Goal: Task Accomplishment & Management: Complete application form

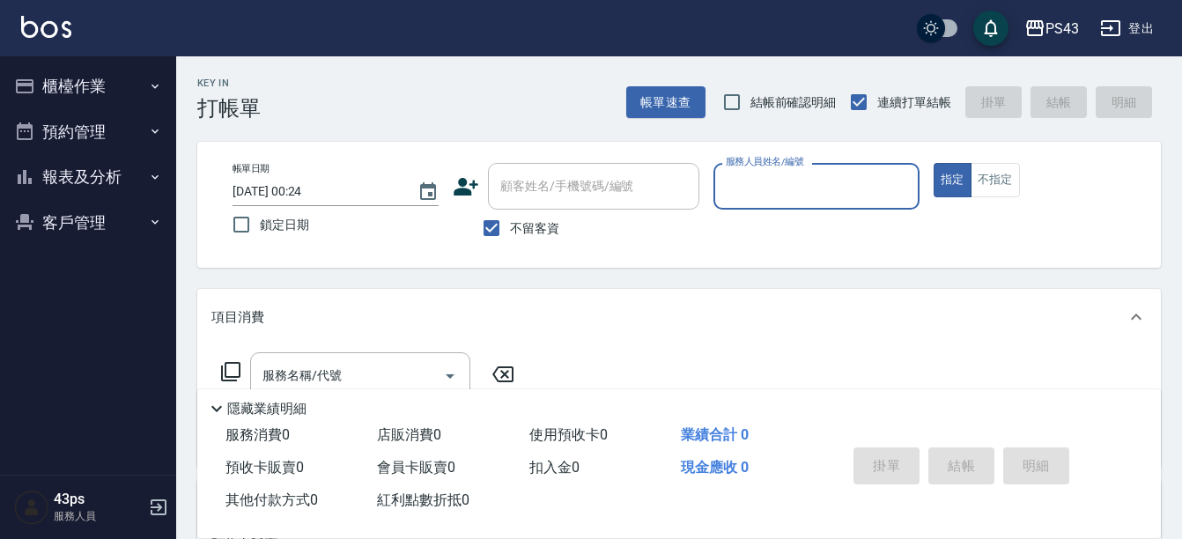
click at [309, 225] on label "鎖定日期" at bounding box center [324, 224] width 202 height 37
click at [260, 225] on input "鎖定日期" at bounding box center [241, 224] width 37 height 37
checkbox input "true"
type input "[DATE] 20:54"
click at [300, 224] on span "鎖定日期" at bounding box center [284, 225] width 49 height 18
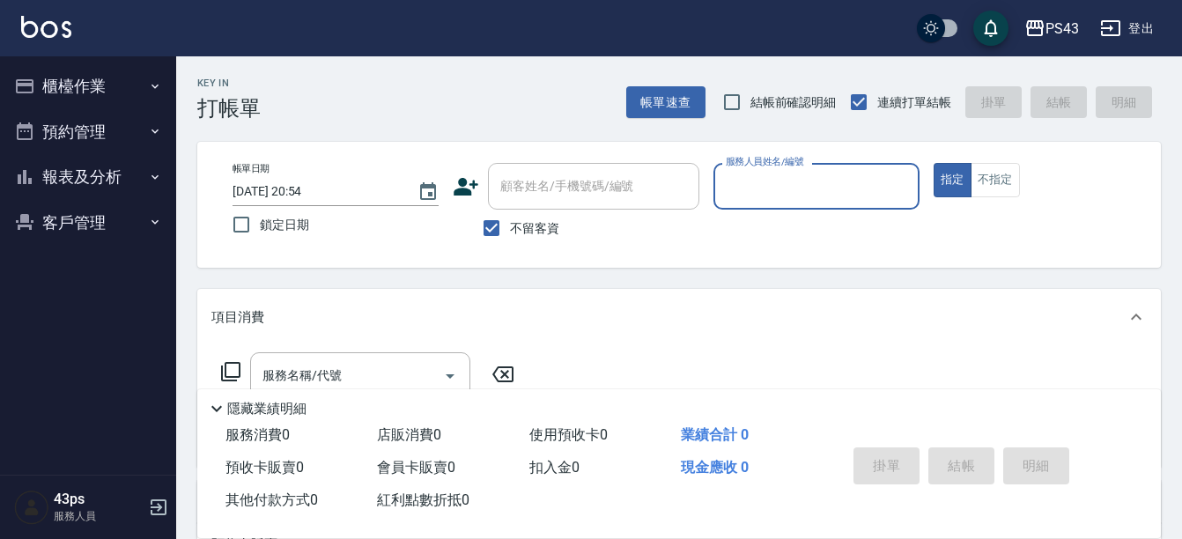
click at [260, 224] on input "鎖定日期" at bounding box center [241, 224] width 37 height 37
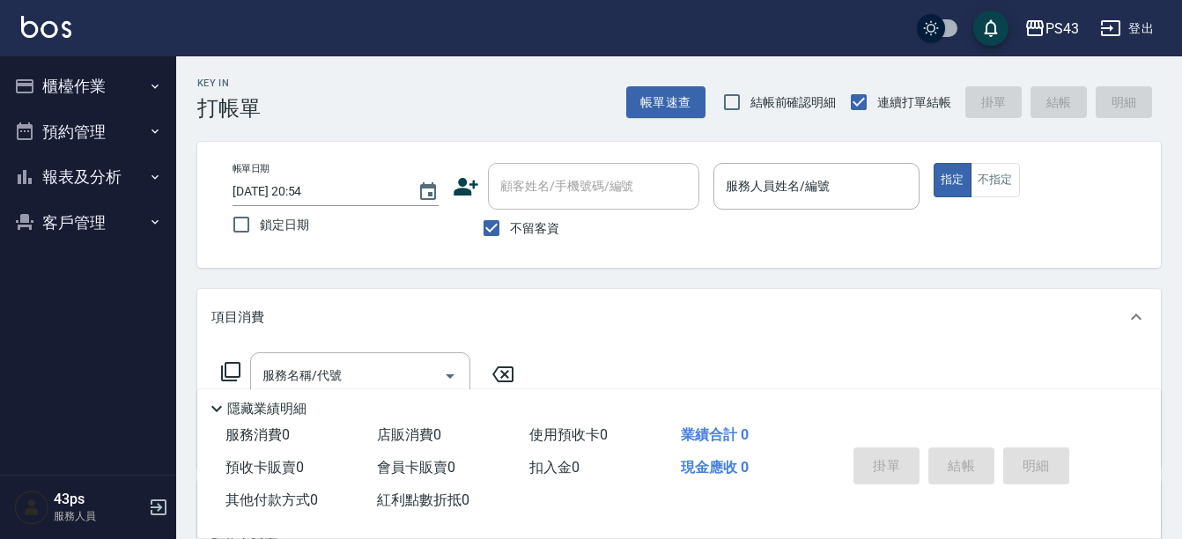
click at [300, 224] on span "鎖定日期" at bounding box center [284, 225] width 49 height 18
click at [260, 224] on input "鎖定日期" at bounding box center [241, 224] width 37 height 37
checkbox input "false"
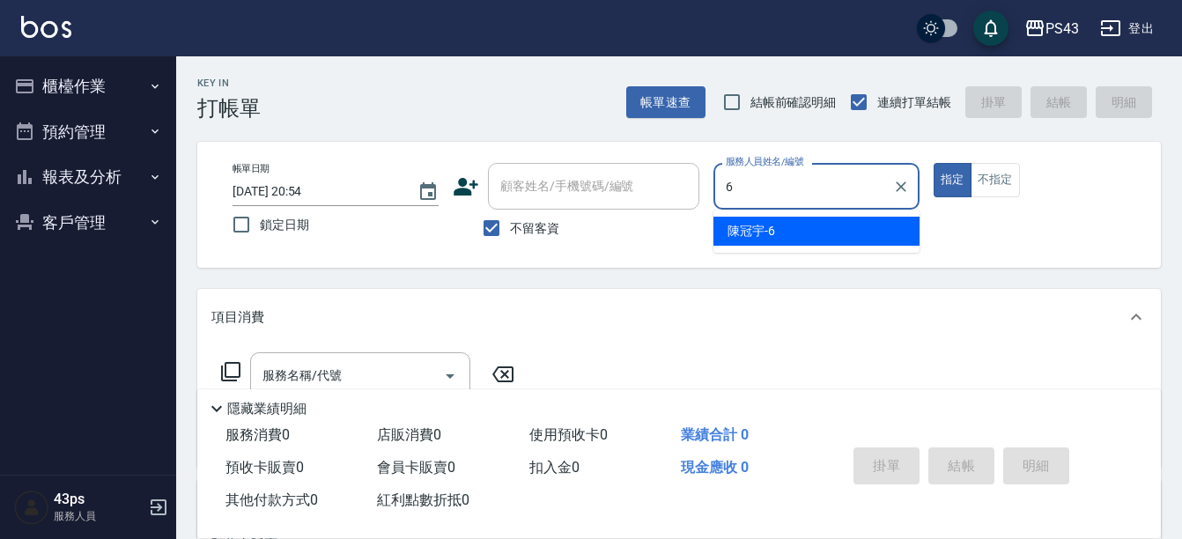
type input "陳冠宇-6"
type button "true"
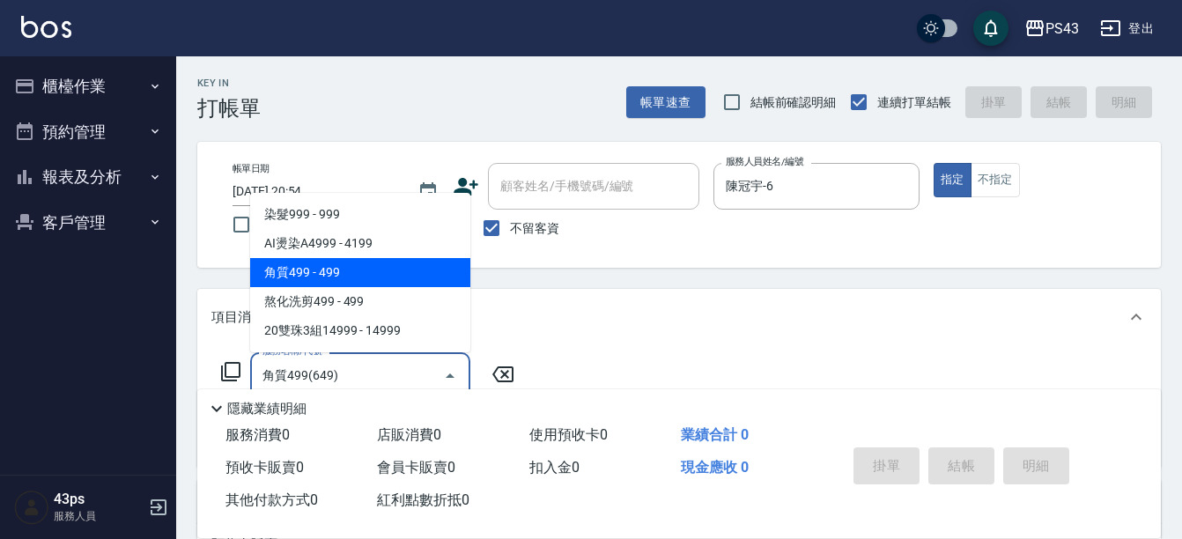
type input "角質499(649)"
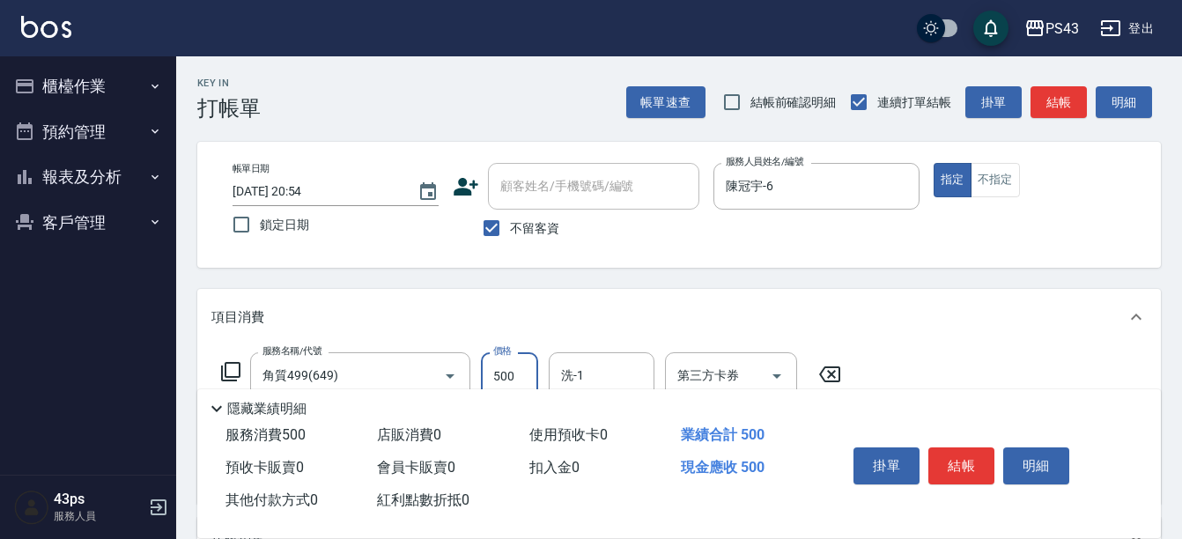
type input "500"
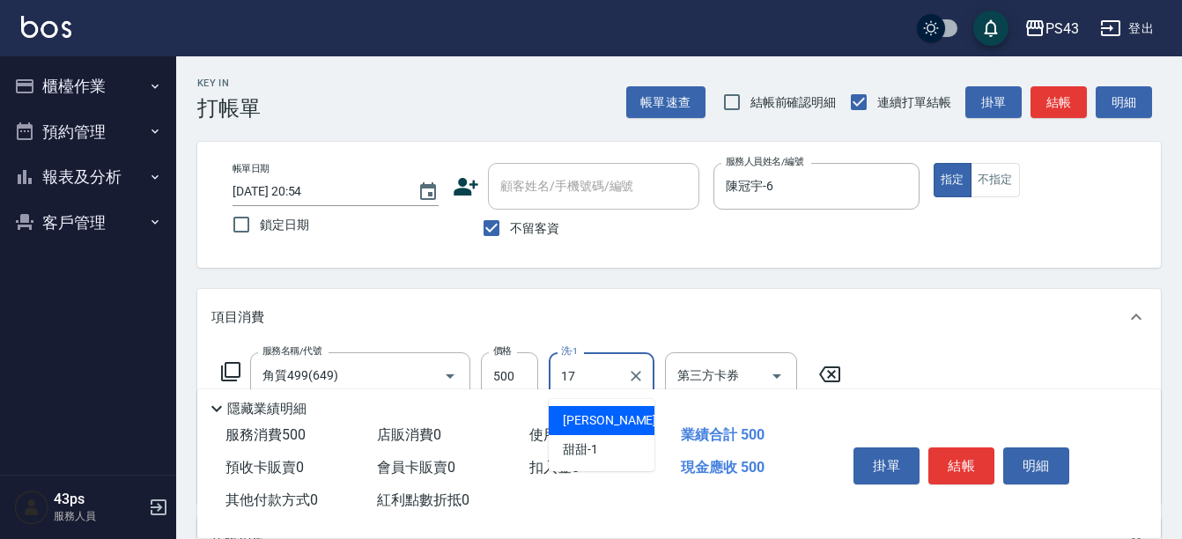
type input "林芷萱-17"
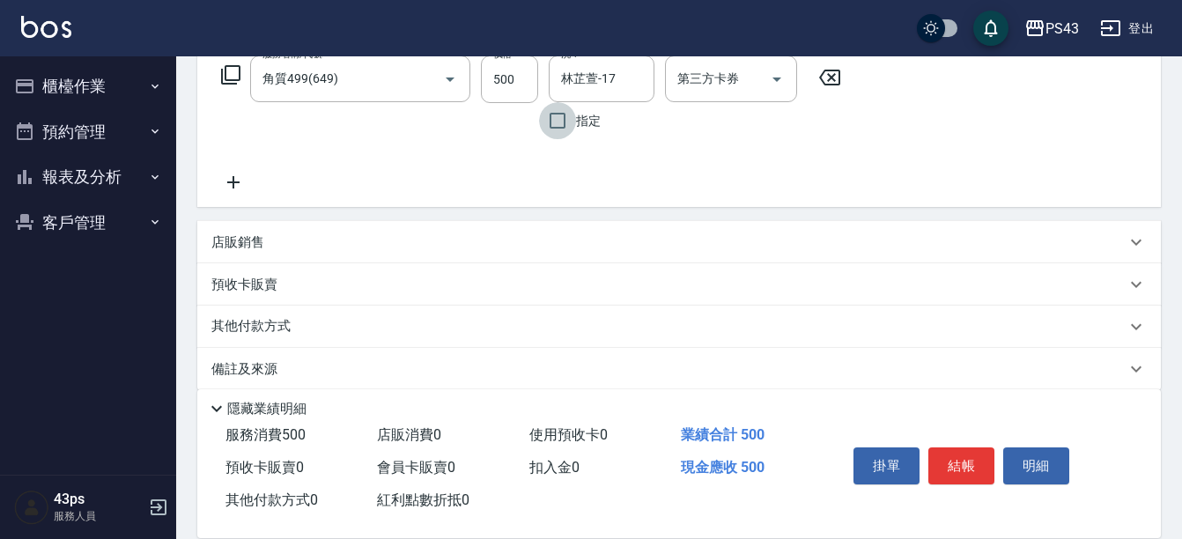
scroll to position [229, 0]
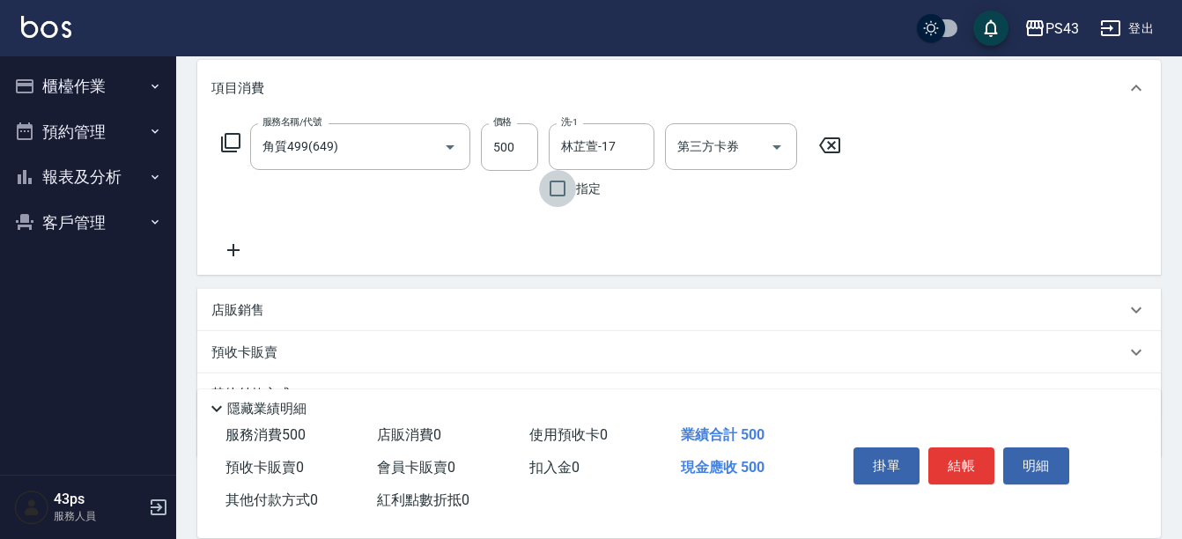
click at [248, 248] on icon at bounding box center [233, 250] width 44 height 21
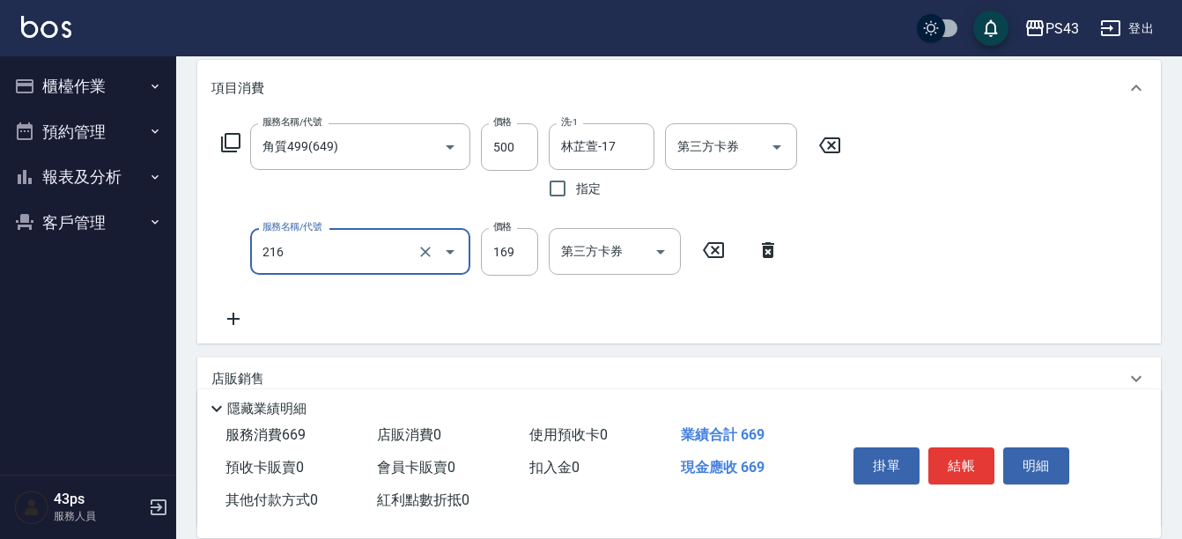
type input "剪髮169(216)"
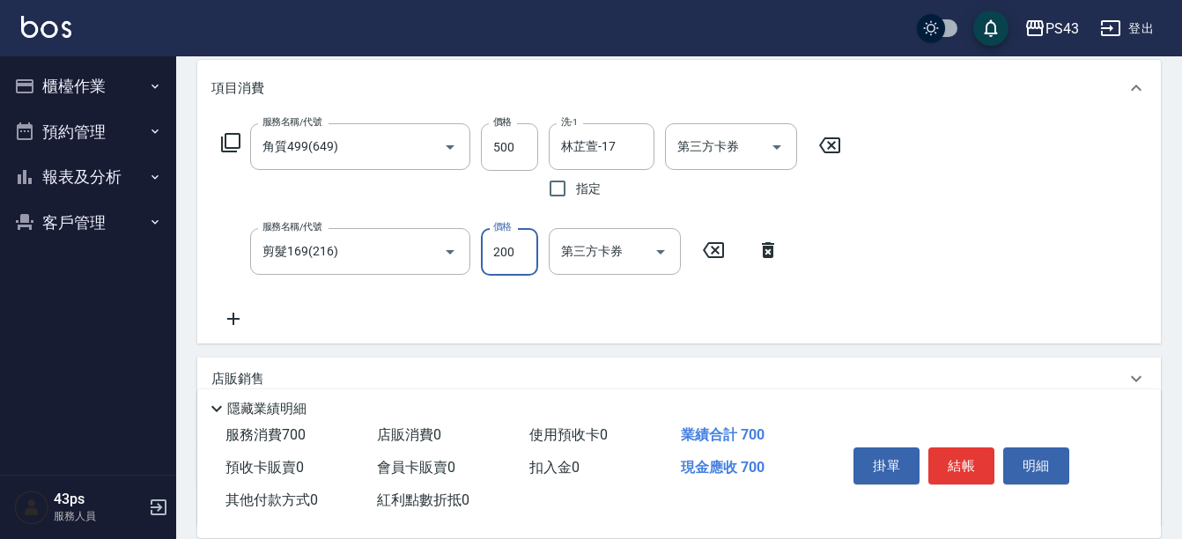
type input "200"
click at [704, 142] on div "第三方卡券 第三方卡券" at bounding box center [731, 146] width 132 height 47
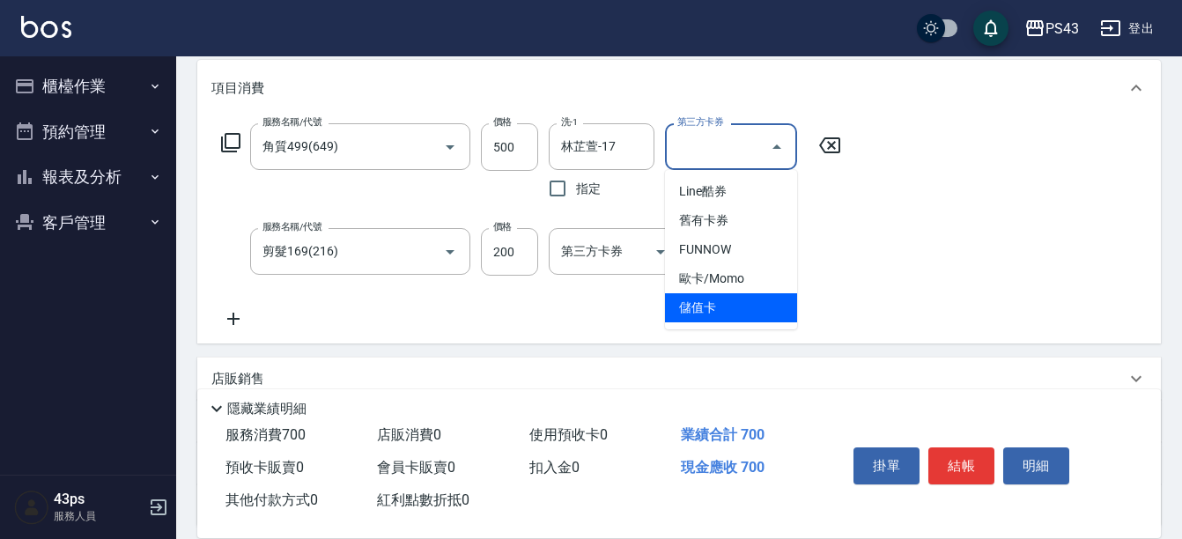
click at [710, 299] on span "儲值卡" at bounding box center [731, 307] width 132 height 29
type input "儲值卡"
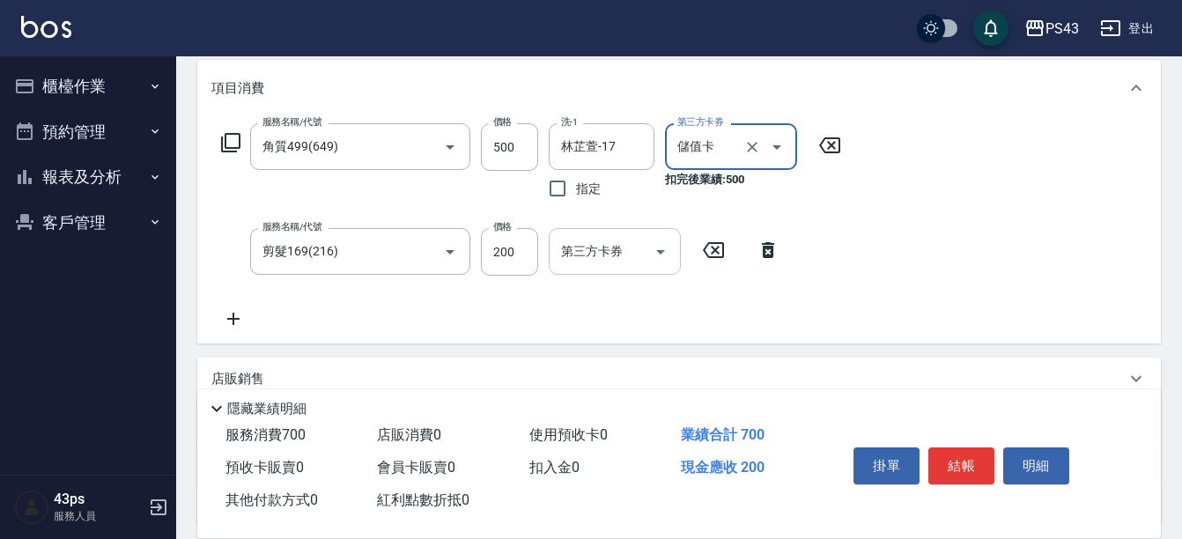
drag, startPoint x: 577, startPoint y: 255, endPoint x: 577, endPoint y: 273, distance: 18.5
click at [577, 254] on input "第三方卡券" at bounding box center [602, 251] width 90 height 31
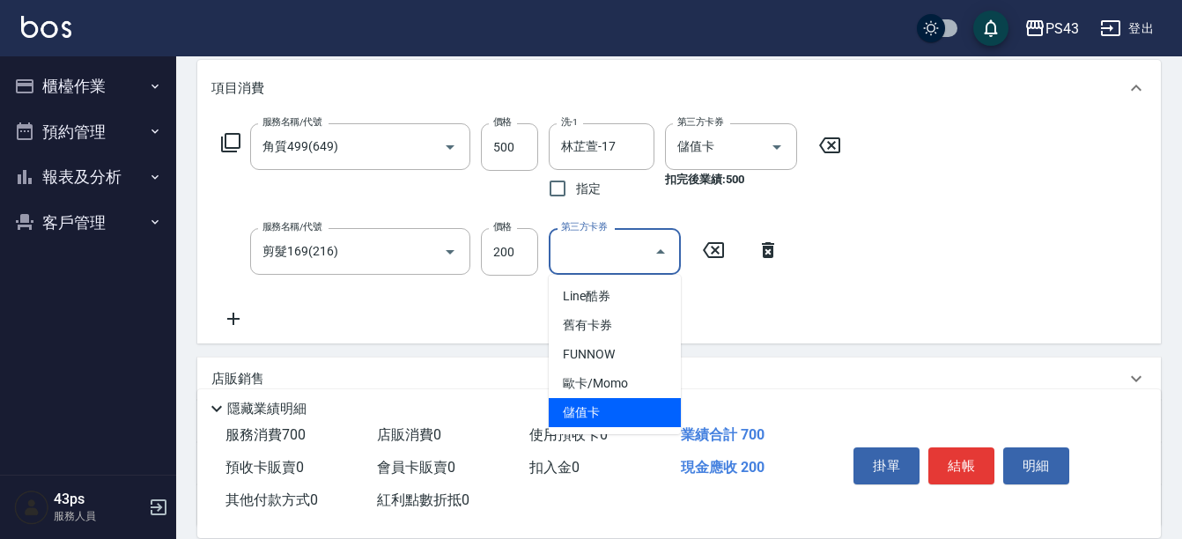
click at [588, 411] on span "儲值卡" at bounding box center [615, 412] width 132 height 29
type input "儲值卡"
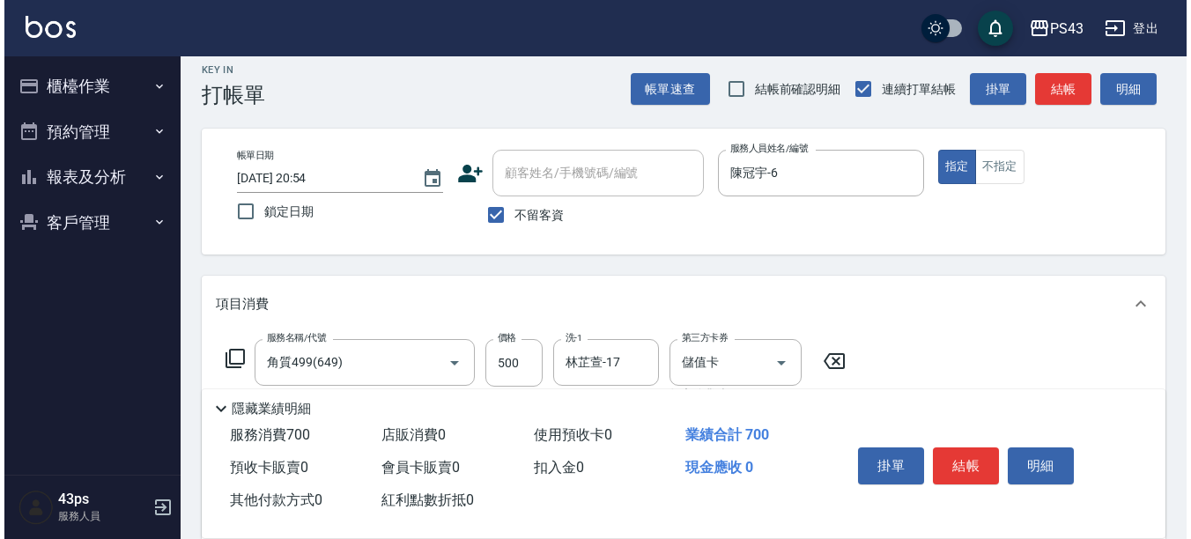
scroll to position [0, 0]
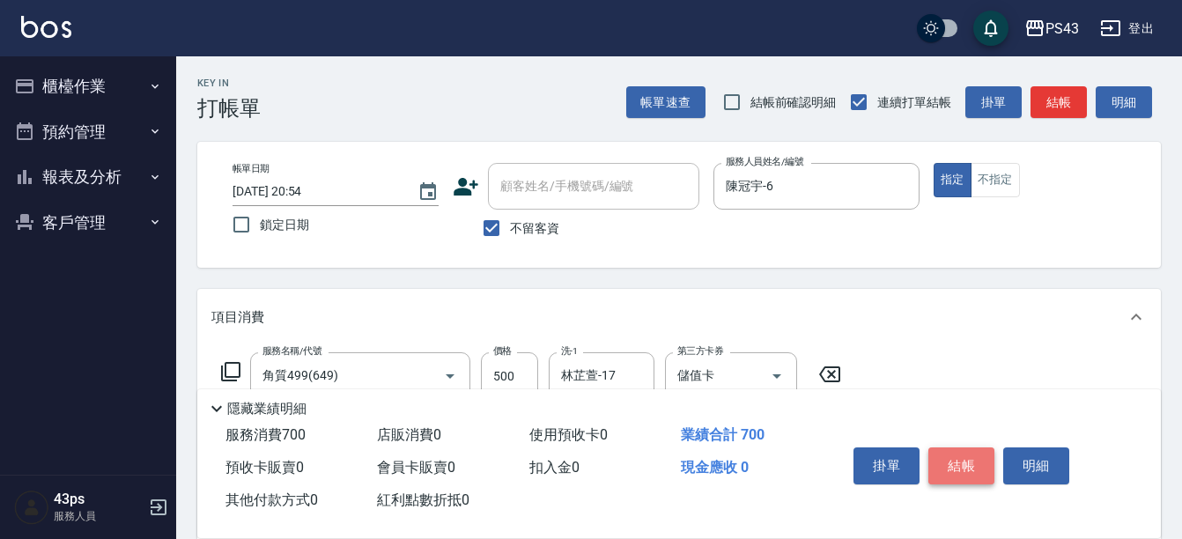
click at [944, 447] on button "結帳" at bounding box center [961, 465] width 66 height 37
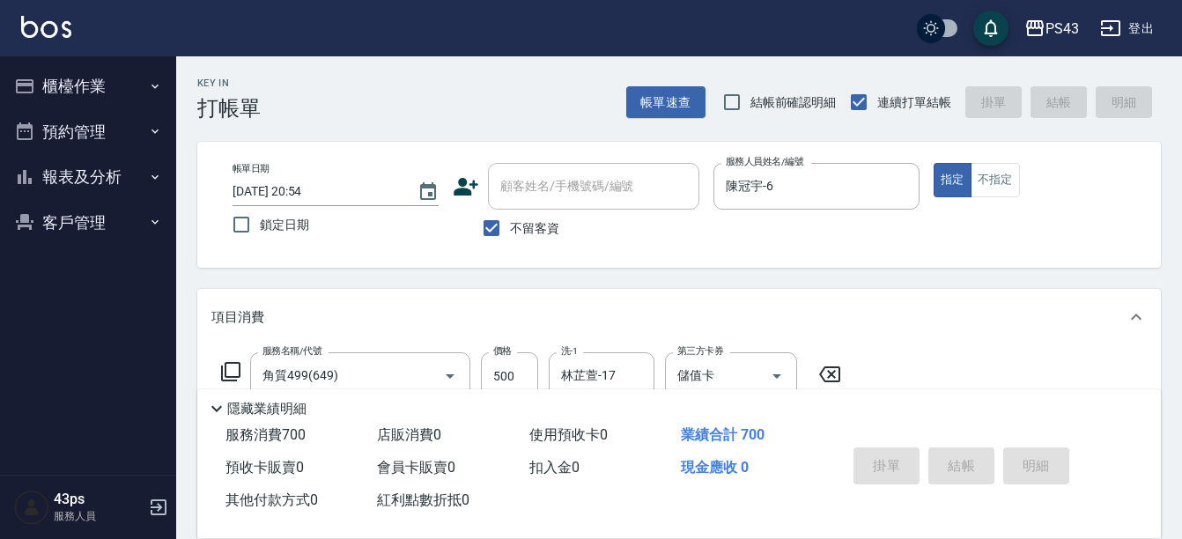
type input "[DATE] 20:55"
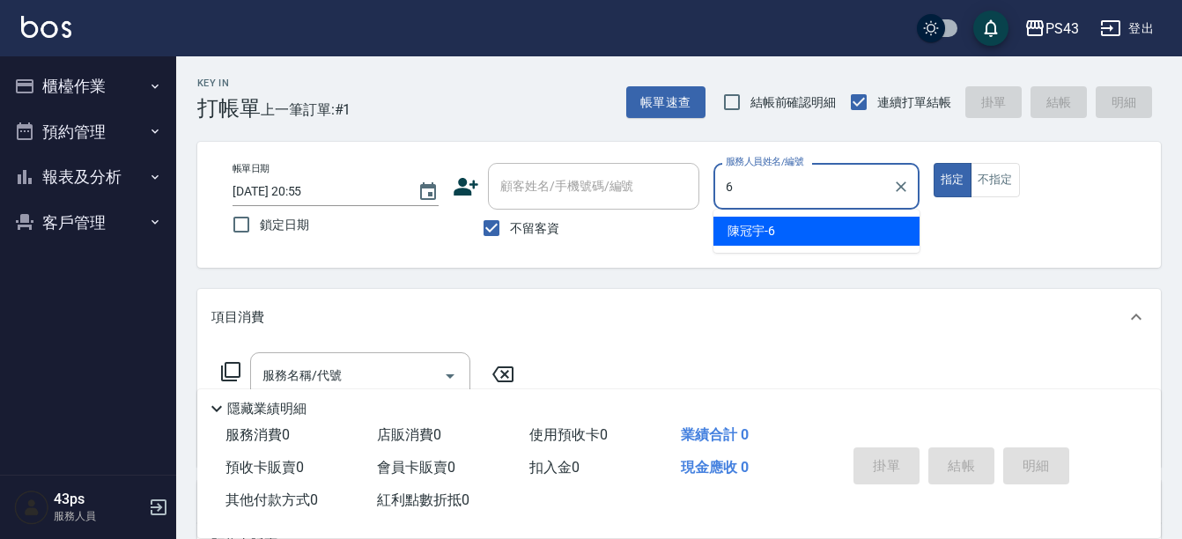
type input "陳冠宇-6"
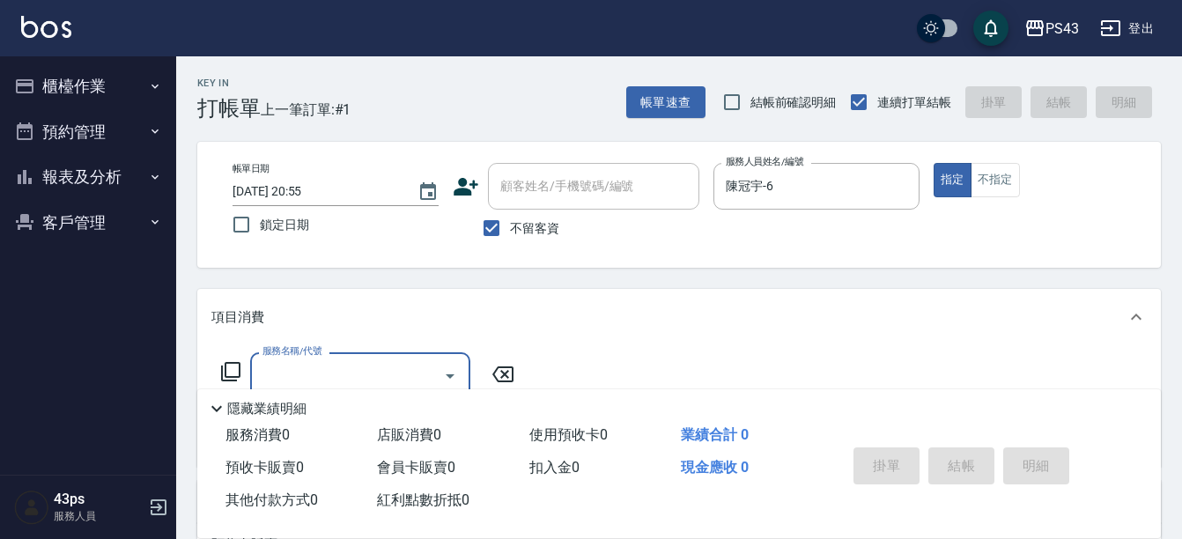
click at [234, 373] on icon at bounding box center [230, 371] width 21 height 21
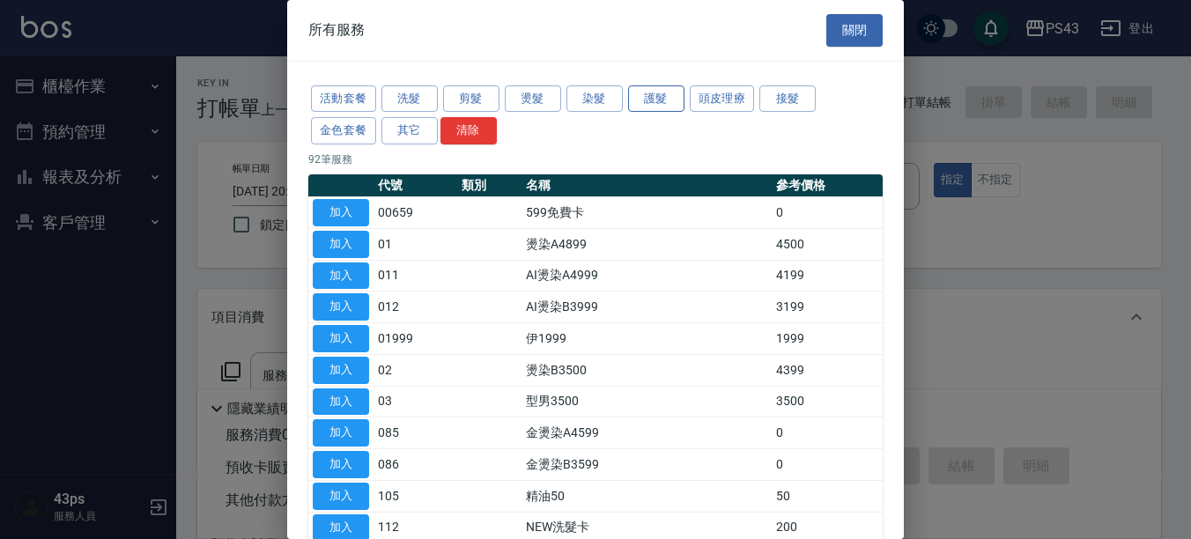
click at [669, 99] on button "護髮" at bounding box center [656, 98] width 56 height 27
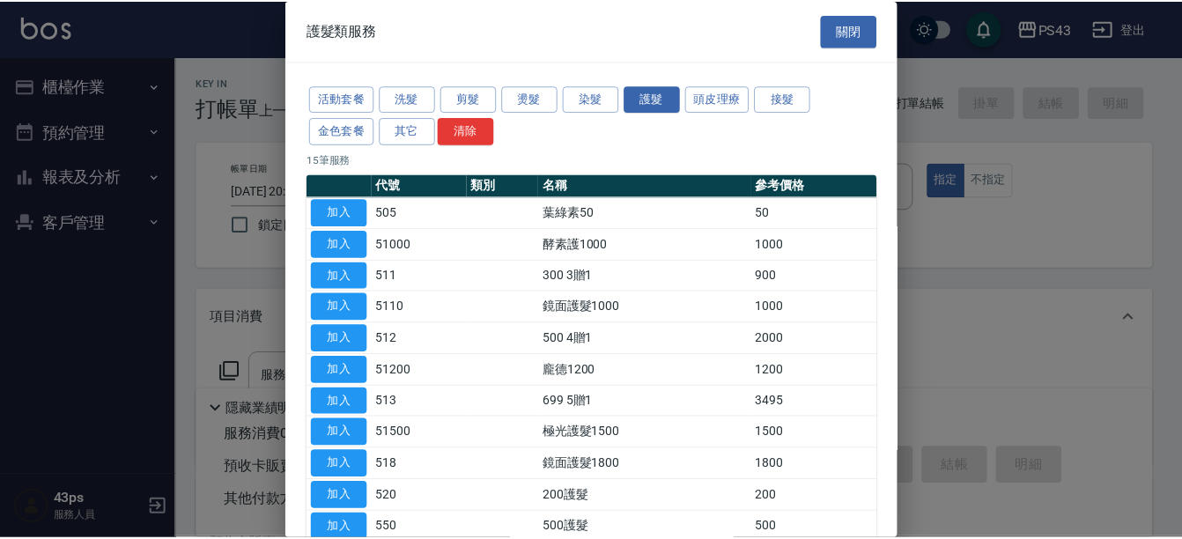
scroll to position [88, 0]
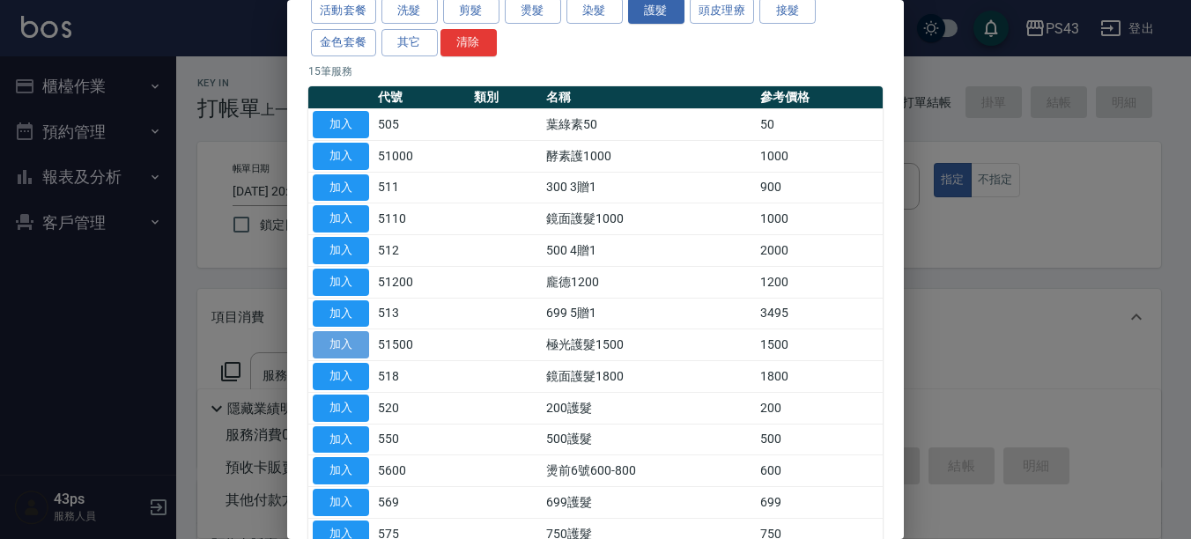
click at [330, 351] on button "加入" at bounding box center [341, 344] width 56 height 27
type input "極光護髮1500(51500)"
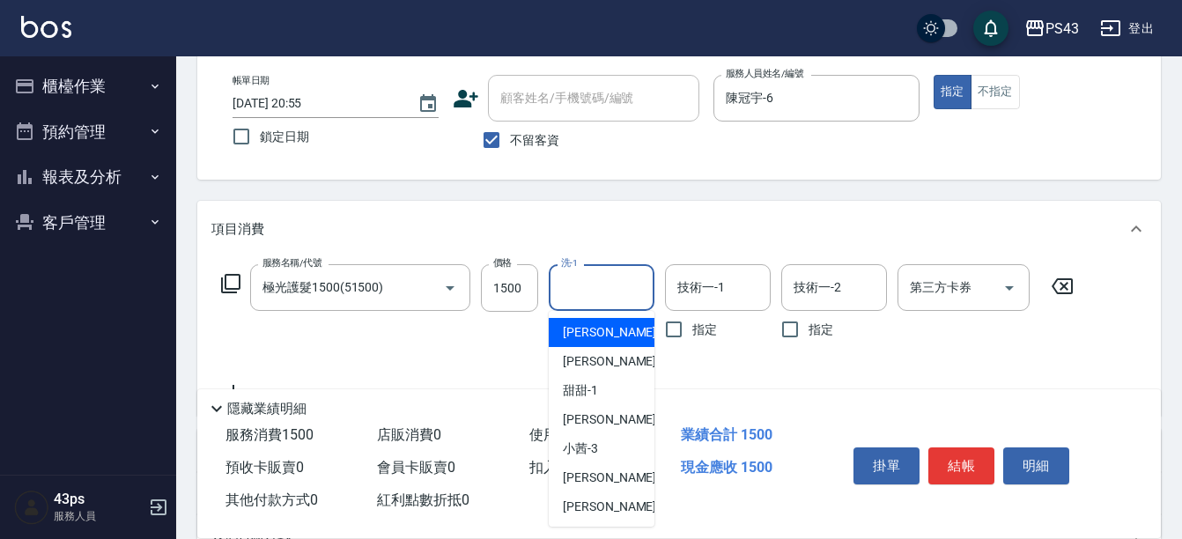
click at [609, 279] on input "洗-1" at bounding box center [602, 287] width 90 height 31
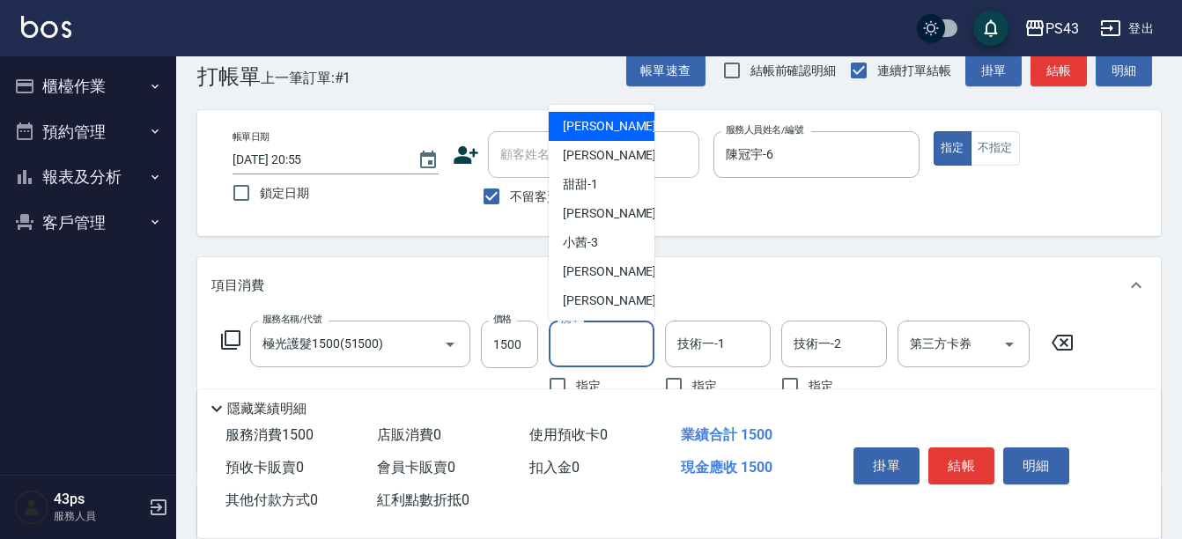
scroll to position [0, 0]
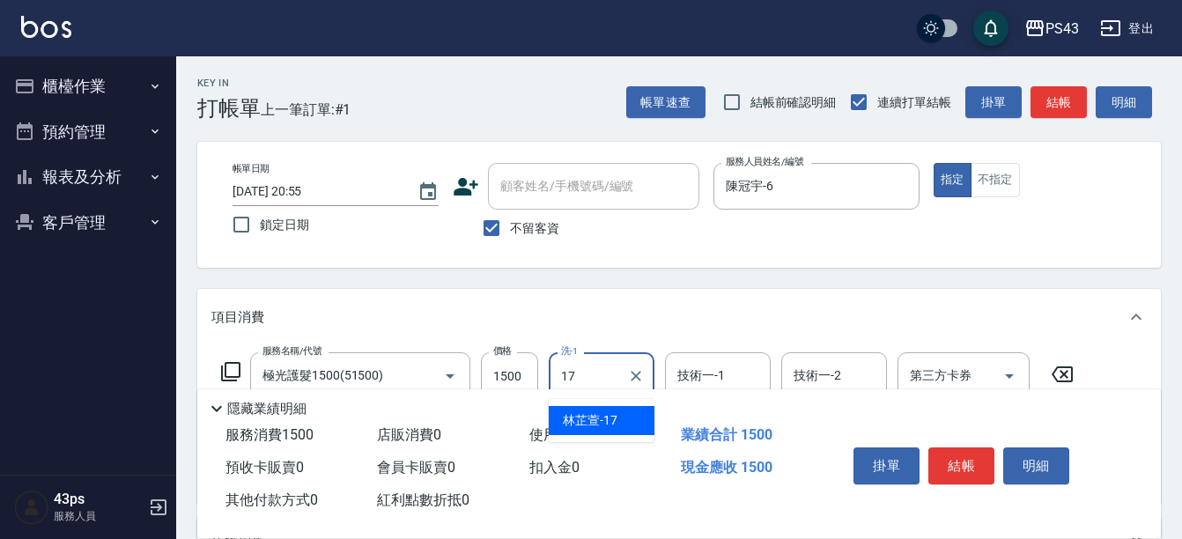
type input "林芷萱-17"
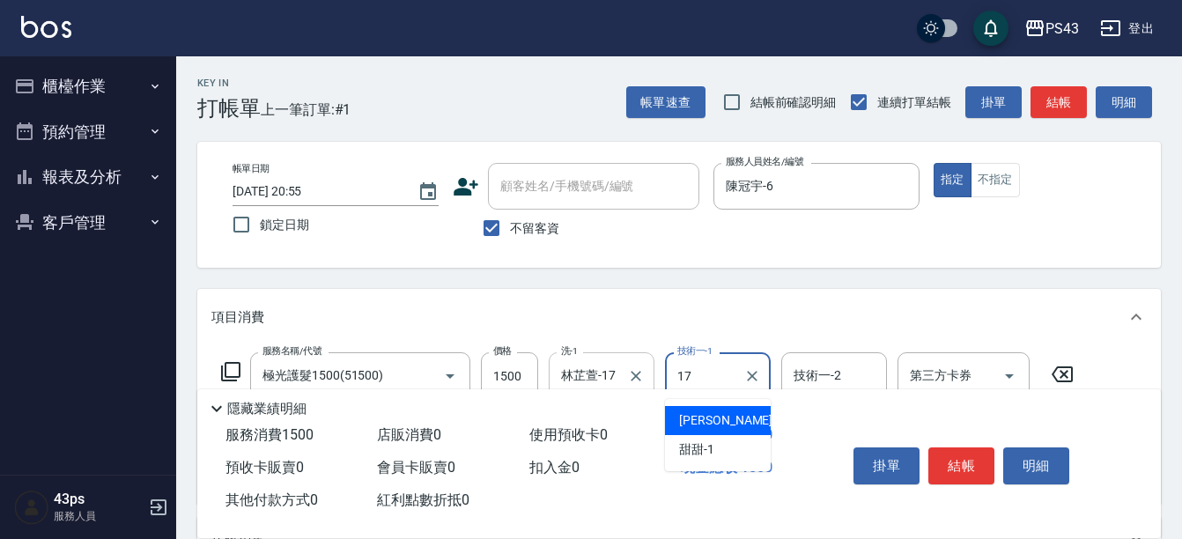
type input "林芷萱-17"
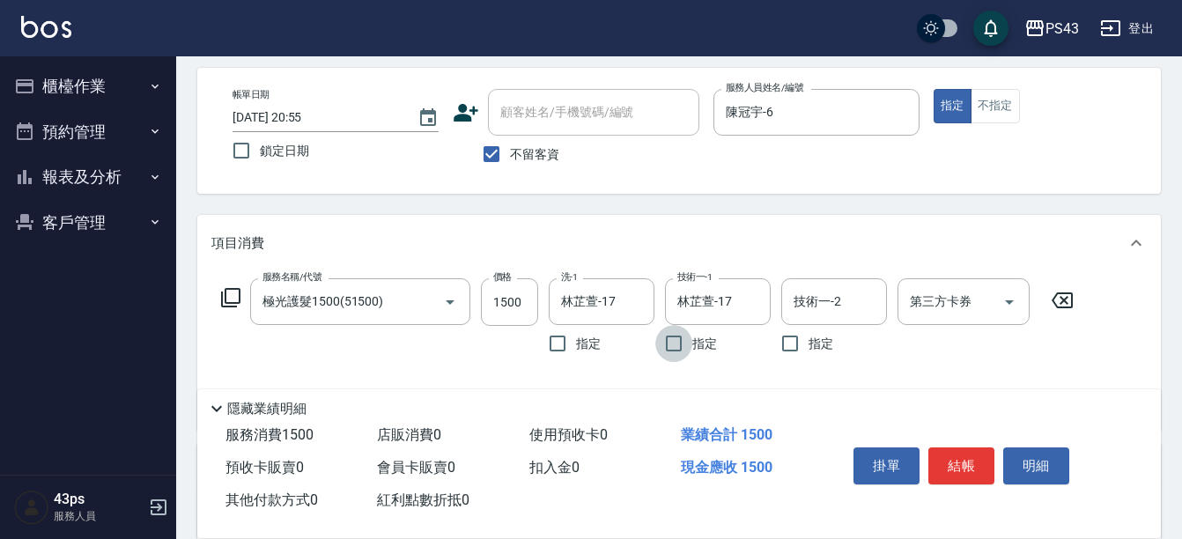
scroll to position [176, 0]
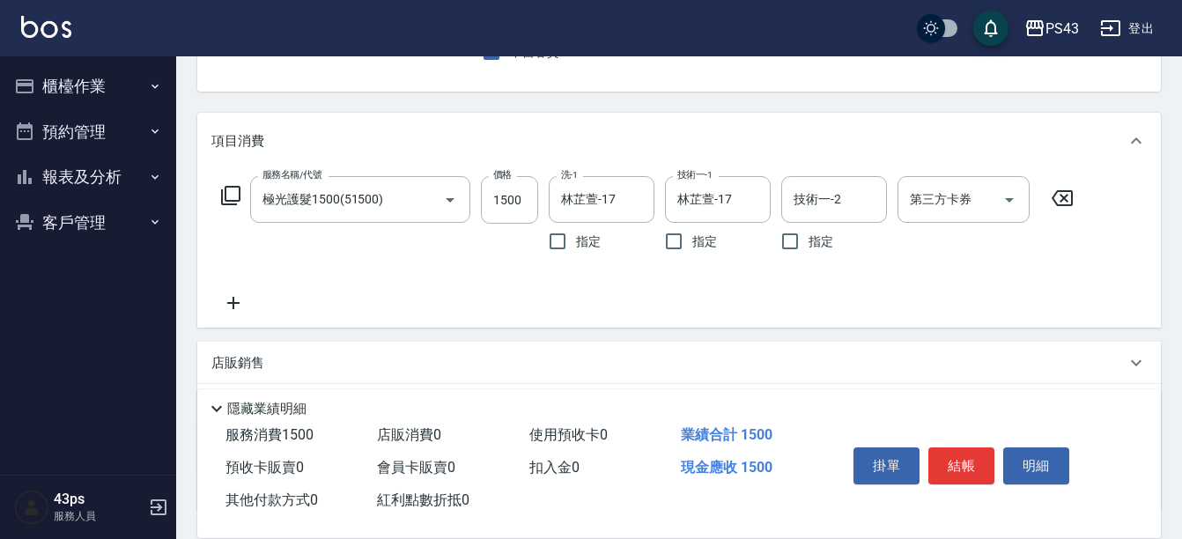
click at [227, 199] on icon at bounding box center [230, 195] width 21 height 21
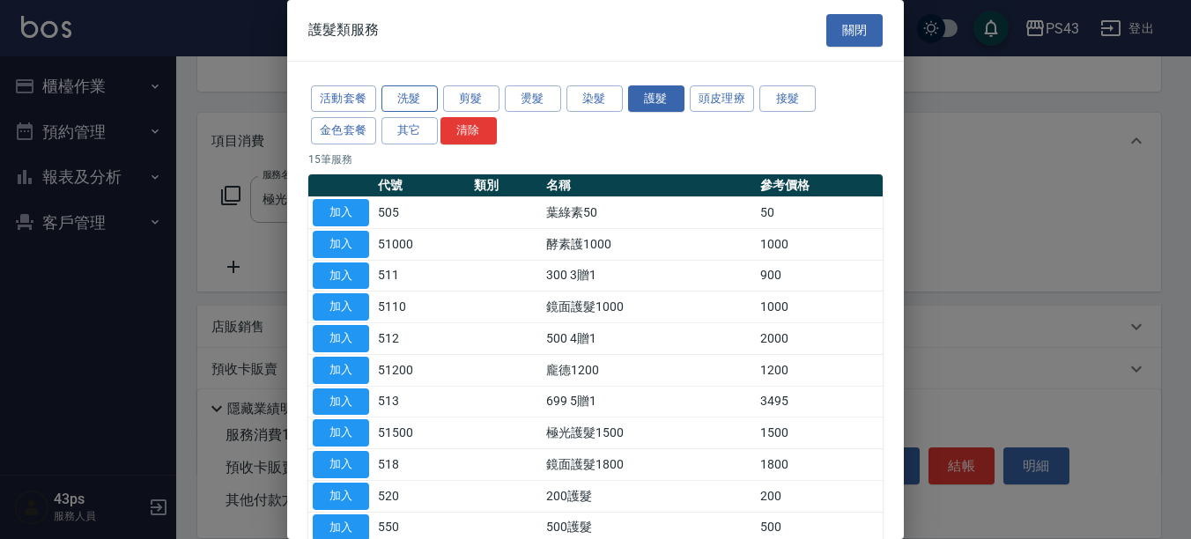
click at [425, 93] on button "洗髮" at bounding box center [409, 98] width 56 height 27
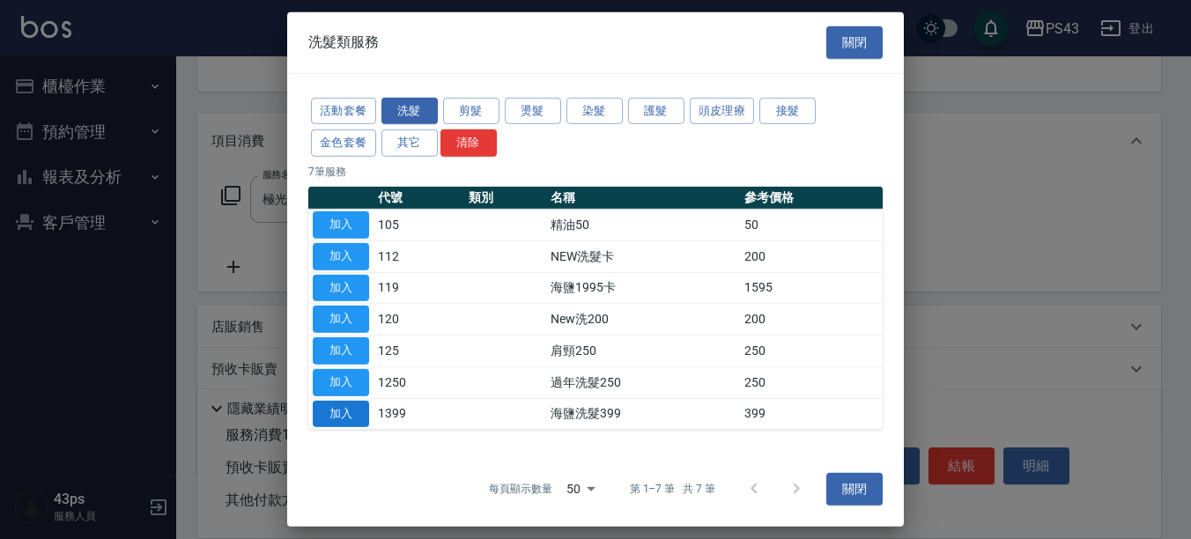
click at [347, 409] on button "加入" at bounding box center [341, 413] width 56 height 27
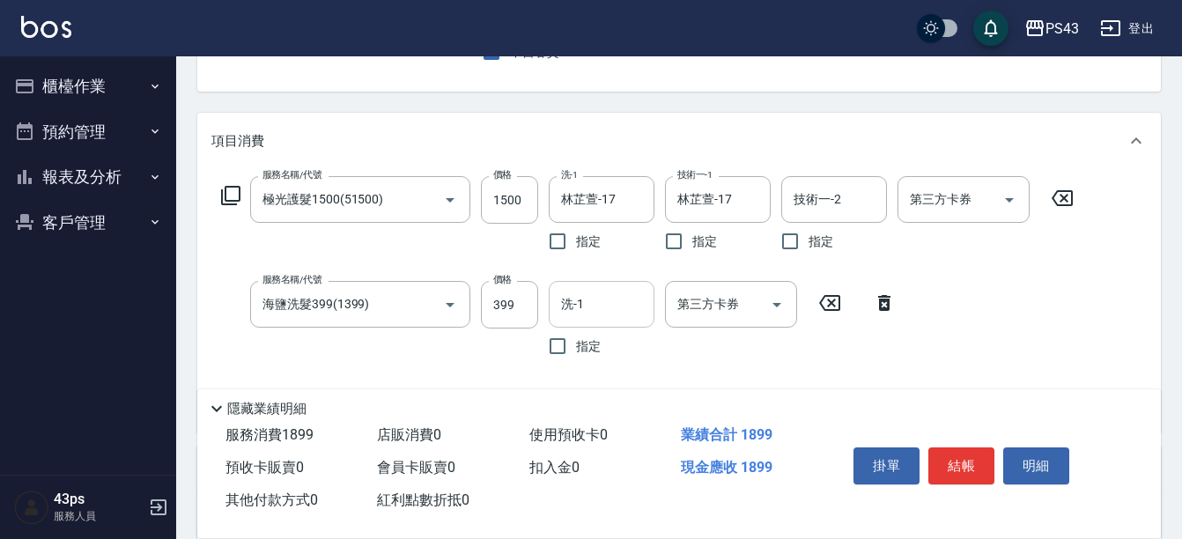
click at [566, 303] on div "洗-1 洗-1" at bounding box center [602, 304] width 106 height 47
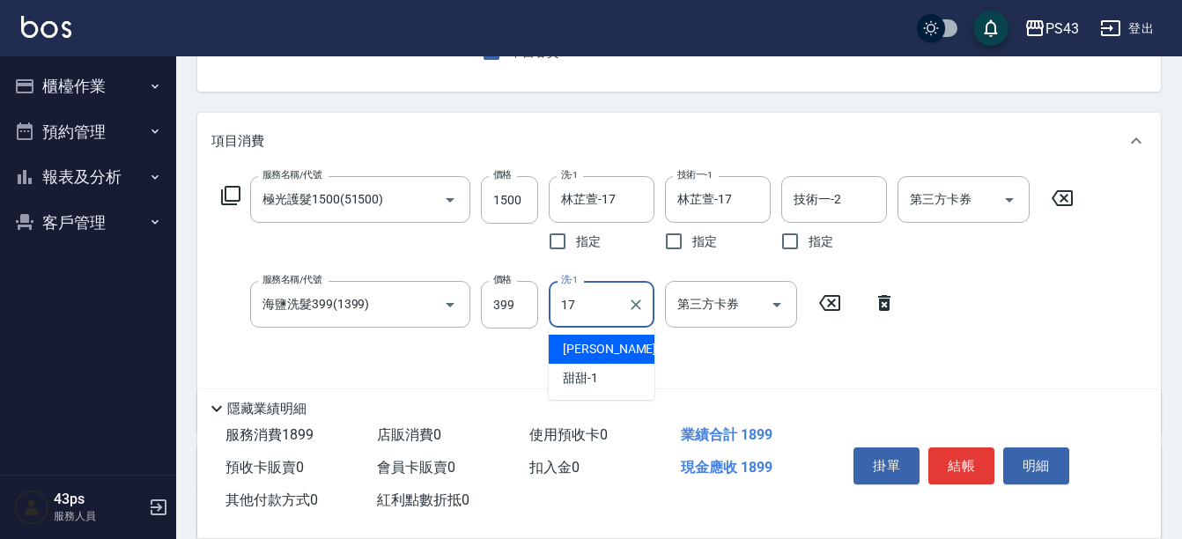
type input "林芷萱-17"
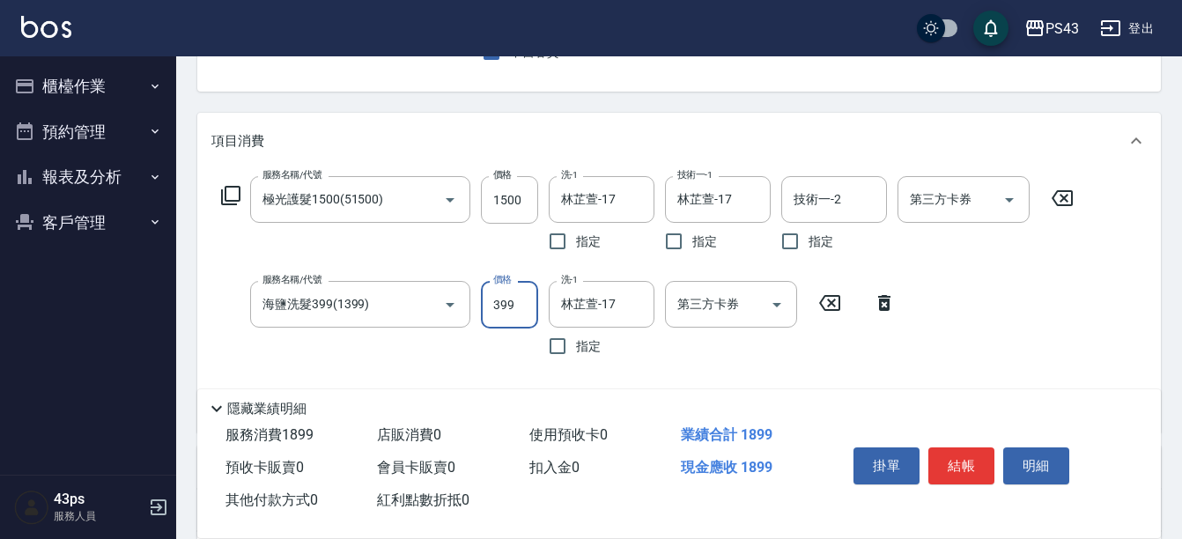
click at [521, 311] on input "399" at bounding box center [509, 305] width 57 height 48
type input "199"
click at [916, 196] on div "第三方卡券 第三方卡券" at bounding box center [964, 199] width 132 height 47
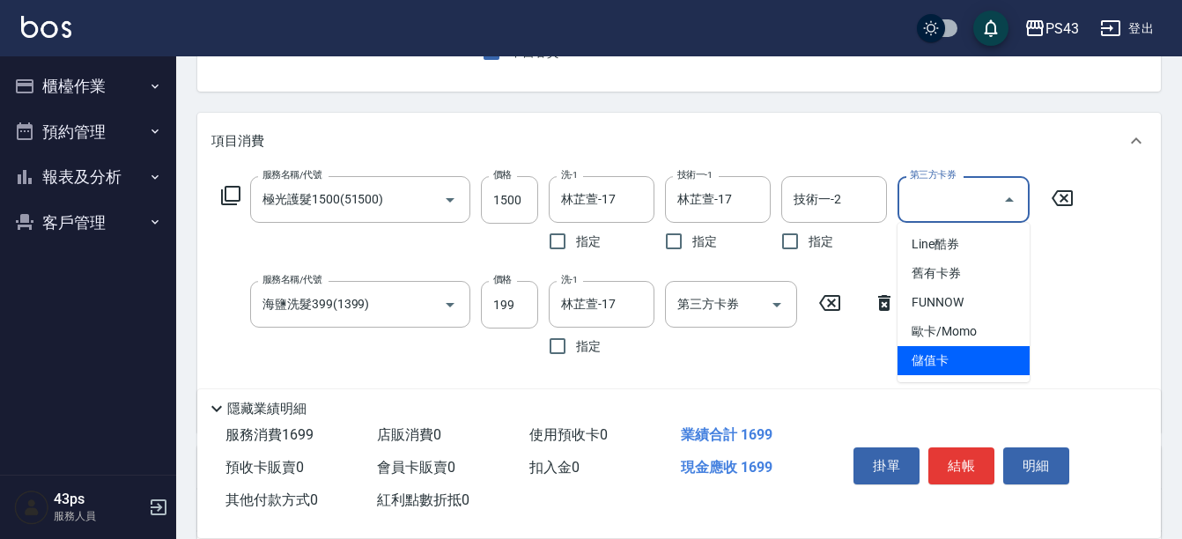
click at [935, 362] on span "儲值卡" at bounding box center [964, 360] width 132 height 29
type input "儲值卡"
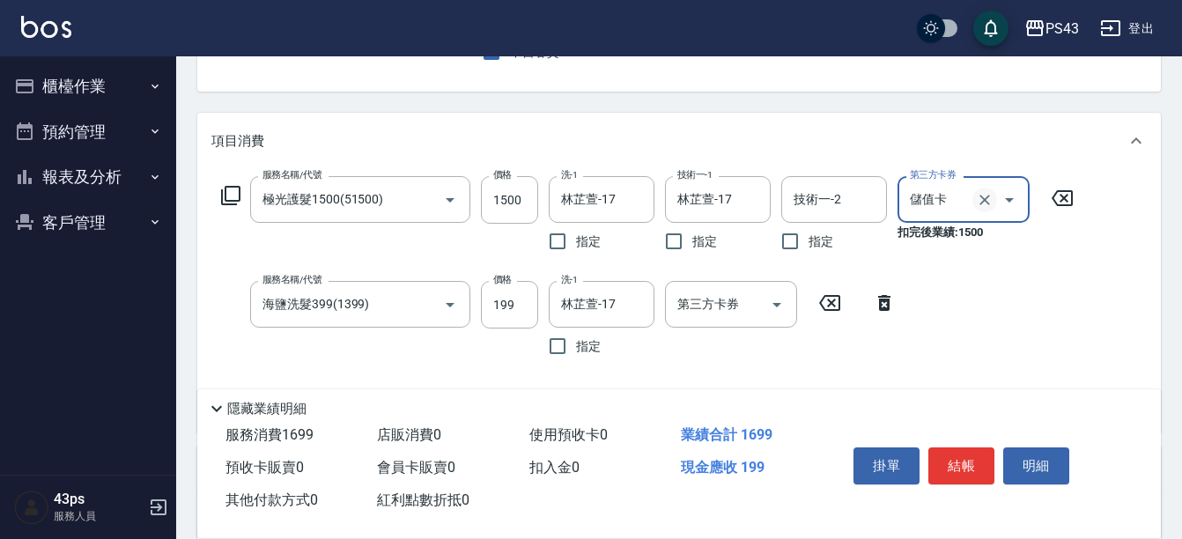
click at [981, 198] on icon "Clear" at bounding box center [985, 200] width 18 height 18
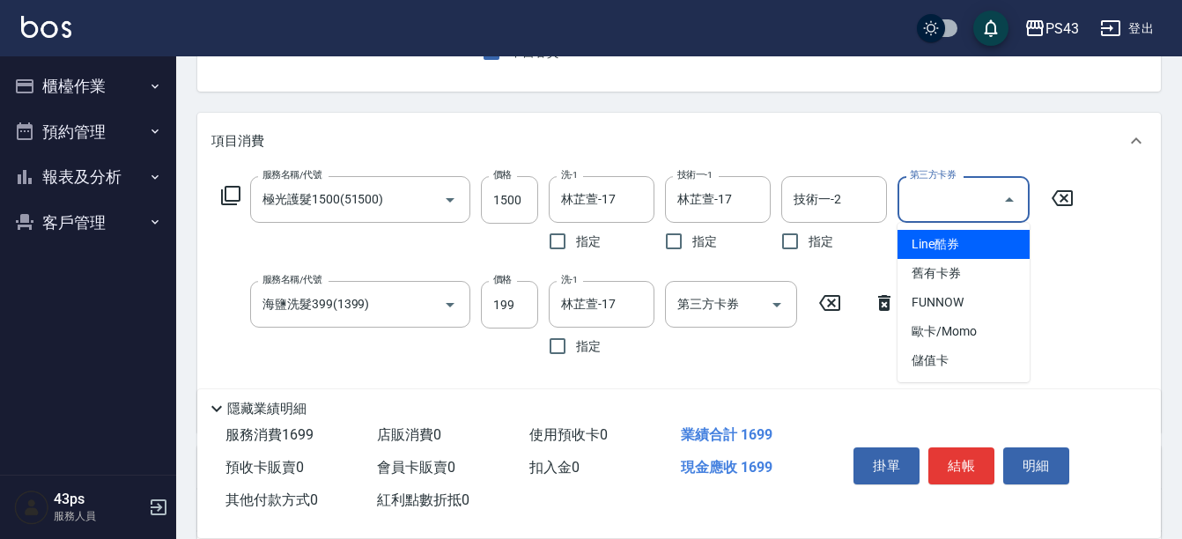
click at [931, 204] on input "第三方卡券" at bounding box center [950, 199] width 90 height 31
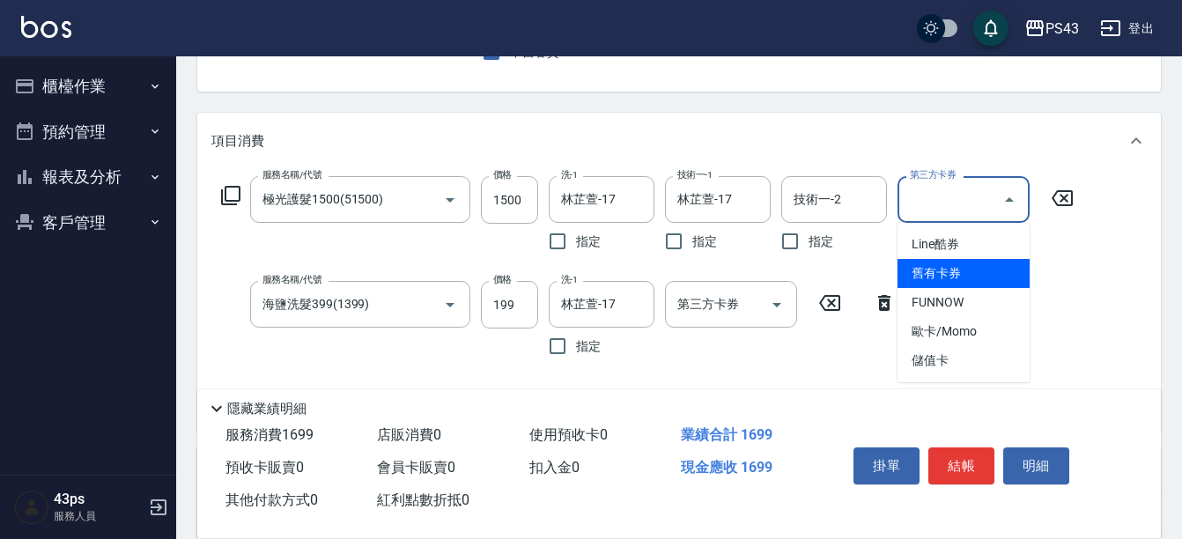
click at [836, 367] on div "服務名稱/代號 極光護髮1500(51500) 服務名稱/代號 價格 1500 價格 洗-1 [PERSON_NAME]-17 洗-1 指定 技術一-1 [P…" at bounding box center [647, 297] width 873 height 242
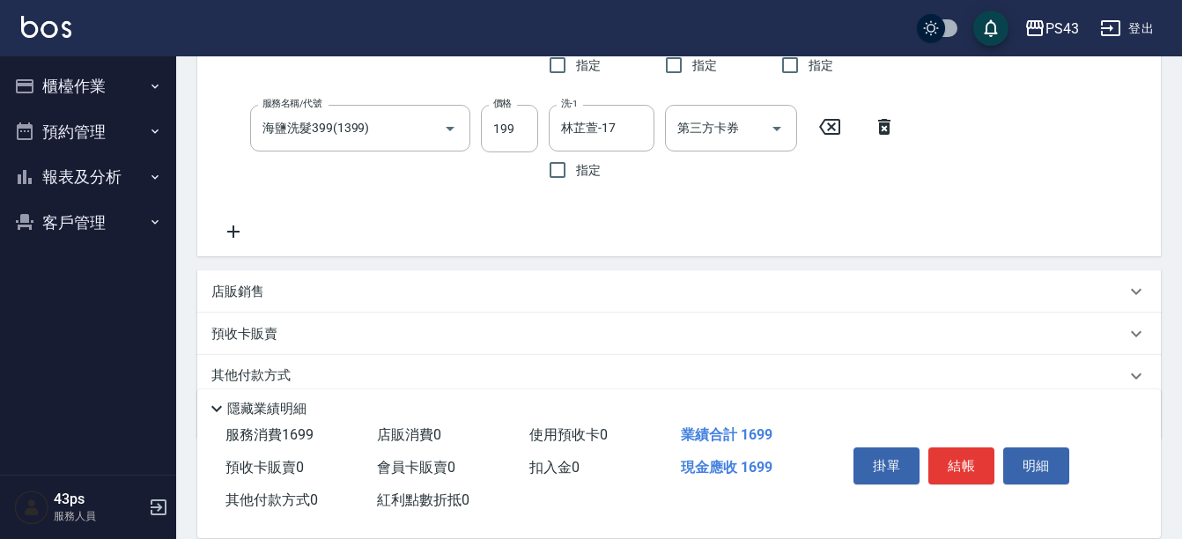
scroll to position [422, 0]
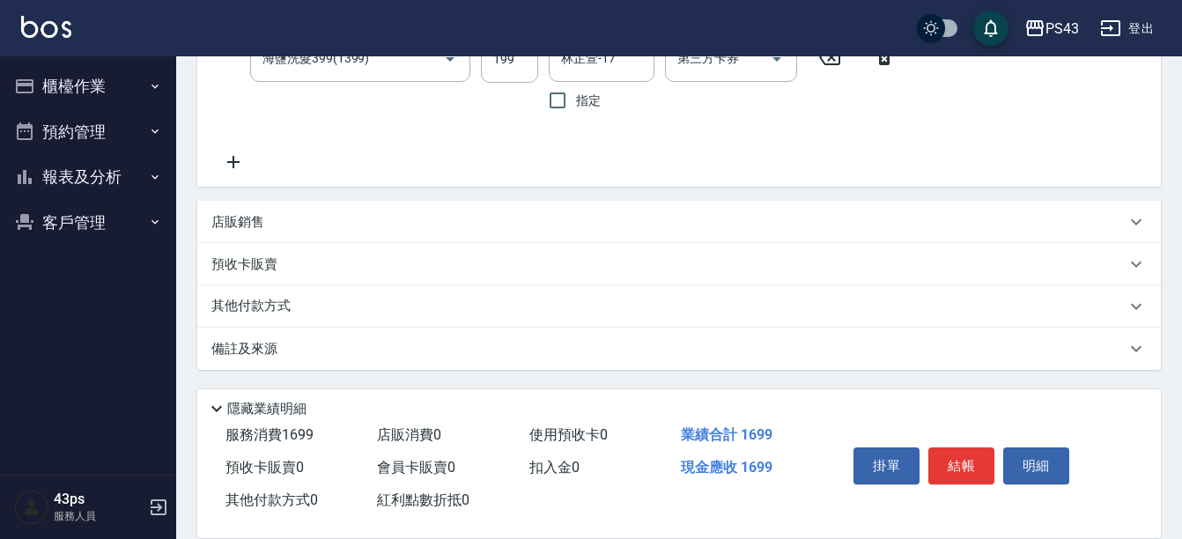
click at [302, 307] on div "其他付款方式" at bounding box center [668, 306] width 914 height 19
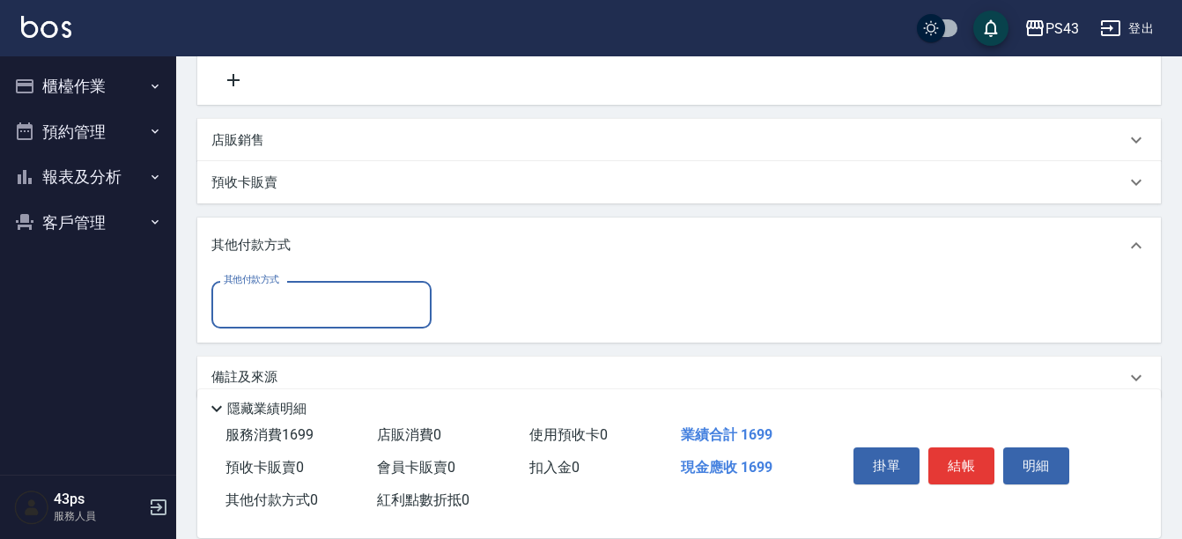
scroll to position [533, 0]
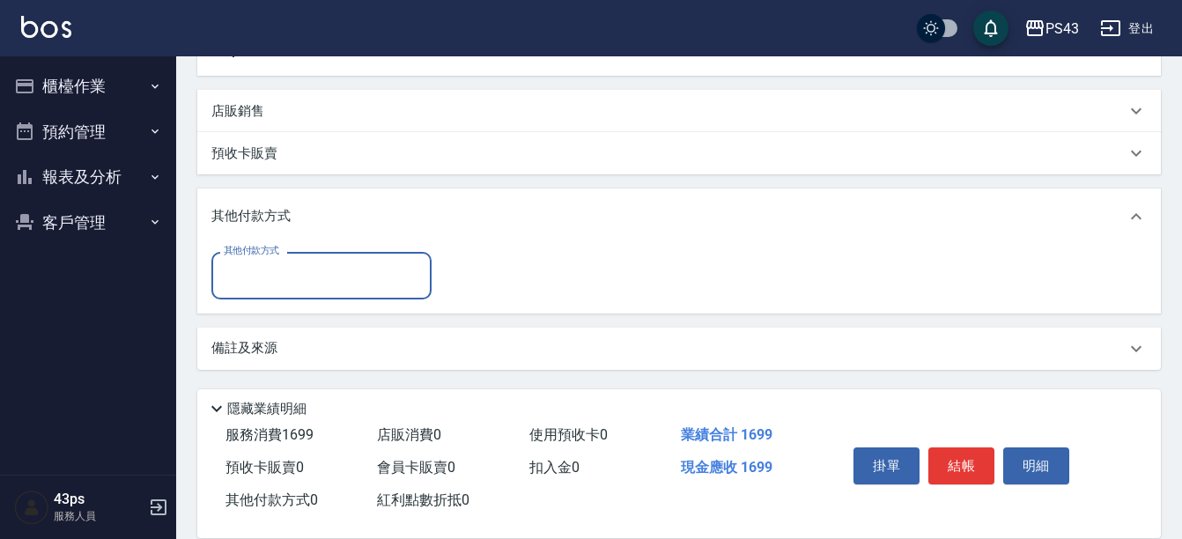
click at [336, 287] on input "其他付款方式" at bounding box center [321, 275] width 204 height 31
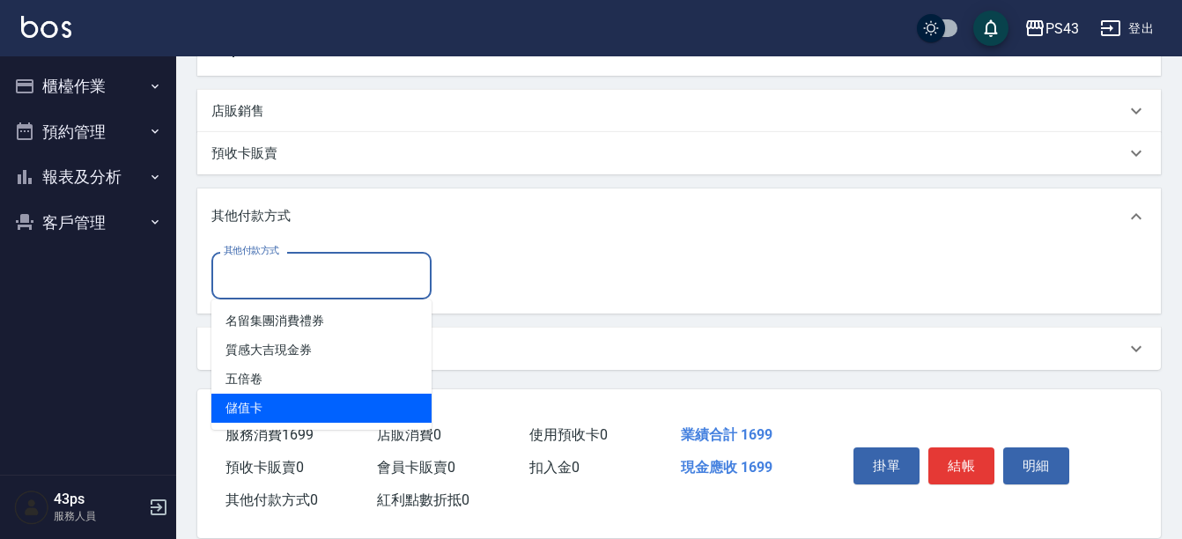
click at [329, 398] on span "儲值卡" at bounding box center [321, 408] width 220 height 29
type input "儲值卡"
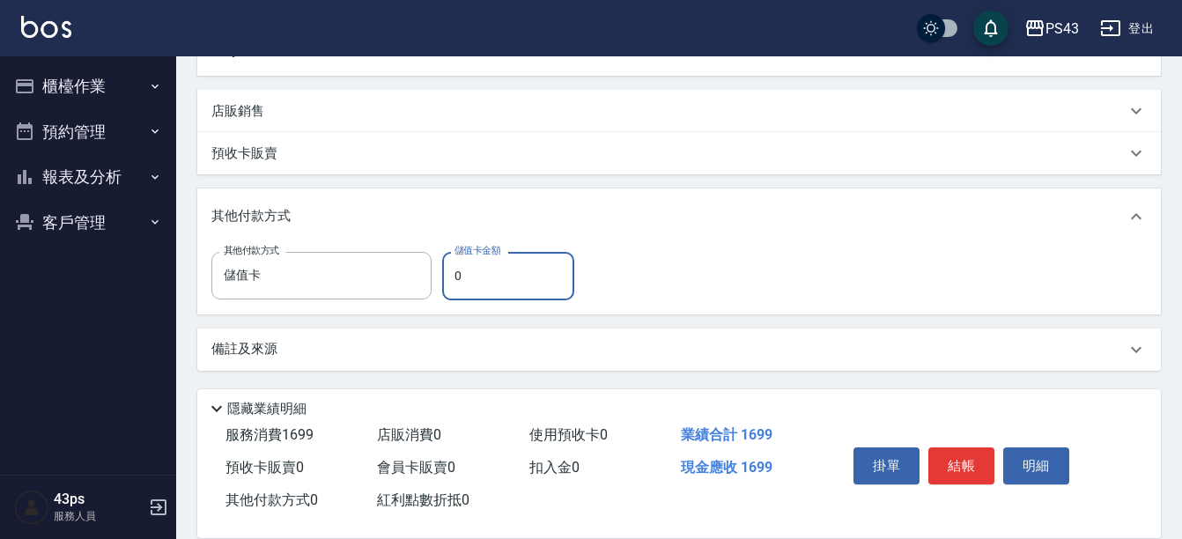
click at [454, 272] on input "0" at bounding box center [508, 276] width 132 height 48
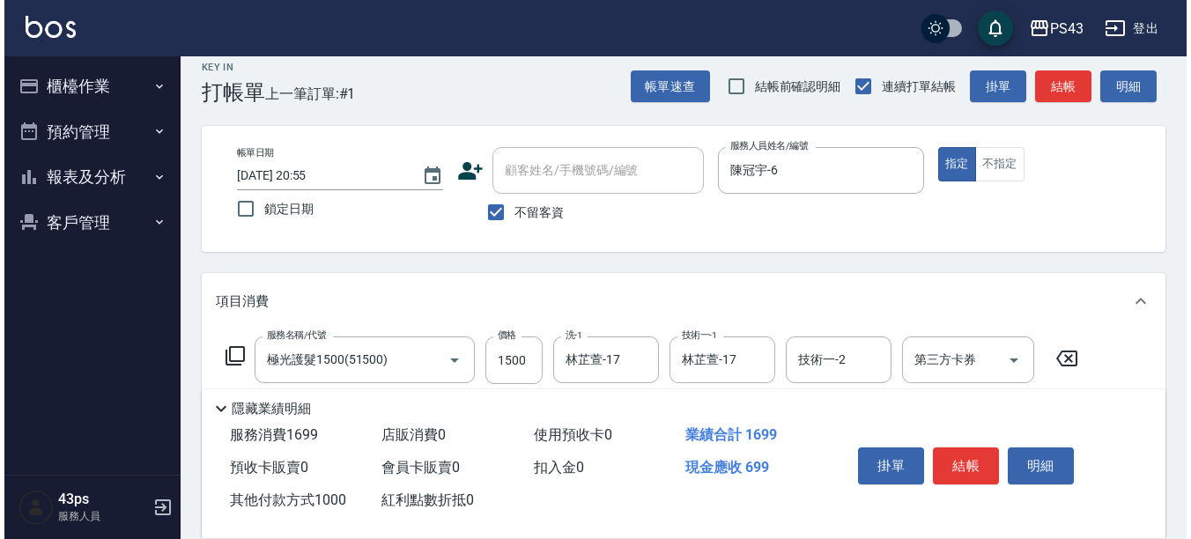
scroll to position [0, 0]
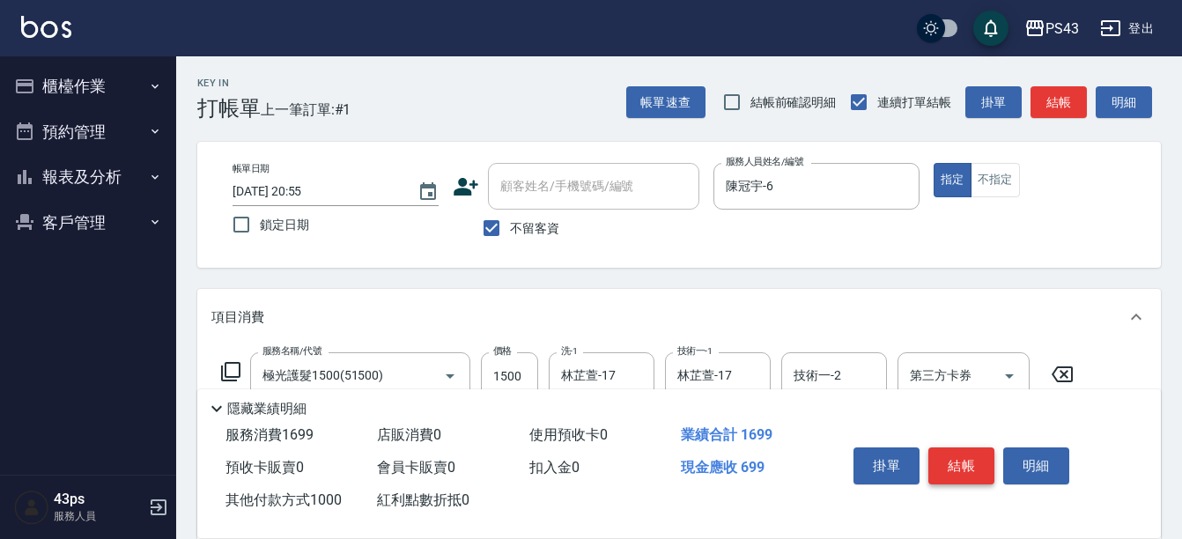
type input "1000"
click at [960, 452] on button "結帳" at bounding box center [961, 465] width 66 height 37
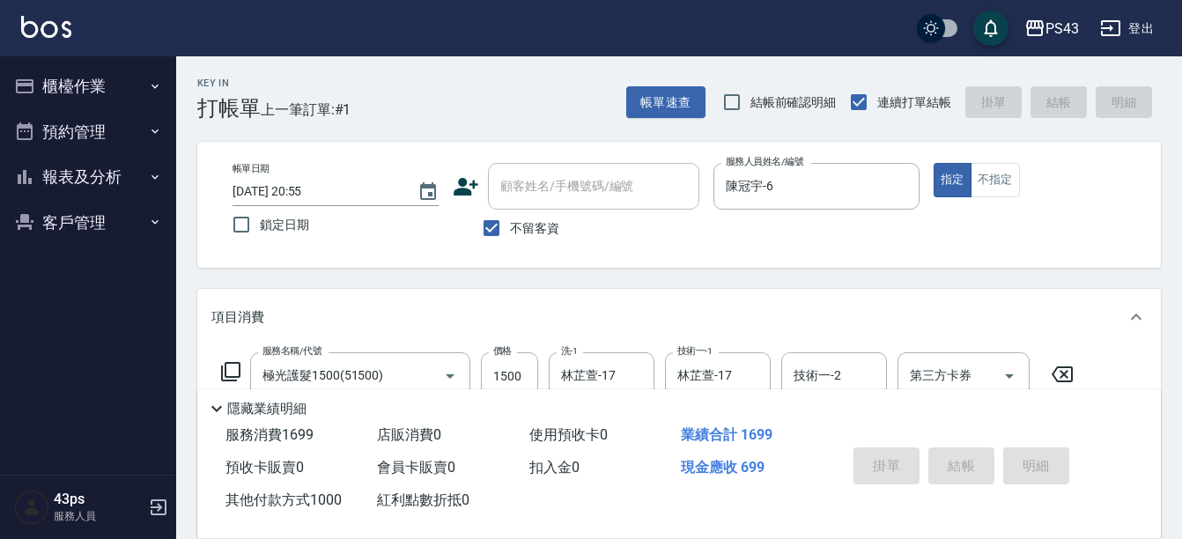
type input "[DATE] 20:56"
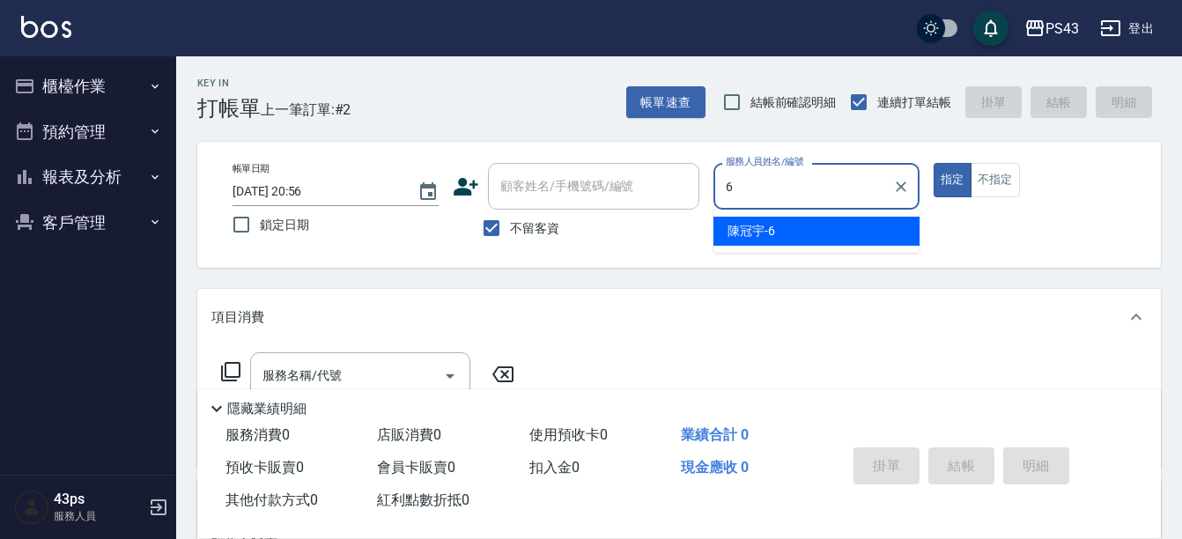
type input "陳冠宇-6"
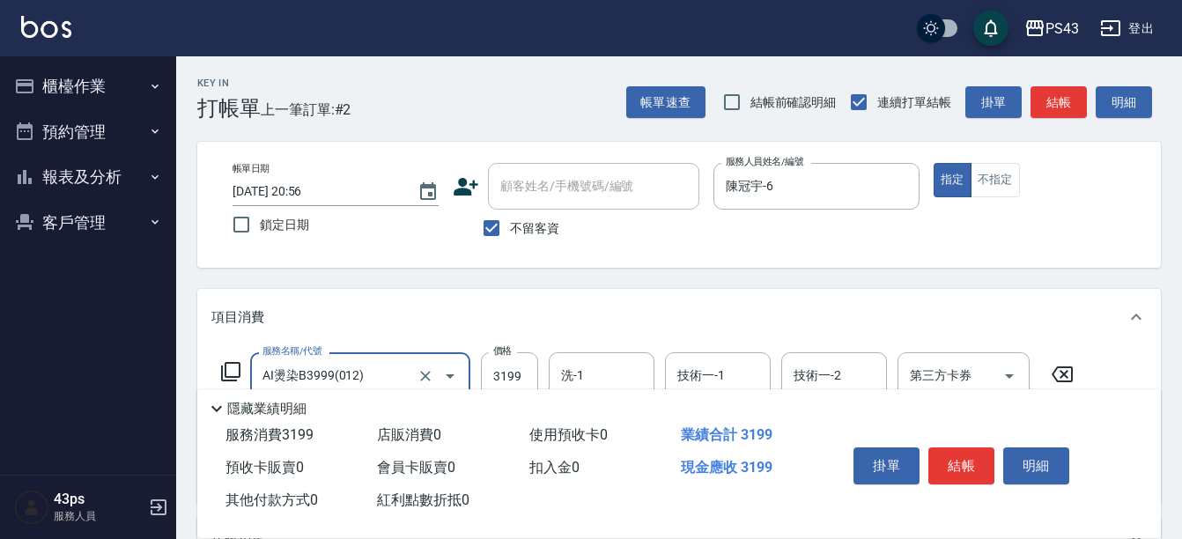
type input "AI燙染B3999(012)"
click at [1058, 374] on icon at bounding box center [1062, 374] width 44 height 21
type input "海鹽洗髮399(1399)"
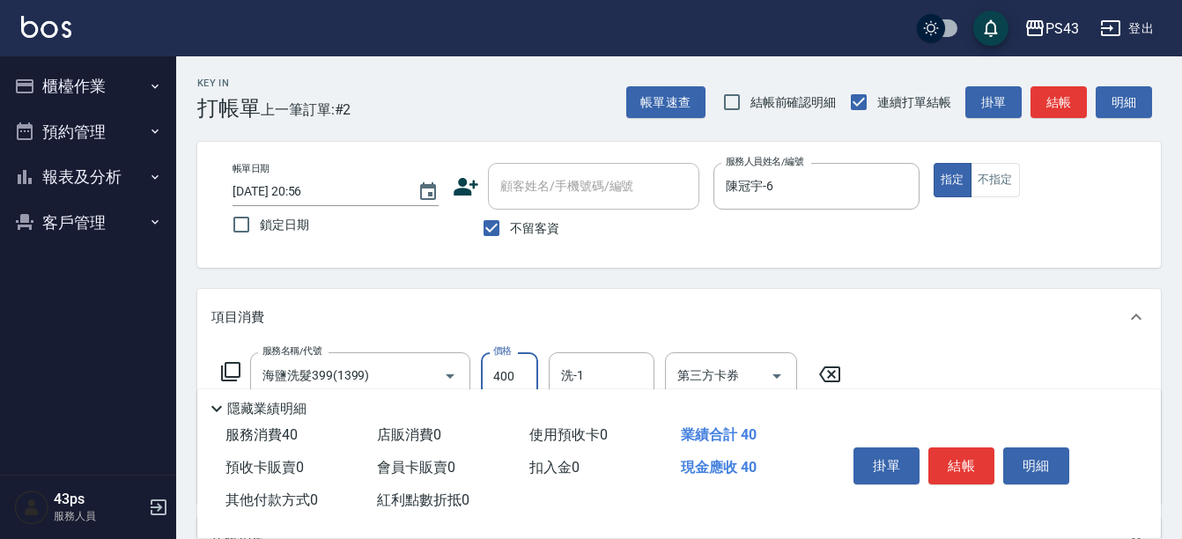
type input "400"
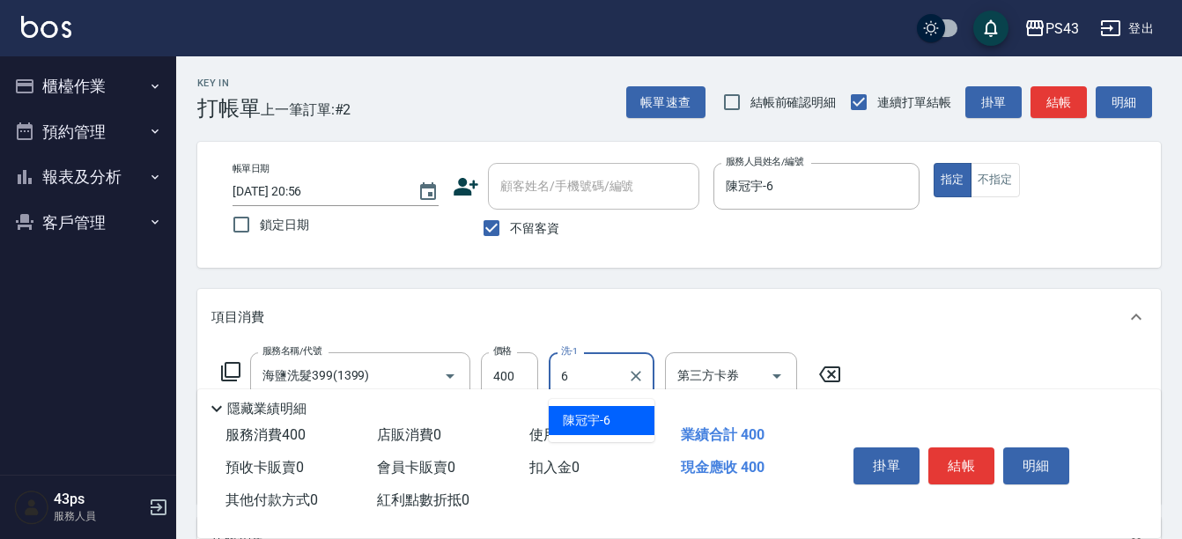
type input "陳冠宇-6"
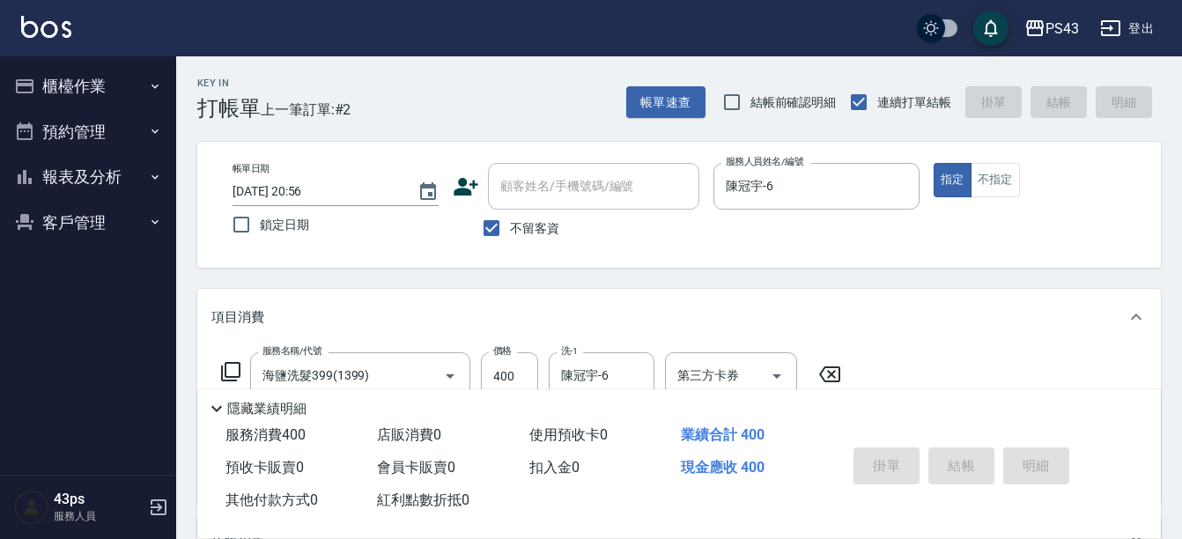
type input "[DATE] 20:57"
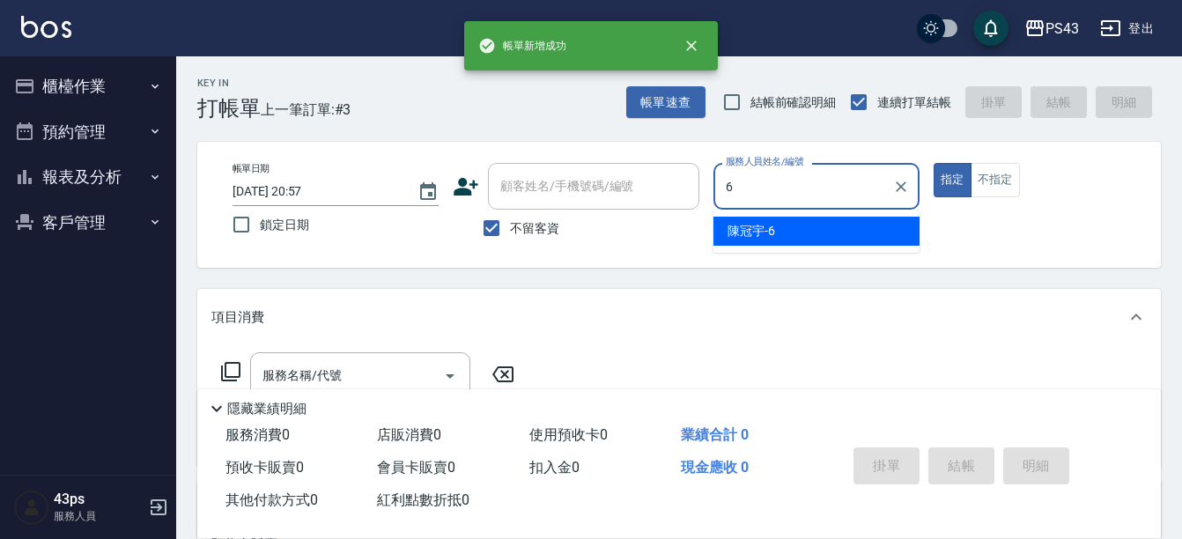
type input "陳冠宇-6"
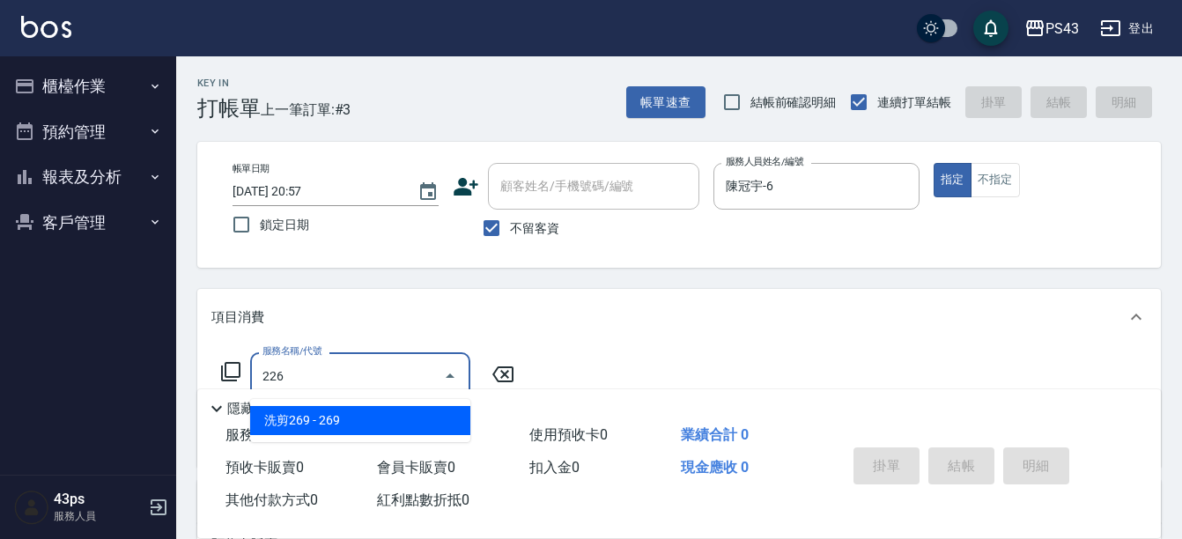
type input "洗剪269(226)"
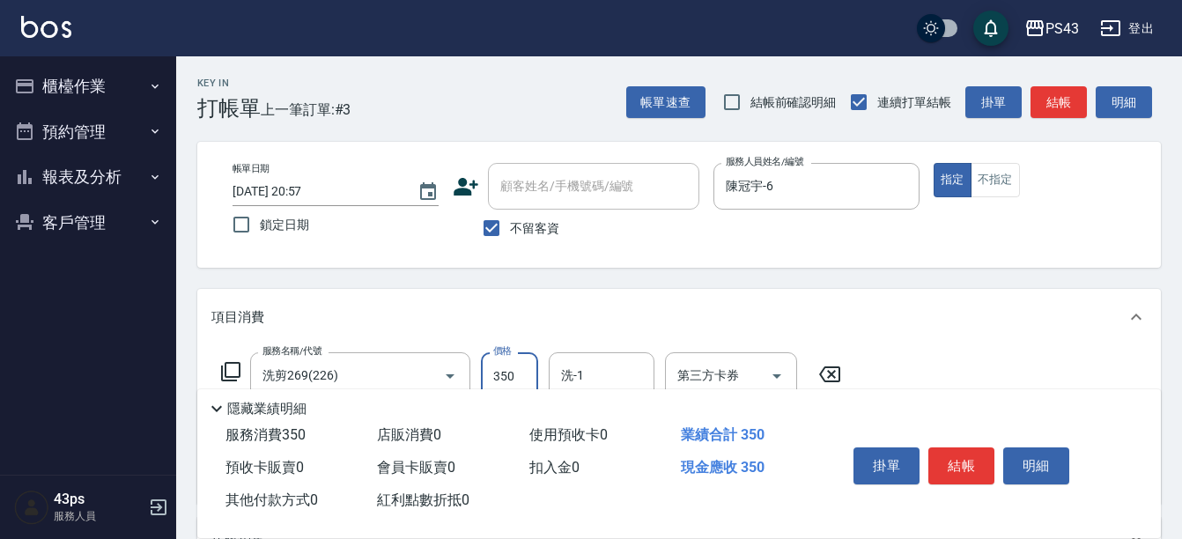
type input "350"
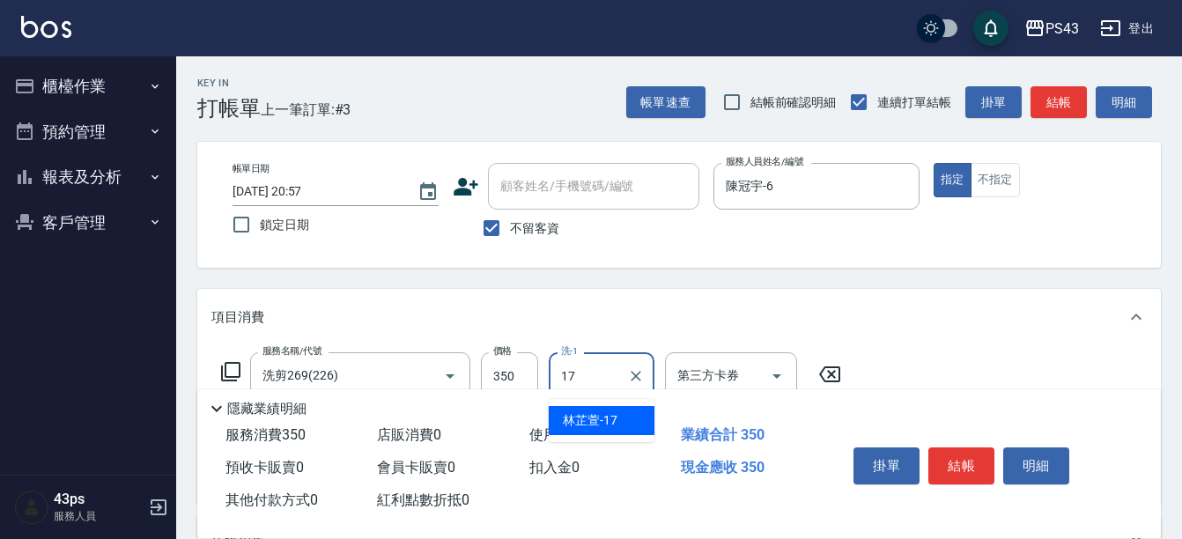
type input "林芷萱-17"
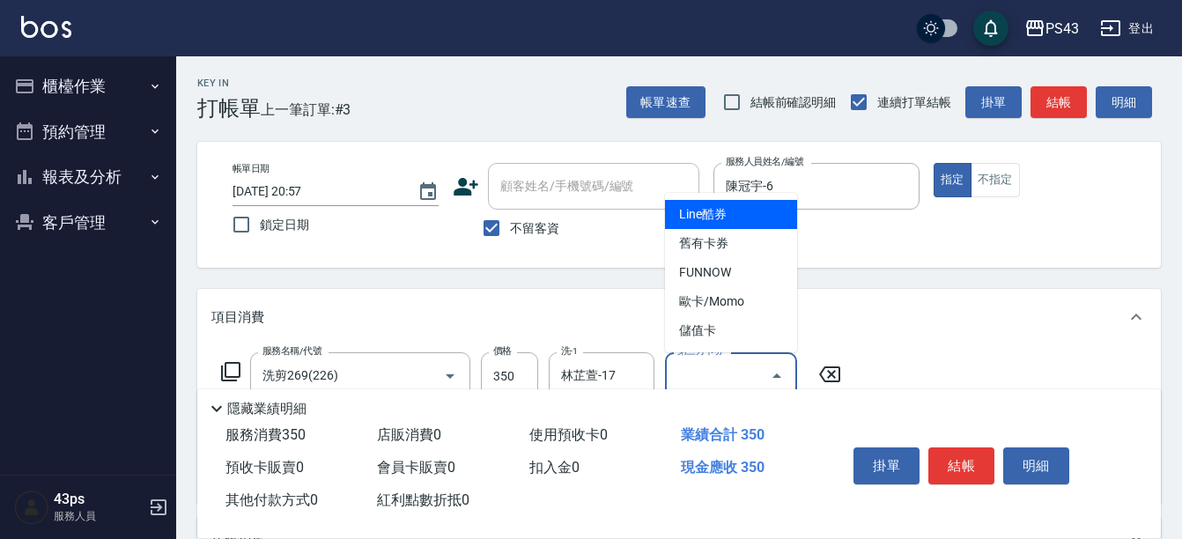
click at [691, 368] on input "第三方卡券" at bounding box center [718, 375] width 90 height 31
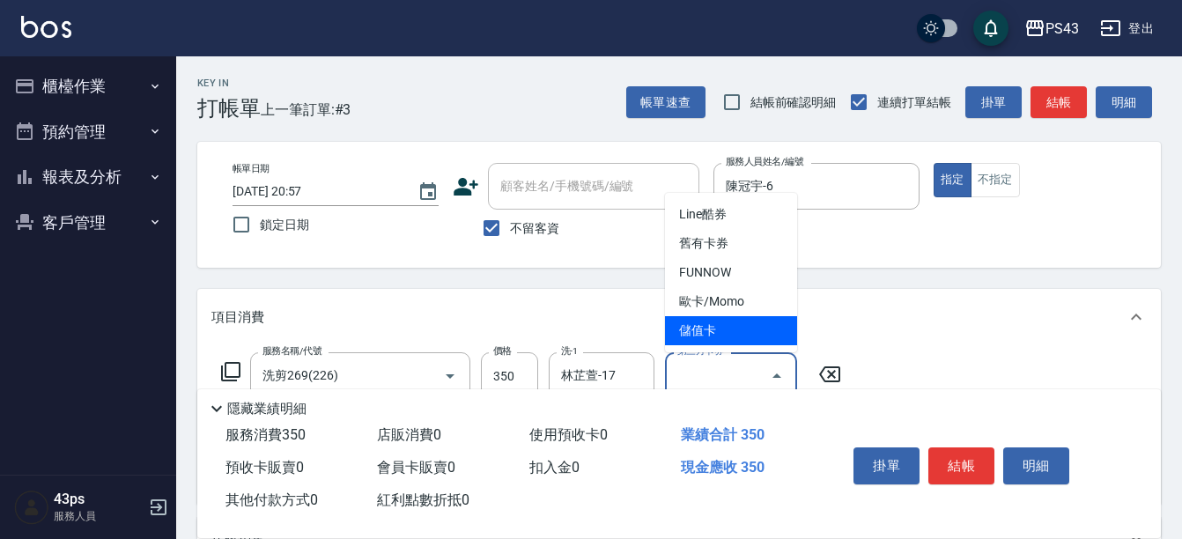
click at [700, 328] on span "儲值卡" at bounding box center [731, 330] width 132 height 29
type input "儲值卡"
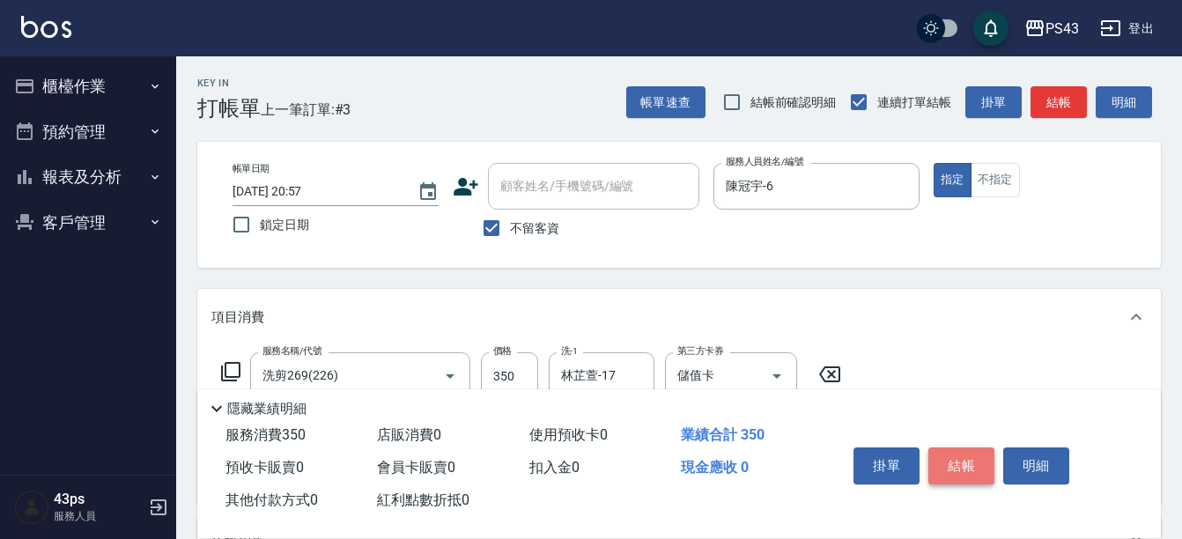
click at [962, 447] on button "結帳" at bounding box center [961, 465] width 66 height 37
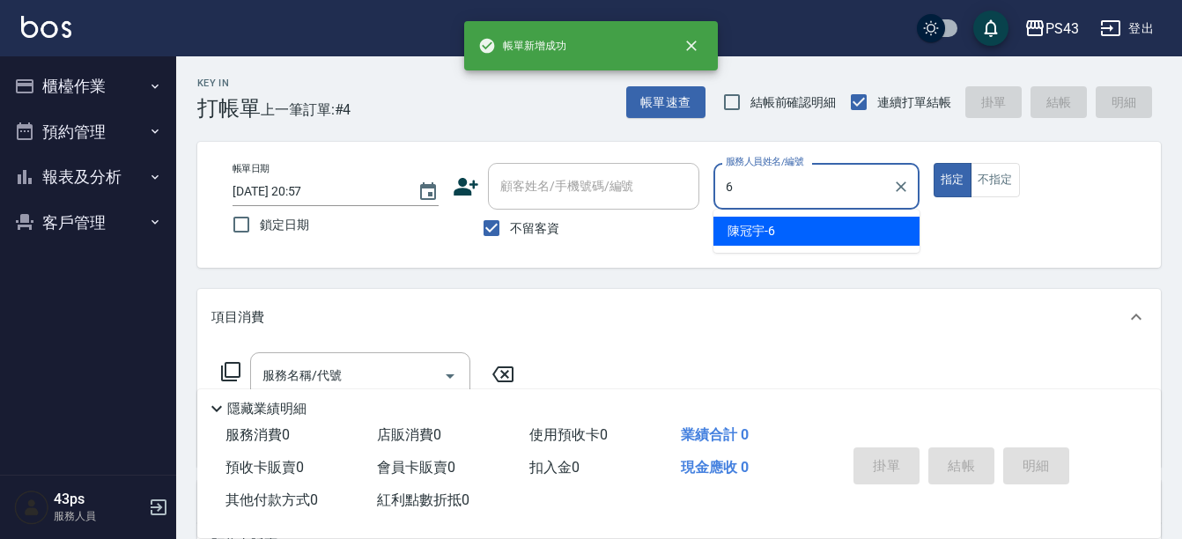
type input "陳冠宇-6"
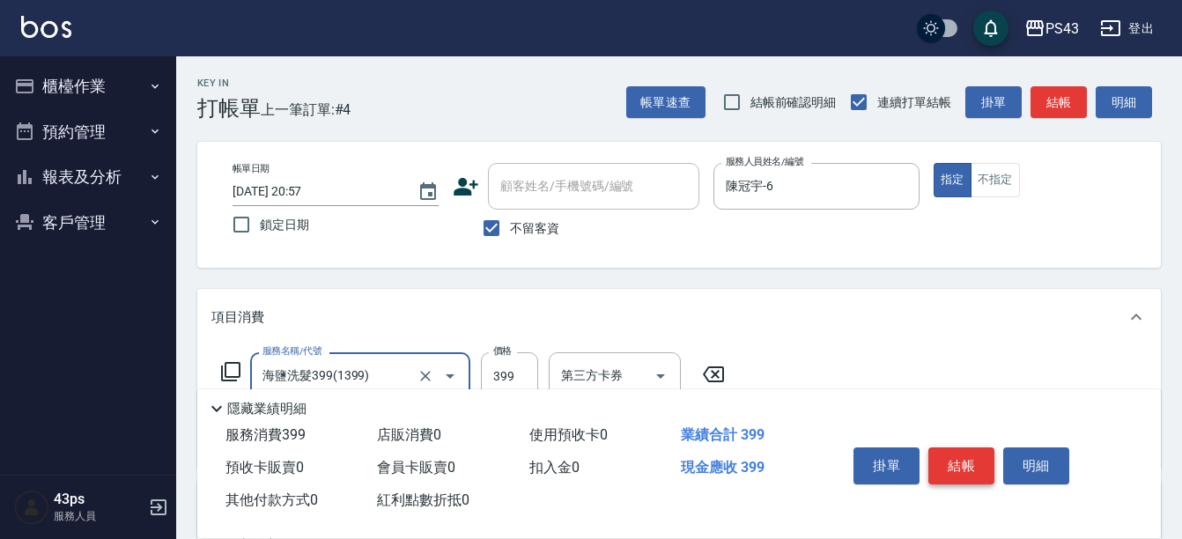
type input "海鹽洗髮399(1399)"
type input "400"
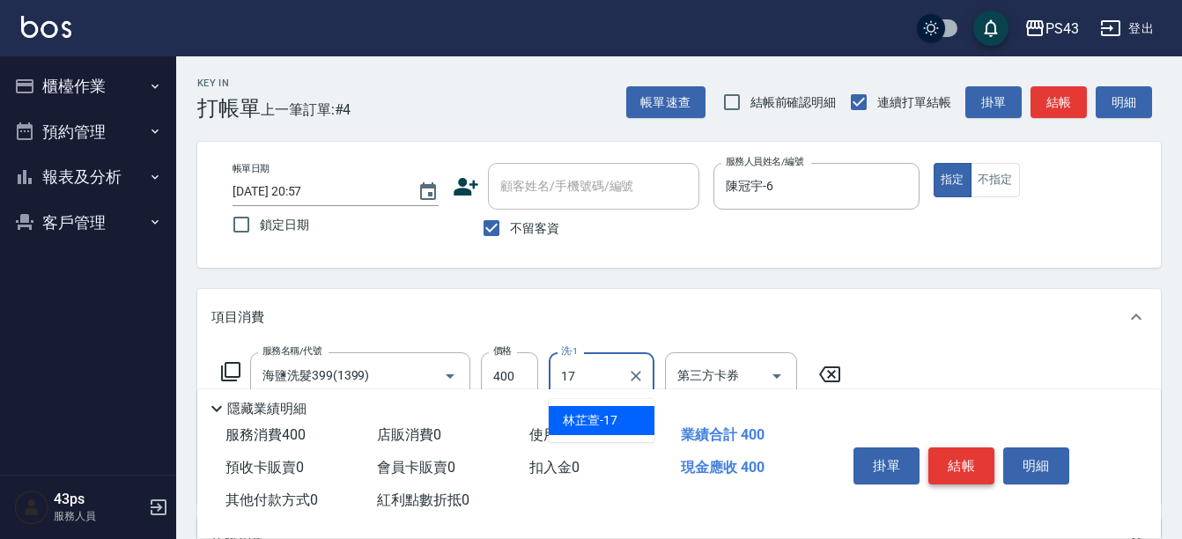
type input "林芷萱-17"
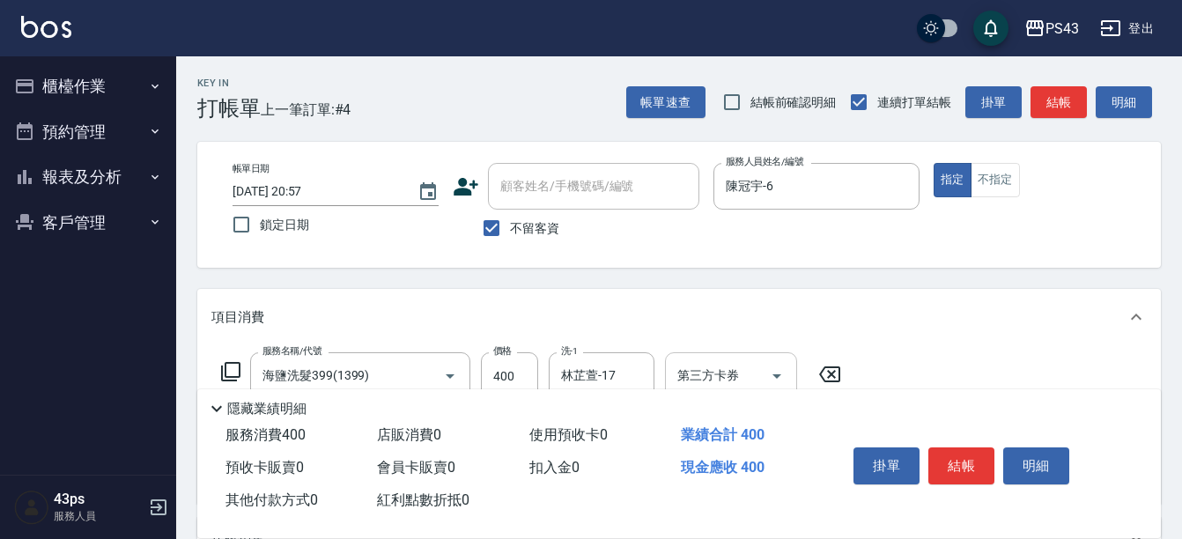
click at [740, 352] on div "第三方卡券" at bounding box center [731, 375] width 132 height 47
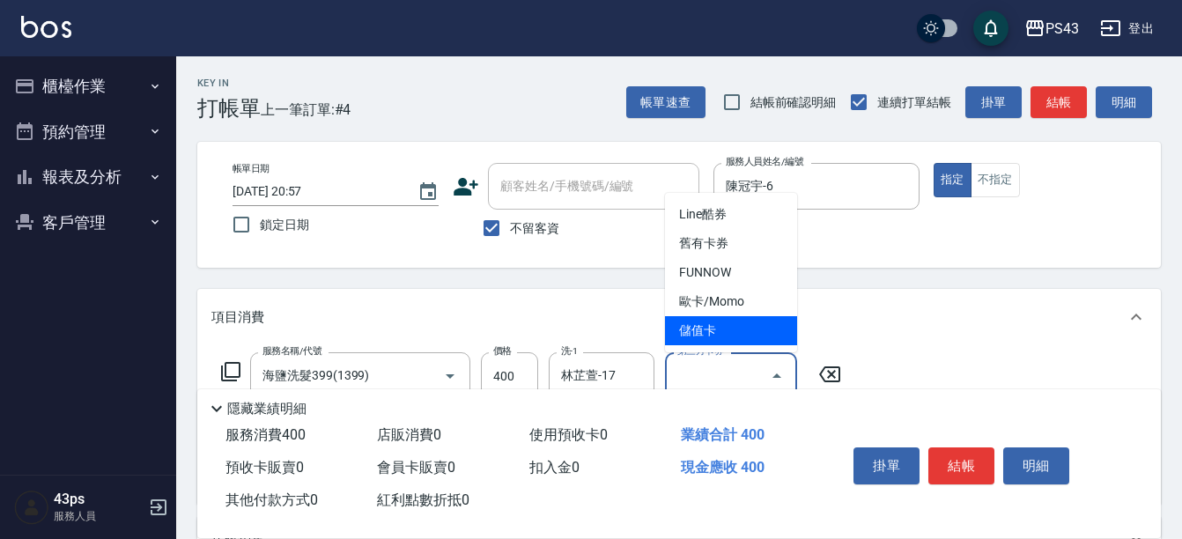
click at [733, 325] on span "儲值卡" at bounding box center [731, 330] width 132 height 29
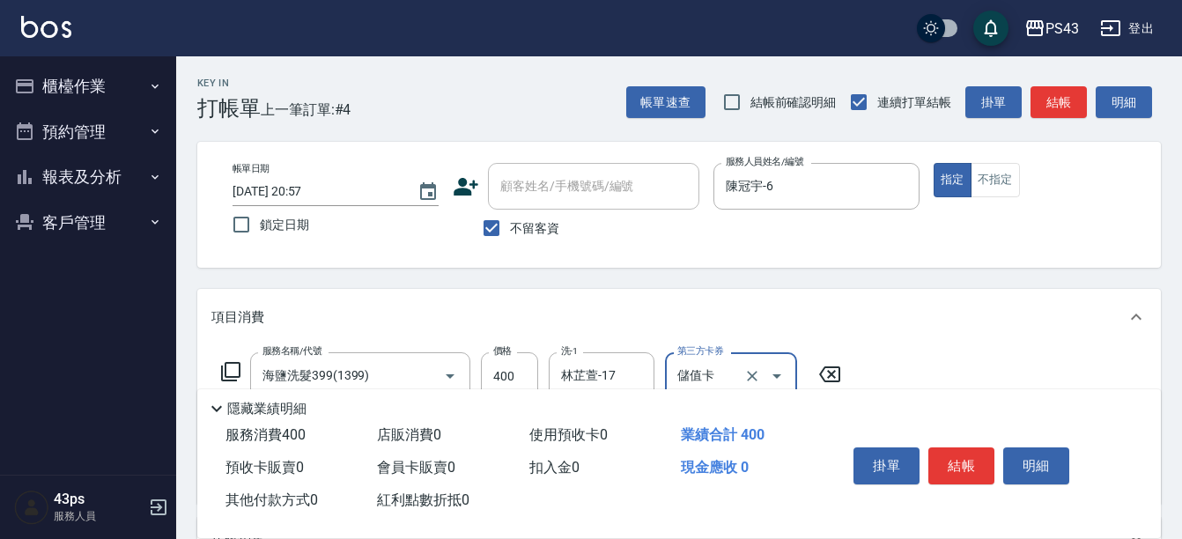
type input "儲值卡"
click at [945, 458] on button "結帳" at bounding box center [961, 465] width 66 height 37
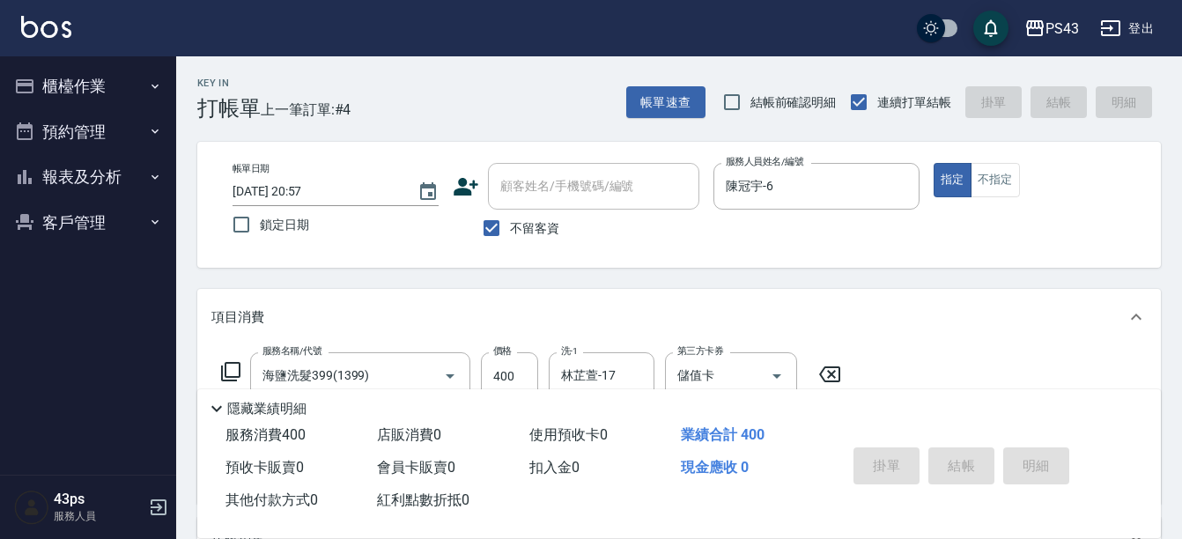
type input "[DATE] 20:58"
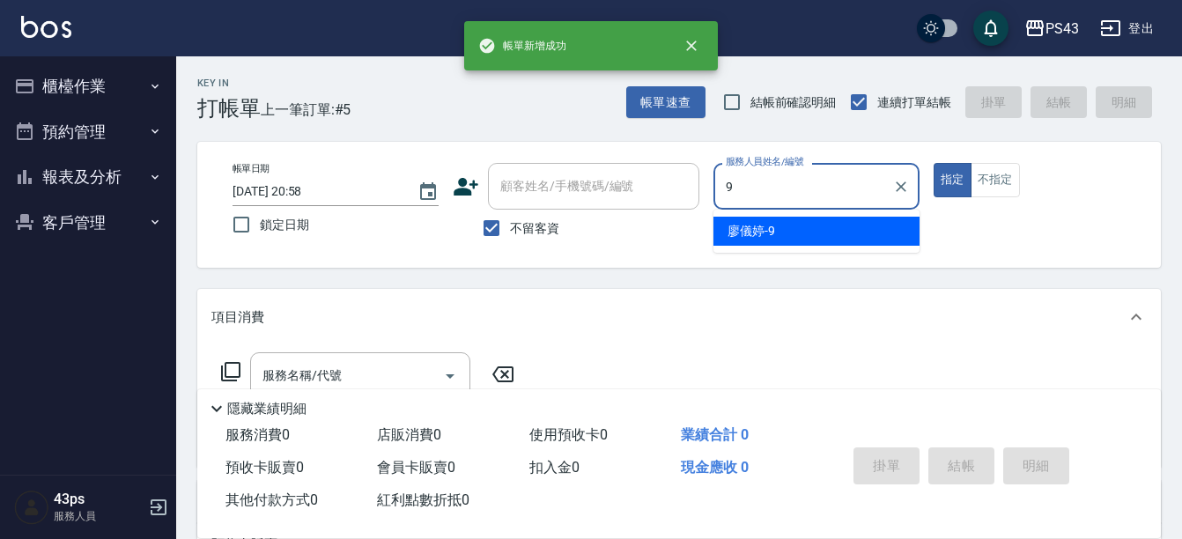
type input "[PERSON_NAME]-9"
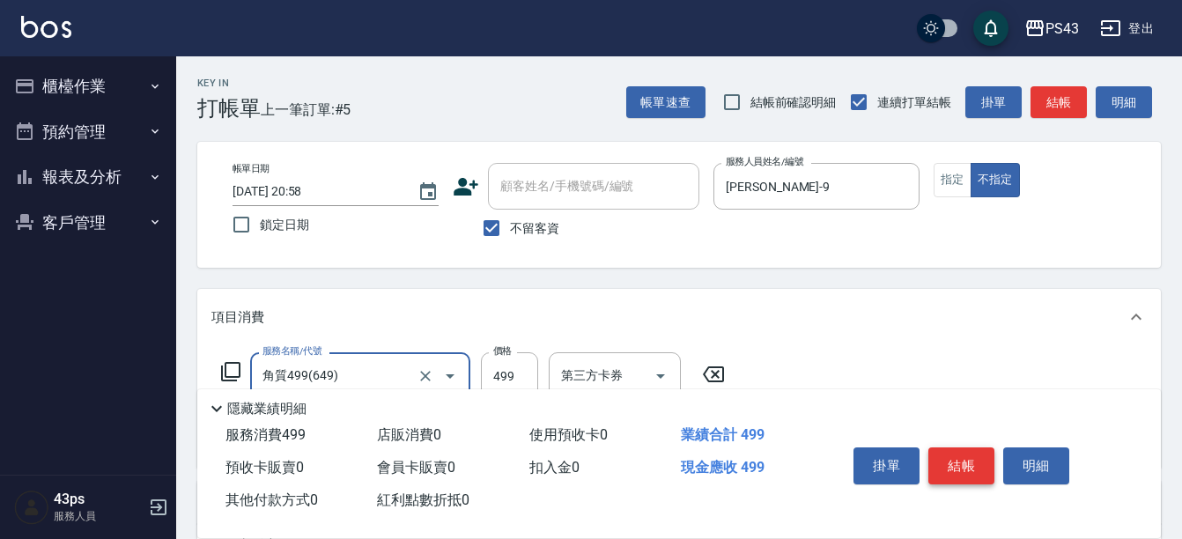
type input "角質499(649)"
type input "599"
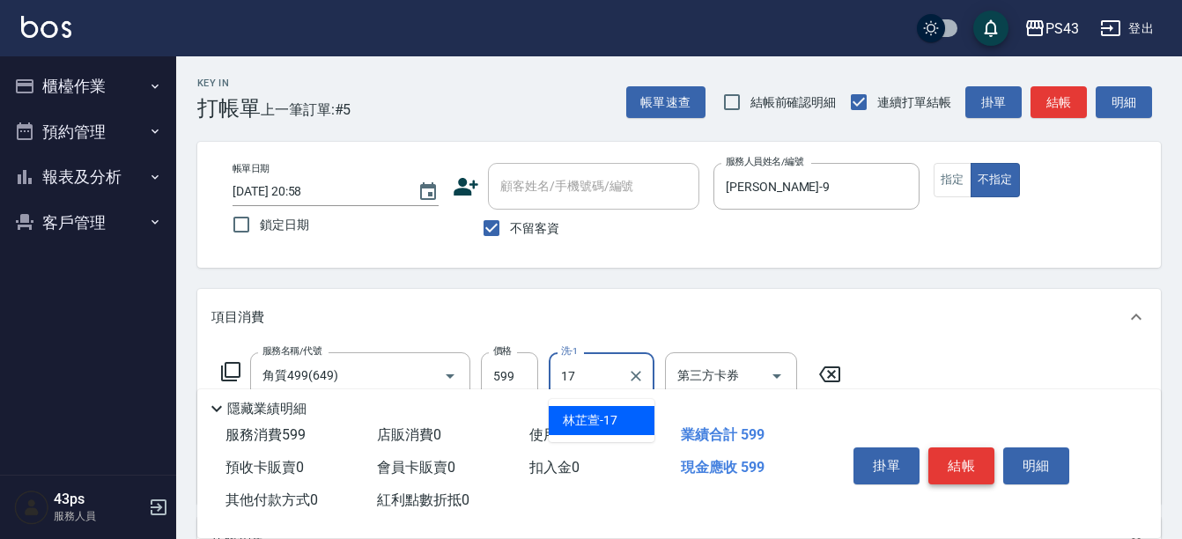
type input "林芷萱-17"
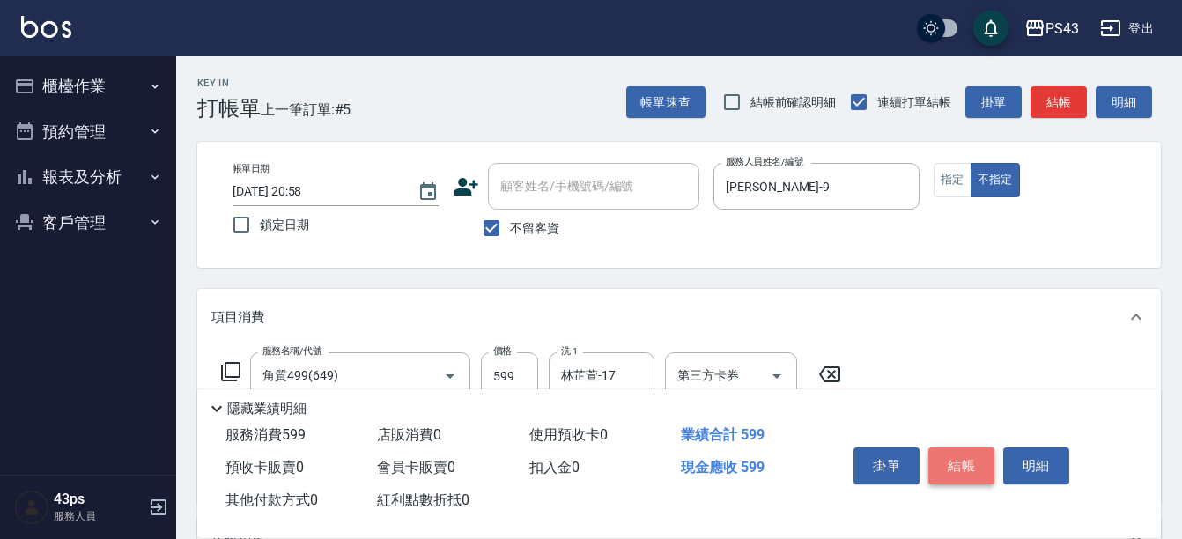
click at [945, 458] on button "結帳" at bounding box center [961, 465] width 66 height 37
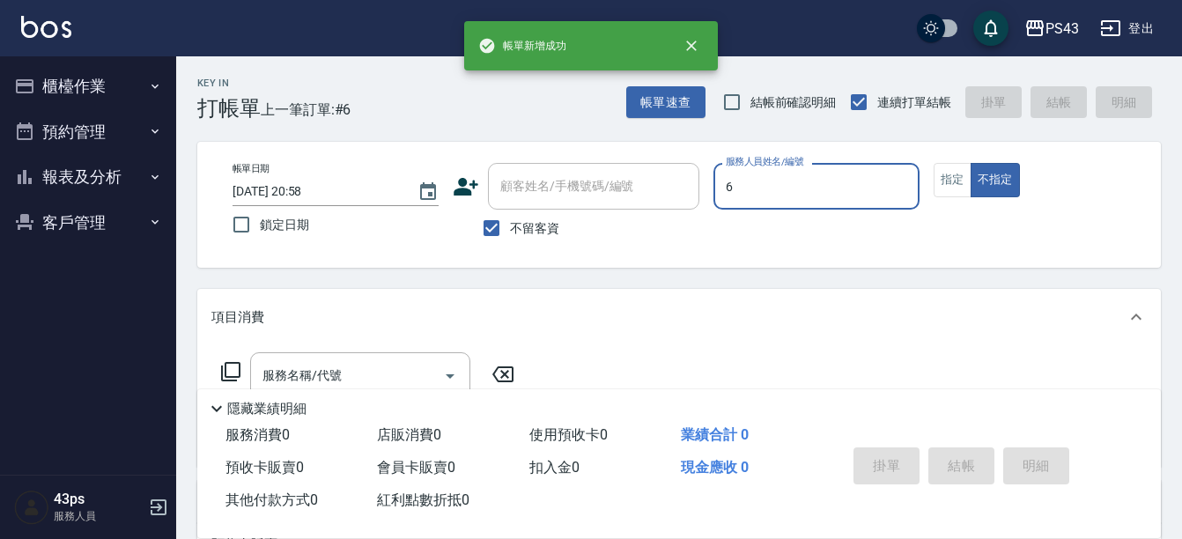
type input "陳冠宇-6"
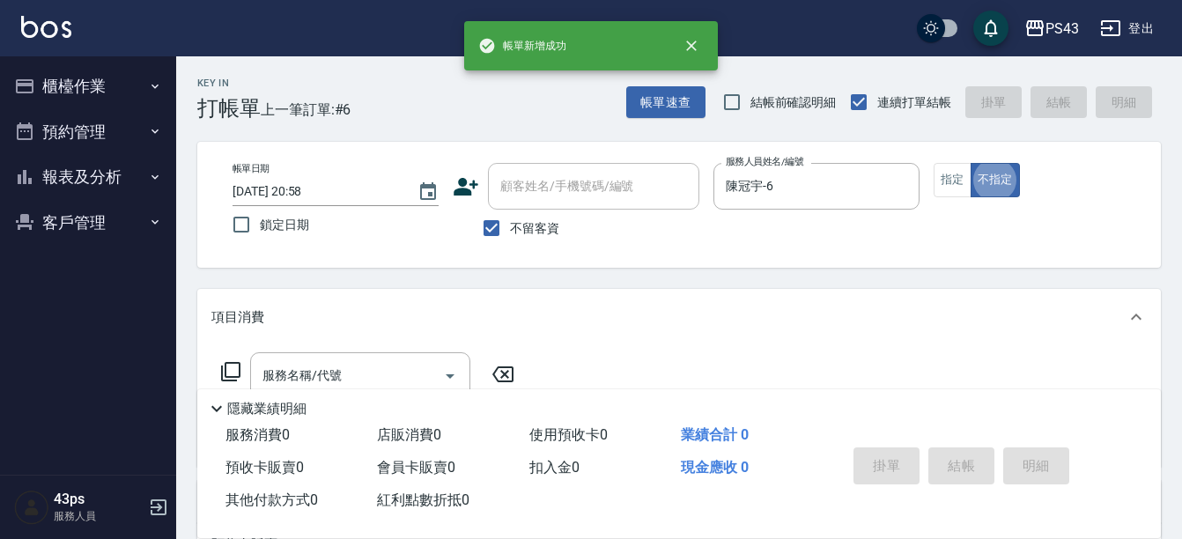
type button "false"
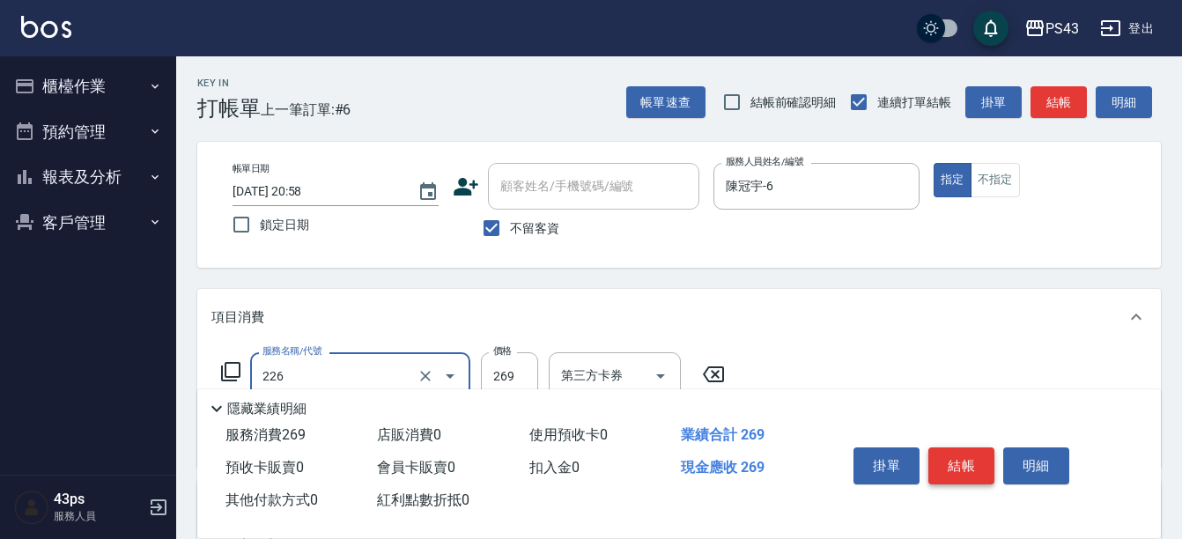
type input "洗剪269(226)"
type input "250"
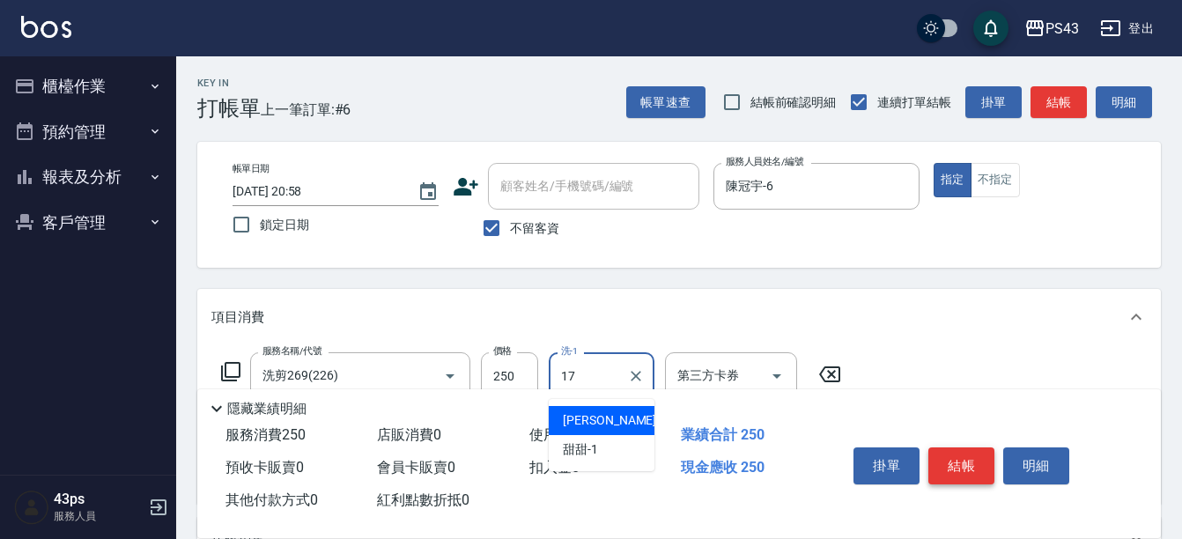
type input "林芷萱-17"
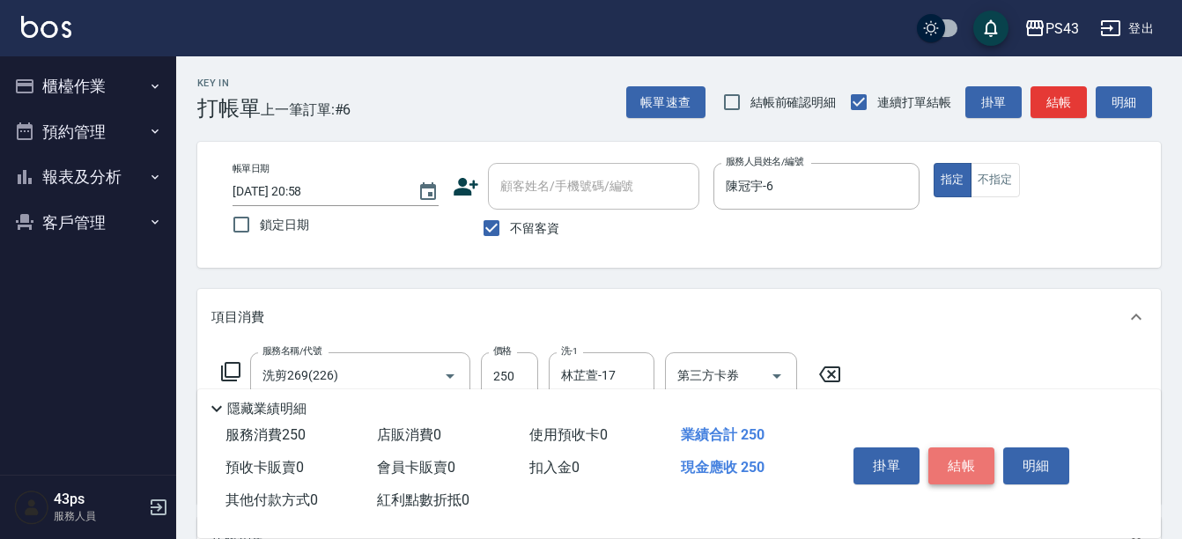
click at [945, 458] on button "結帳" at bounding box center [961, 465] width 66 height 37
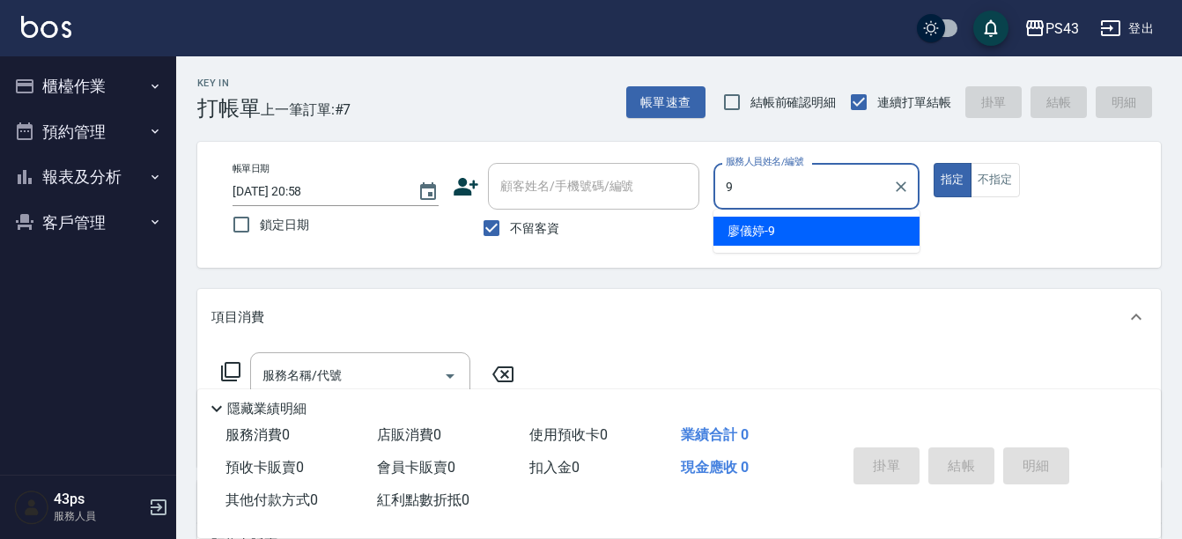
type input "[PERSON_NAME]-9"
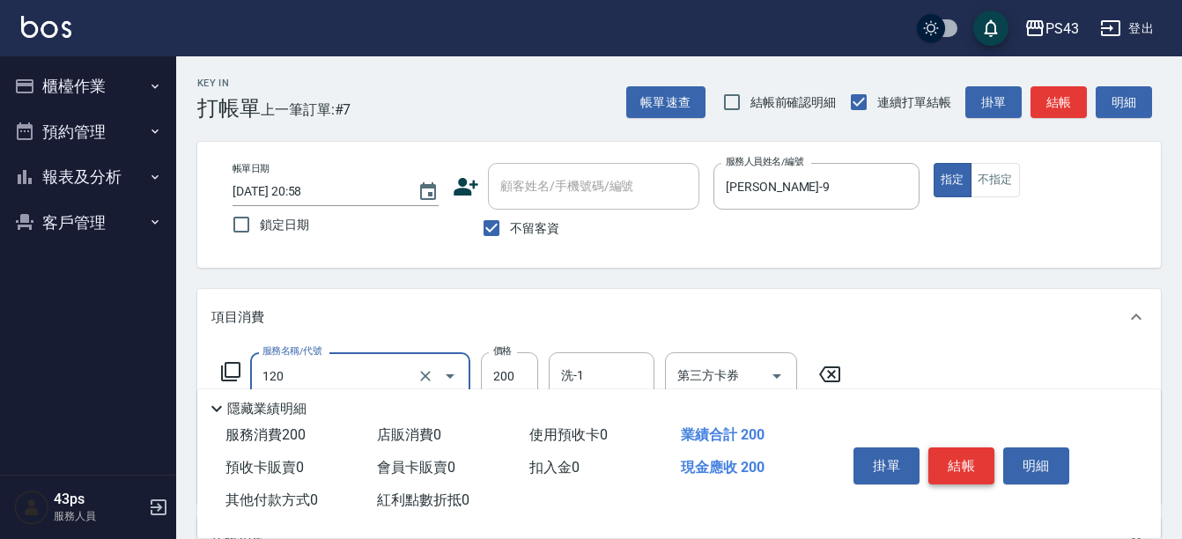
type input "New洗200(120)"
type input "2"
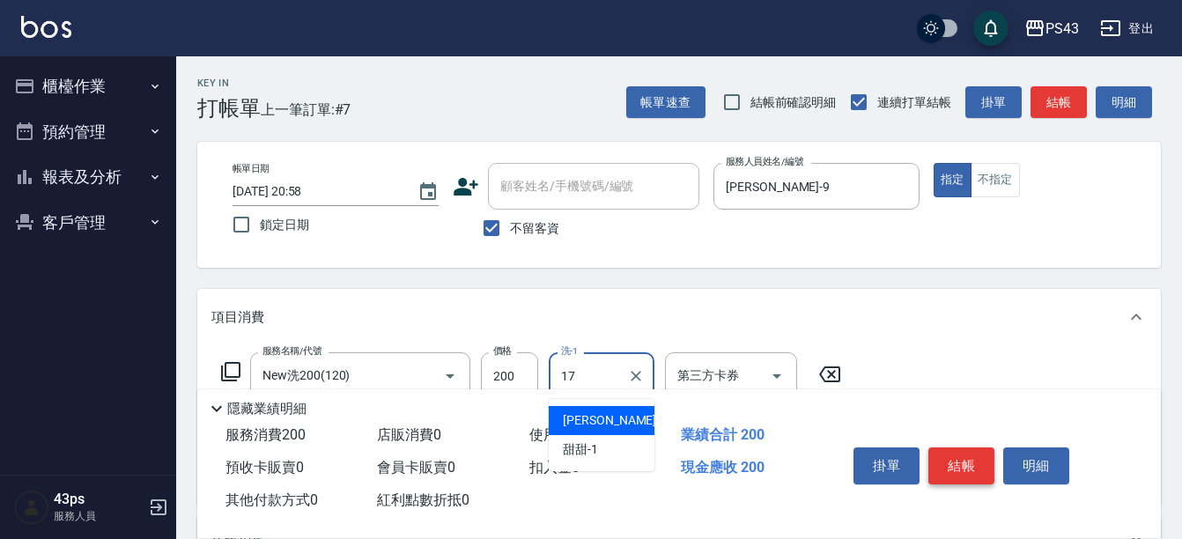
type input "林芷萱-17"
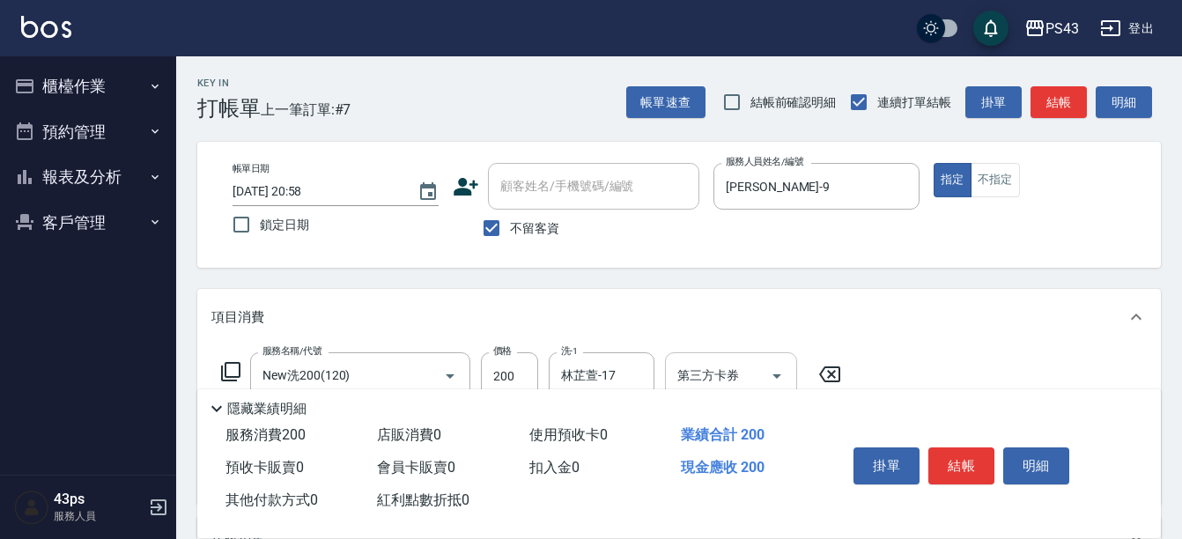
click at [720, 367] on div "第三方卡券 第三方卡券" at bounding box center [731, 375] width 132 height 47
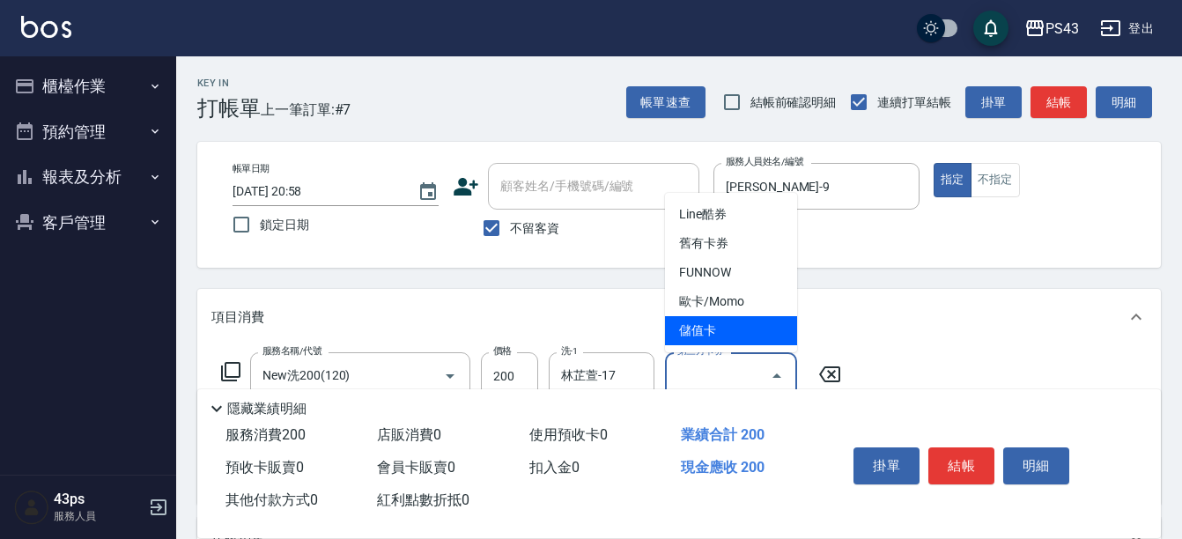
click at [721, 327] on span "儲值卡" at bounding box center [731, 330] width 132 height 29
type input "儲值卡"
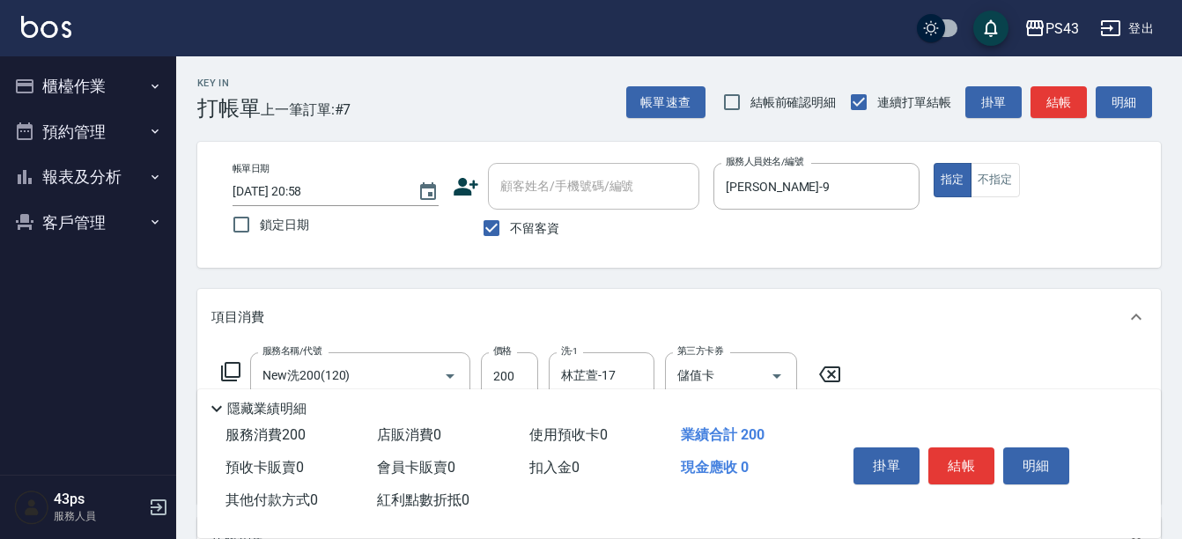
drag, startPoint x: 978, startPoint y: 450, endPoint x: 1057, endPoint y: 322, distance: 151.1
click at [1057, 322] on div "Key In 打帳單 上一筆訂單:#7 帳單速查 結帳前確認明細 連續打單結帳 掛單 結帳 明細 帳單日期 [DATE] 20:58 鎖定日期 顧客姓名/手機…" at bounding box center [679, 456] width 1006 height 800
click at [977, 462] on button "結帳" at bounding box center [961, 465] width 66 height 37
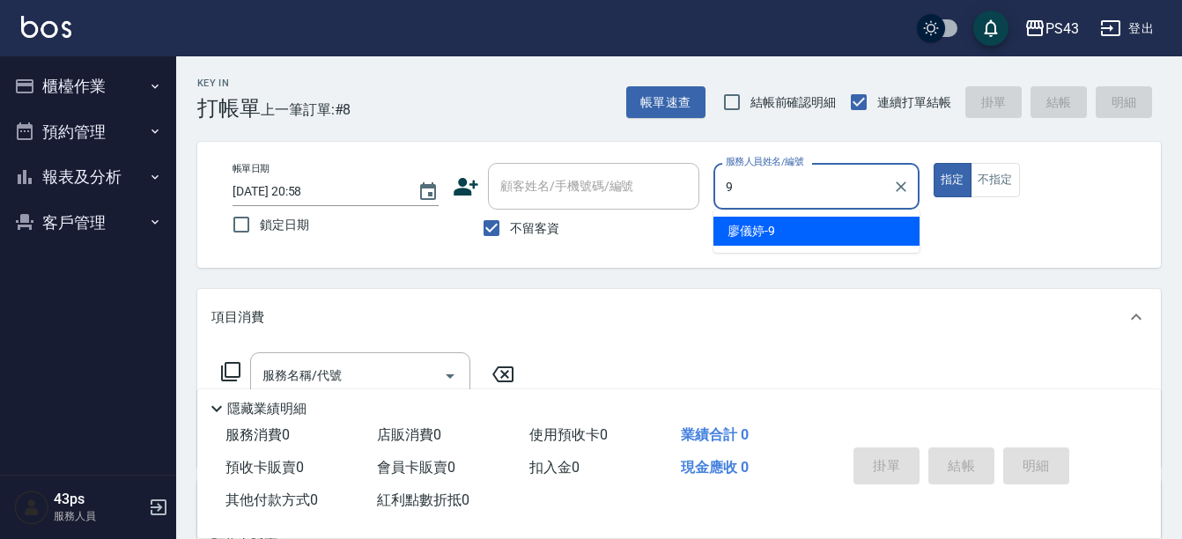
type input "[PERSON_NAME]-9"
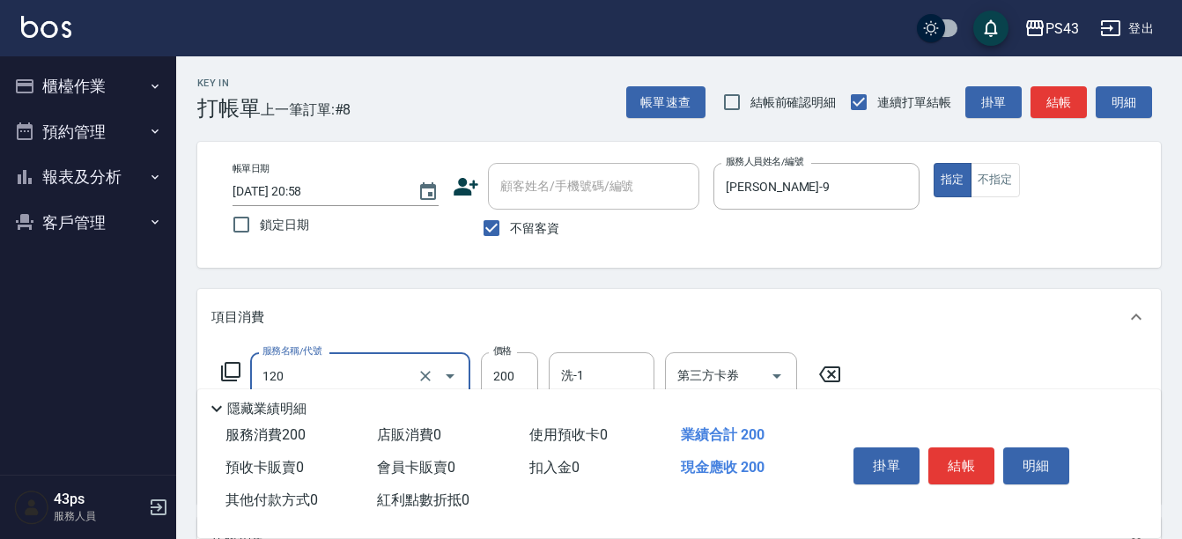
type input "New洗200(120)"
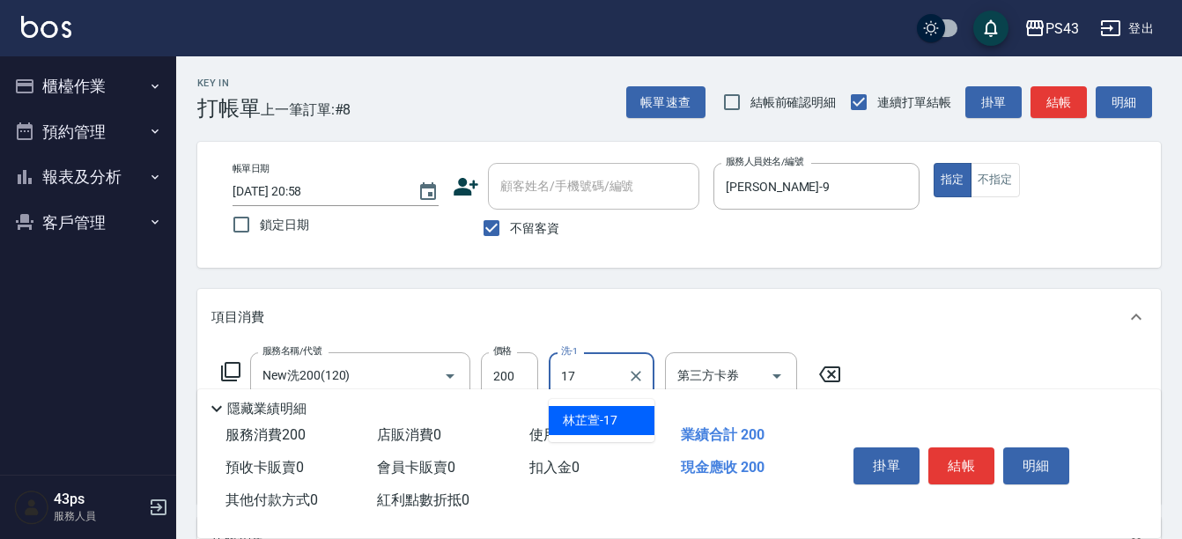
type input "林芷萱-17"
click at [719, 369] on div "第三方卡券 第三方卡券" at bounding box center [731, 375] width 132 height 47
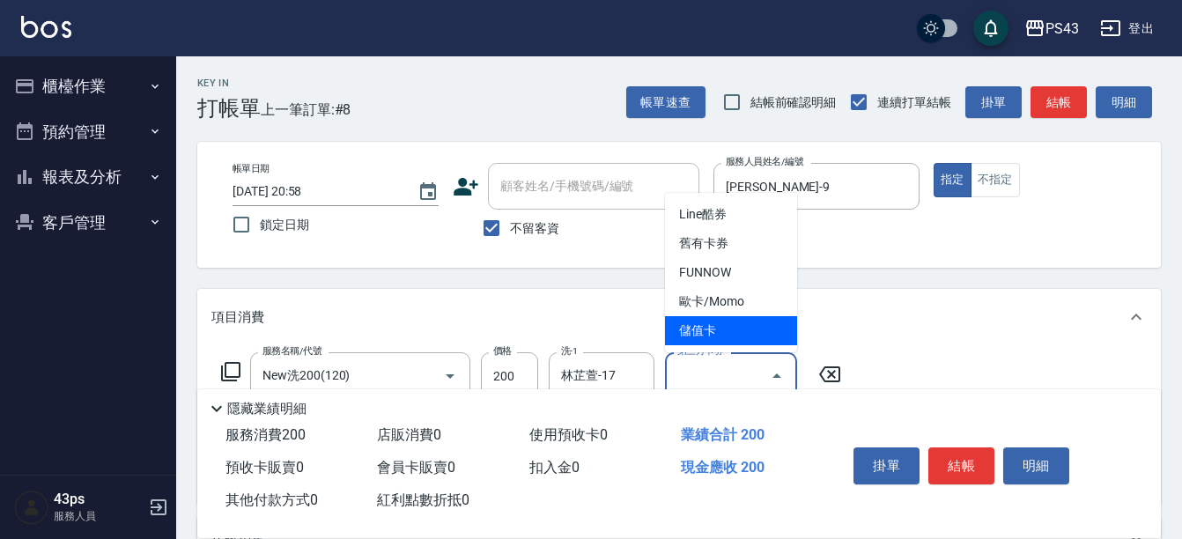
click at [711, 335] on span "儲值卡" at bounding box center [731, 330] width 132 height 29
type input "儲值卡"
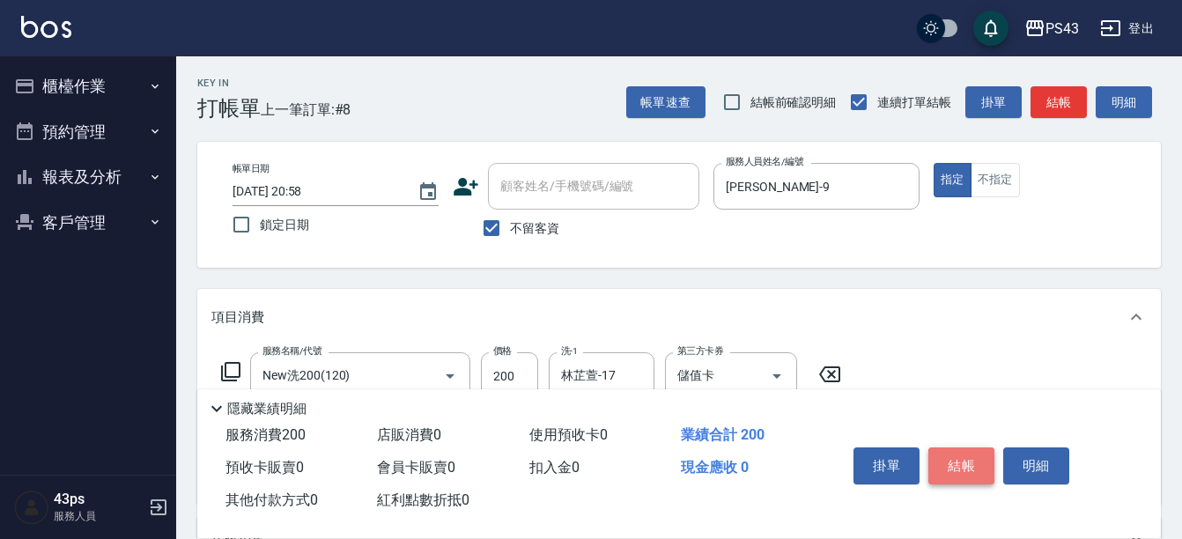
click at [975, 447] on button "結帳" at bounding box center [961, 465] width 66 height 37
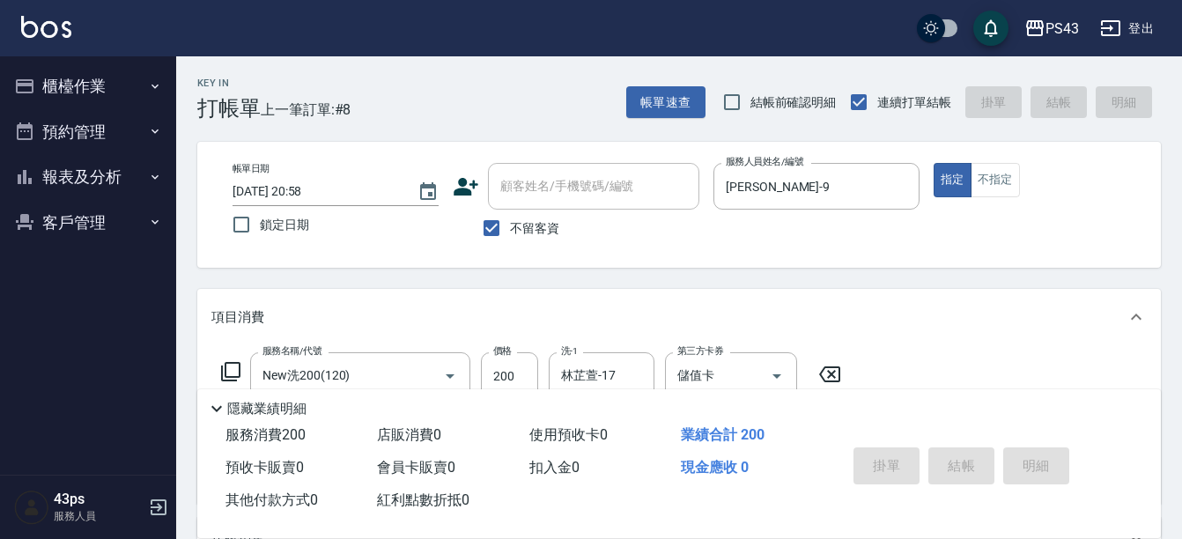
type input "[DATE] 20:59"
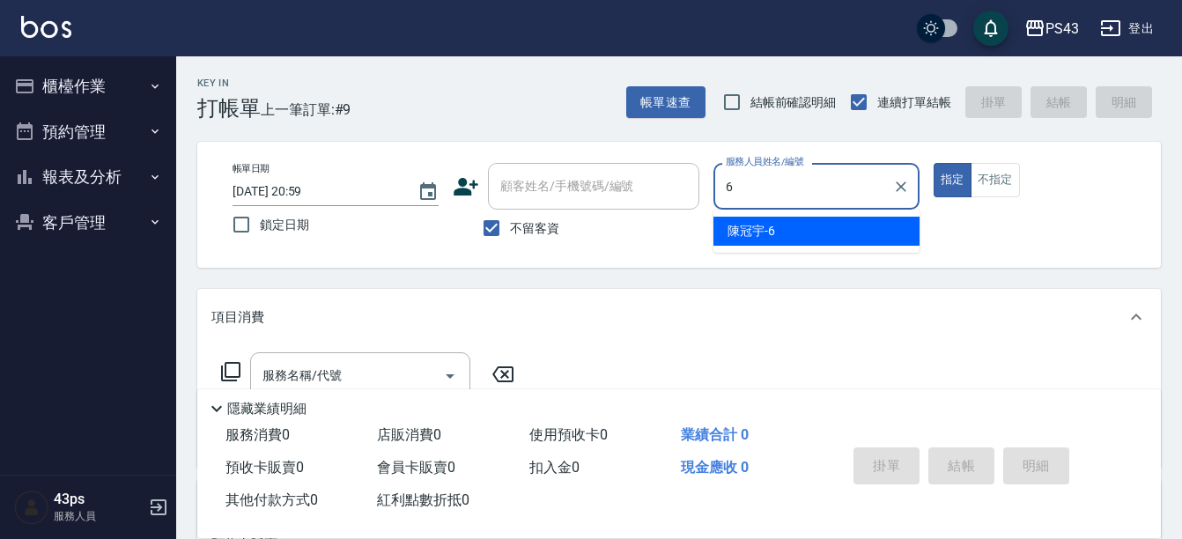
type input "陳冠宇-6"
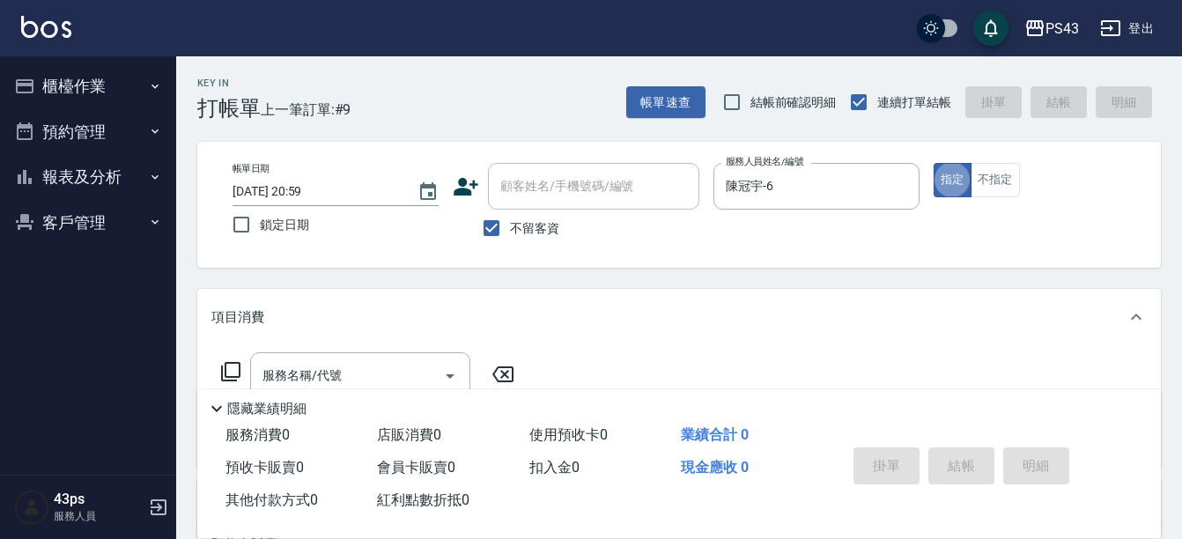
click at [240, 368] on icon at bounding box center [230, 371] width 19 height 19
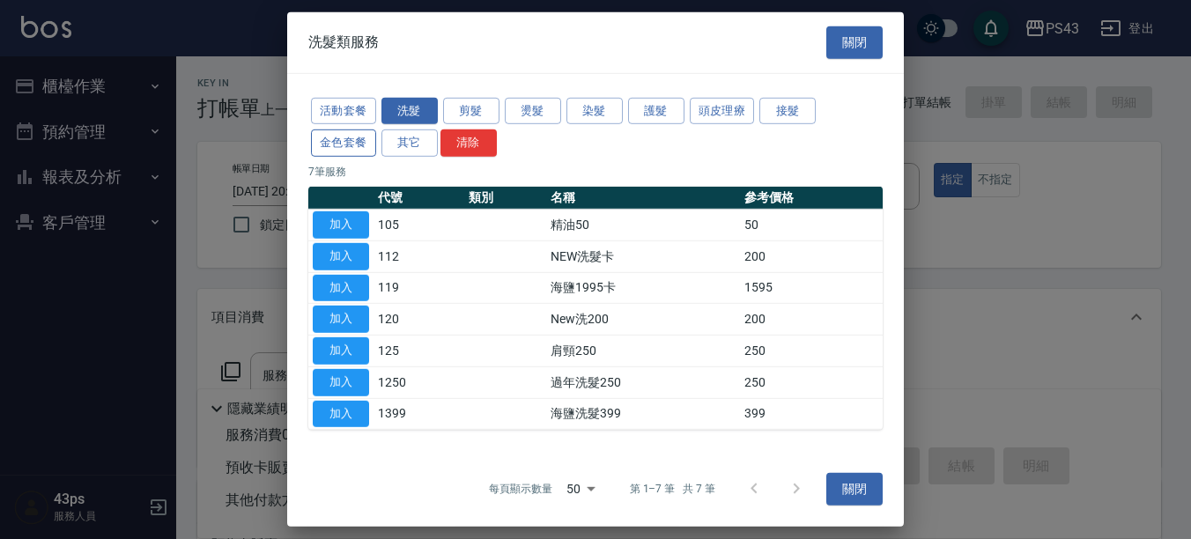
click at [346, 142] on button "金色套餐" at bounding box center [343, 142] width 65 height 27
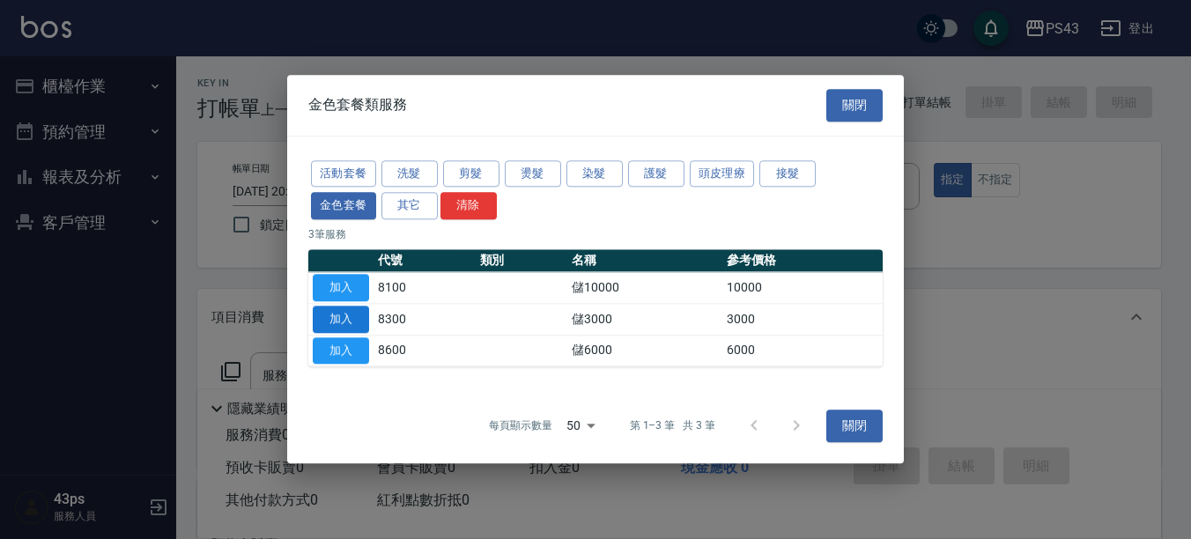
click at [350, 323] on button "加入" at bounding box center [341, 319] width 56 height 27
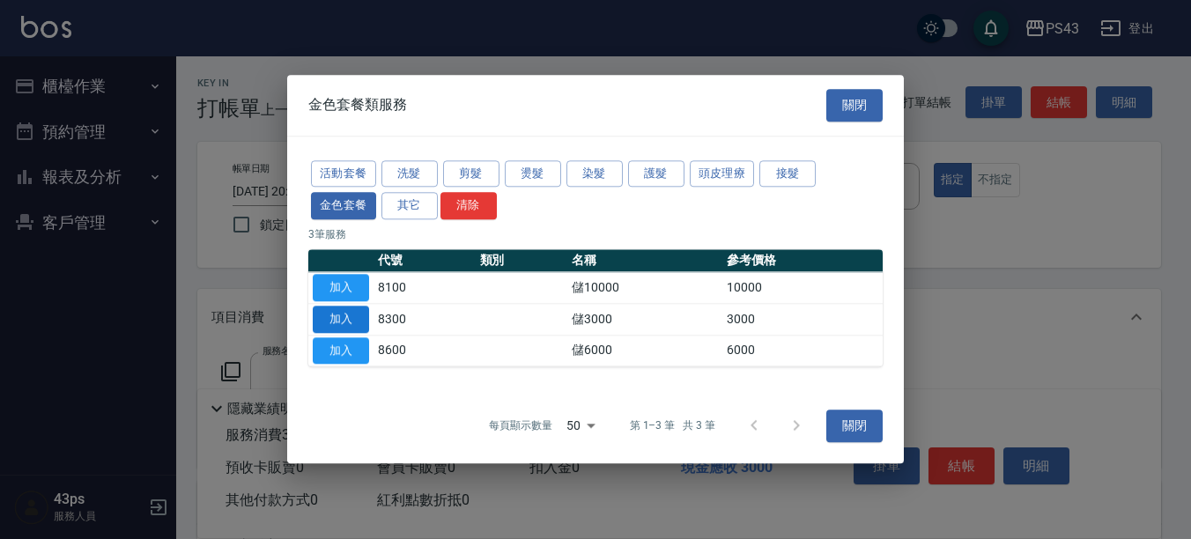
type input "儲3000(8300)"
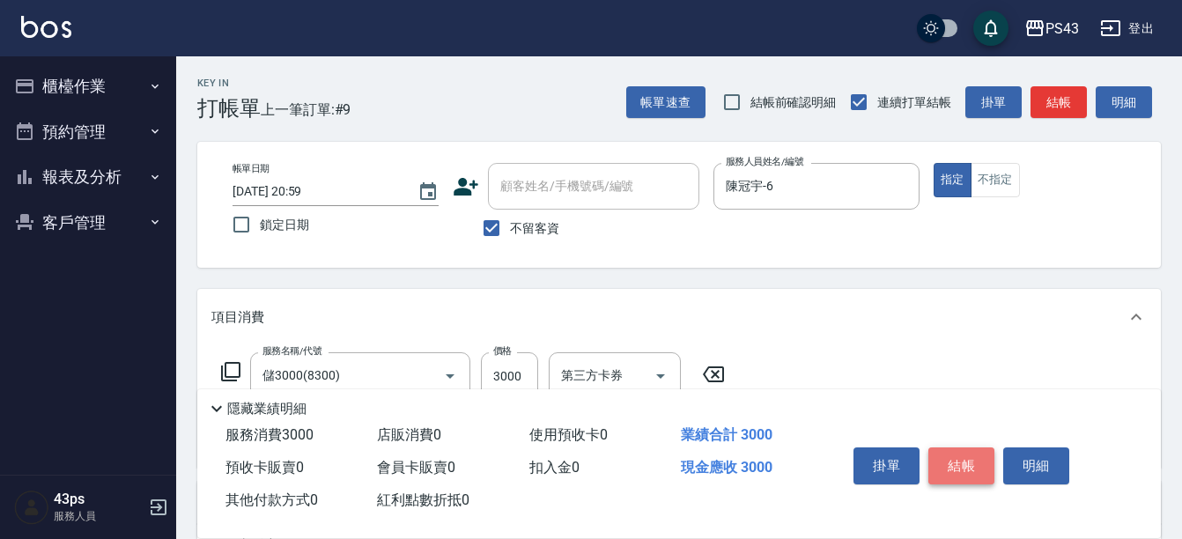
click at [950, 464] on button "結帳" at bounding box center [961, 465] width 66 height 37
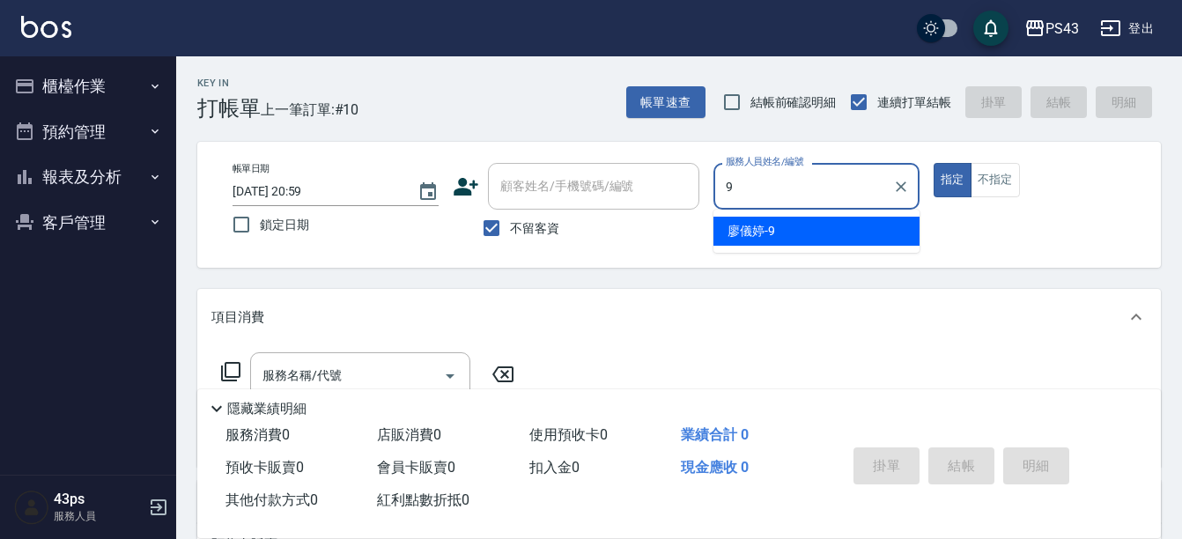
type input "[PERSON_NAME]-9"
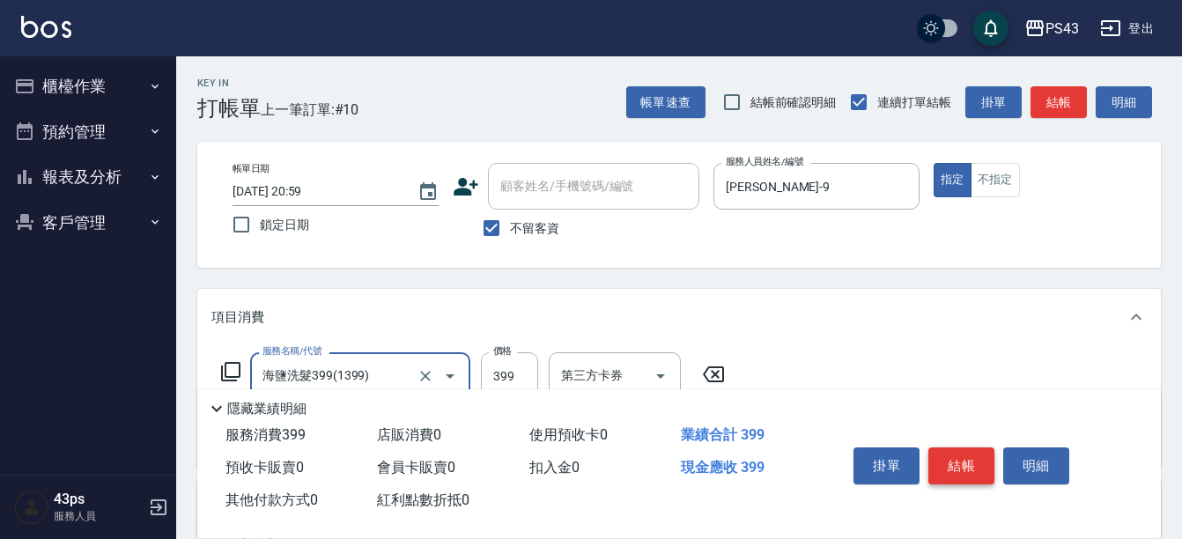
type input "海鹽洗髮399(1399)"
type input "450"
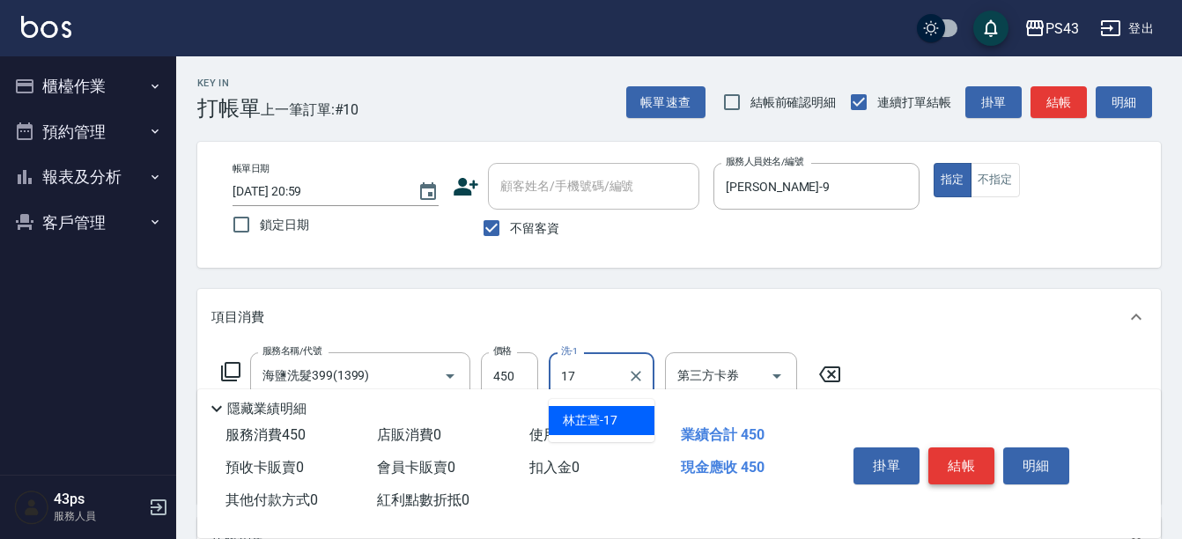
type input "林芷萱-17"
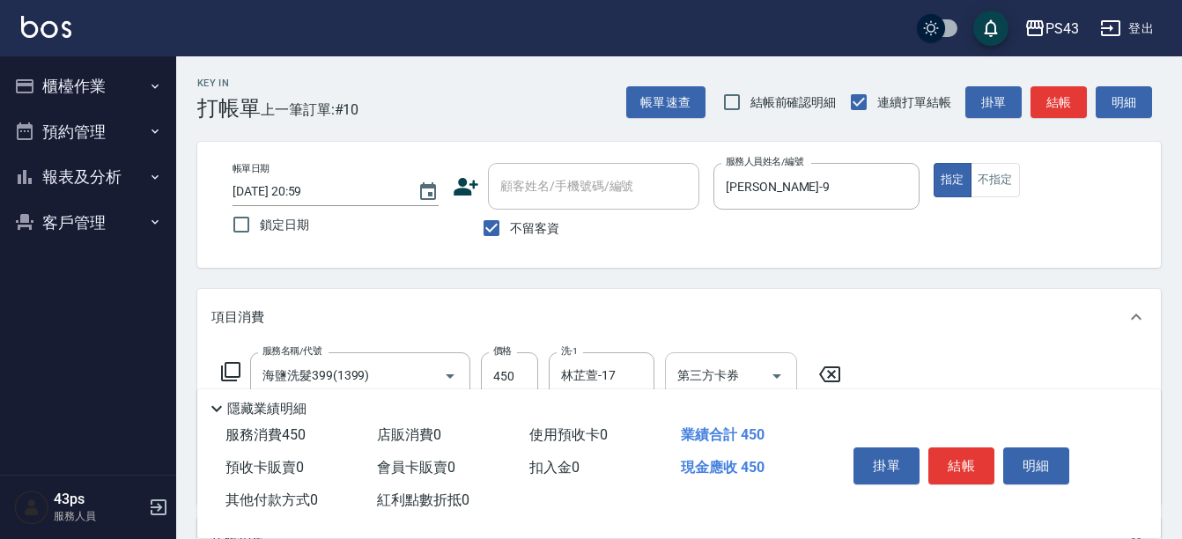
click at [703, 366] on div "第三方卡券 第三方卡券" at bounding box center [731, 375] width 132 height 47
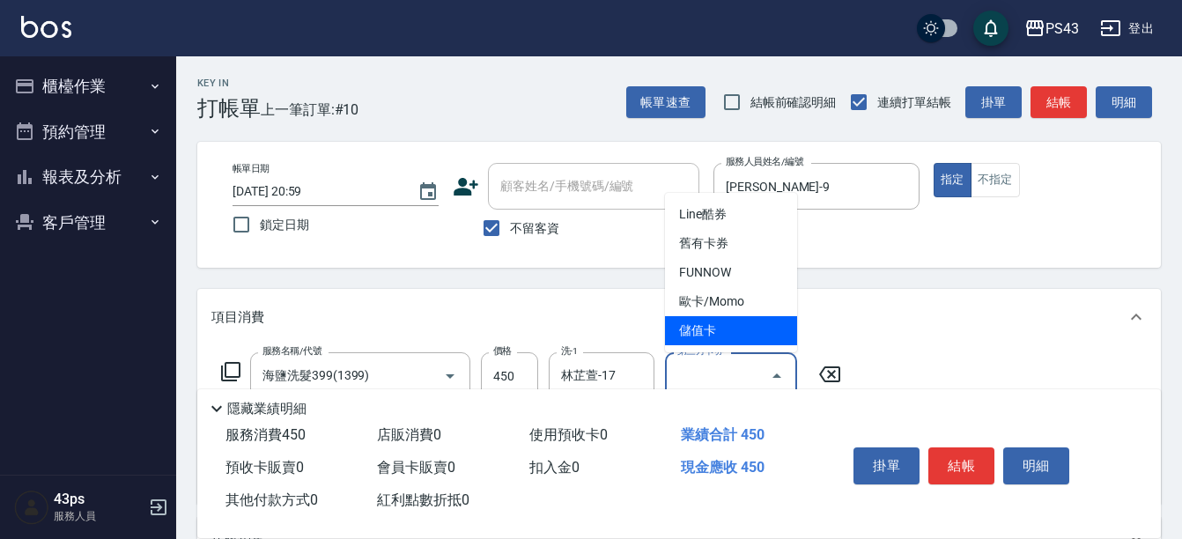
click at [704, 331] on span "儲值卡" at bounding box center [731, 330] width 132 height 29
type input "儲值卡"
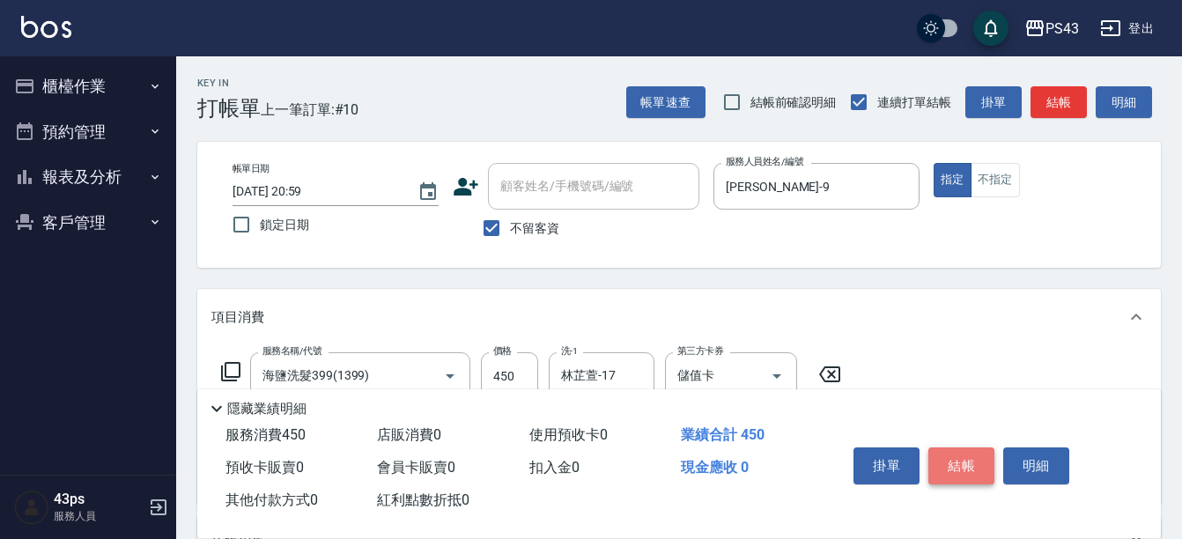
click at [952, 449] on button "結帳" at bounding box center [961, 465] width 66 height 37
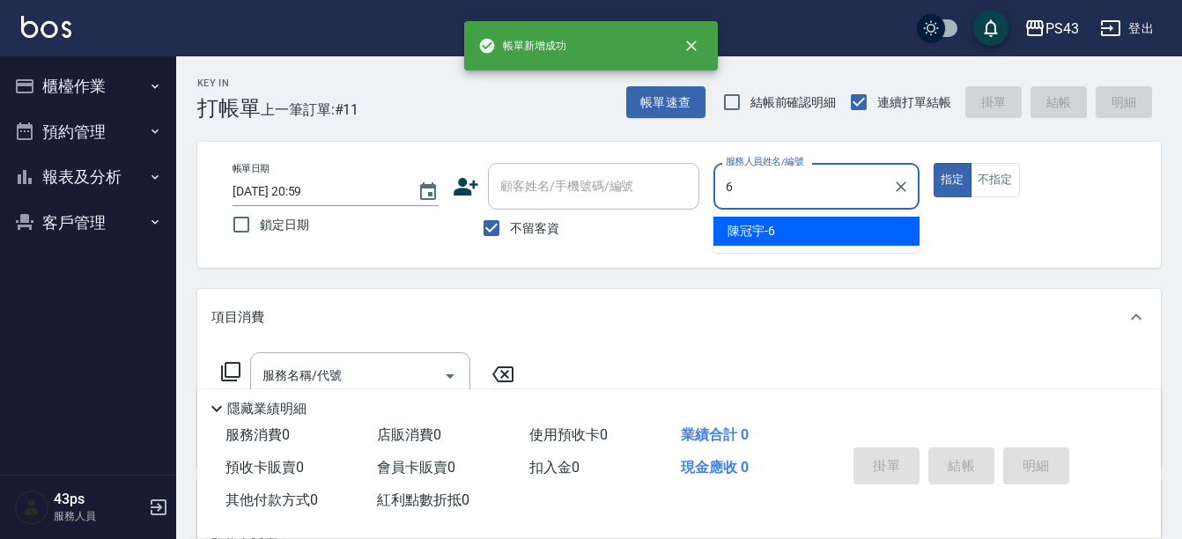
type input "陳冠宇-6"
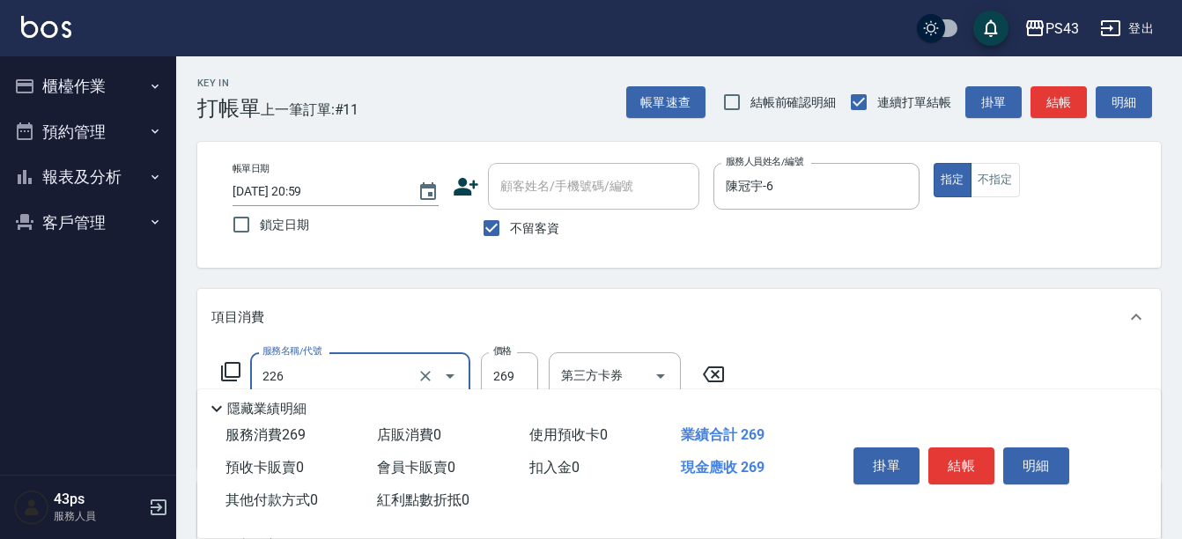
type input "洗剪269(226)"
type input "400"
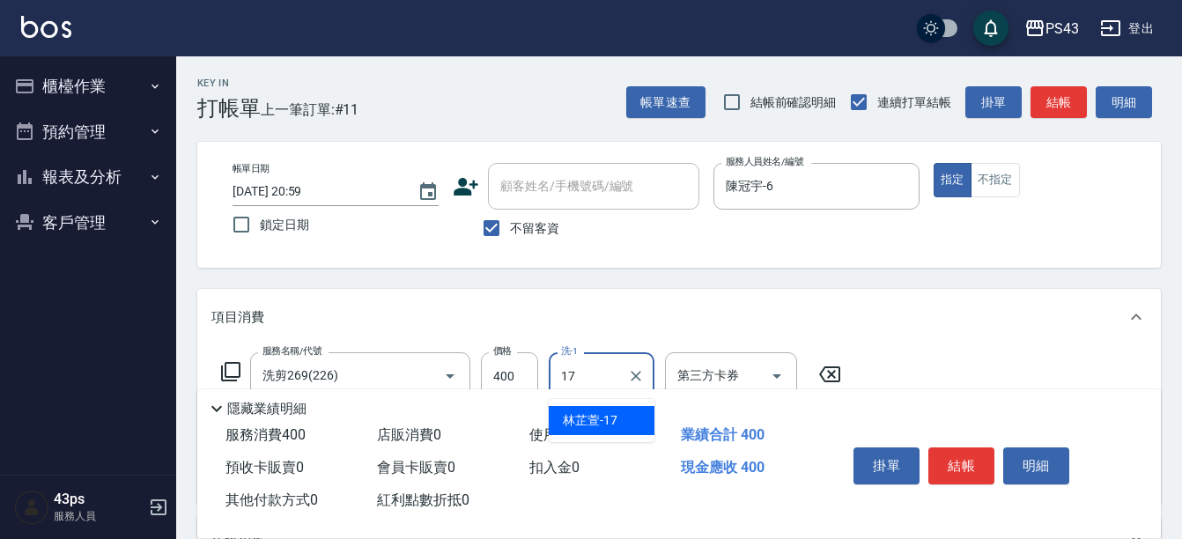
type input "林芷萱-17"
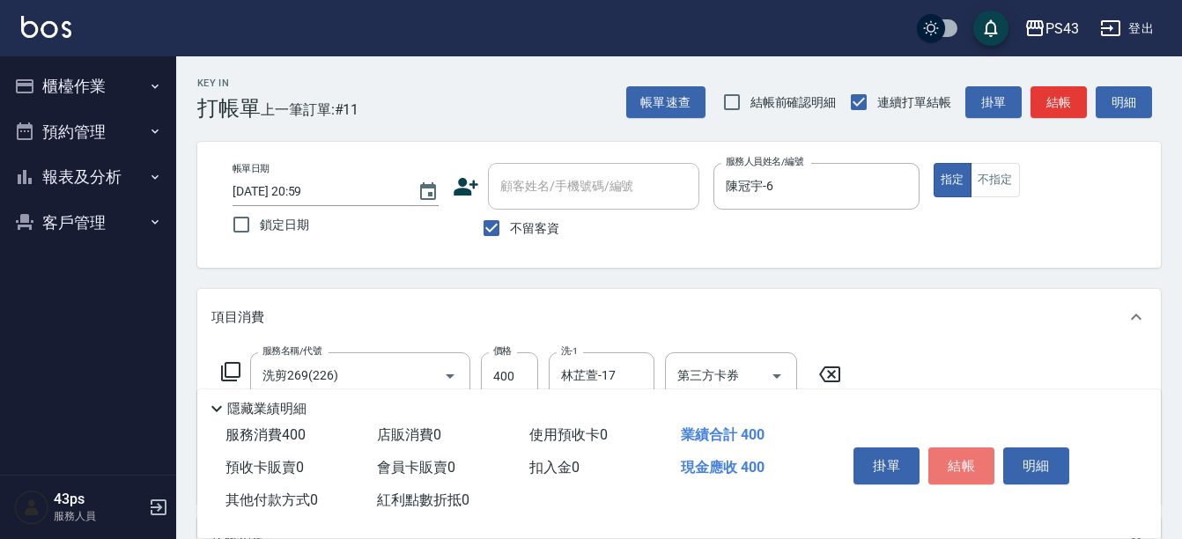
click at [953, 450] on button "結帳" at bounding box center [961, 465] width 66 height 37
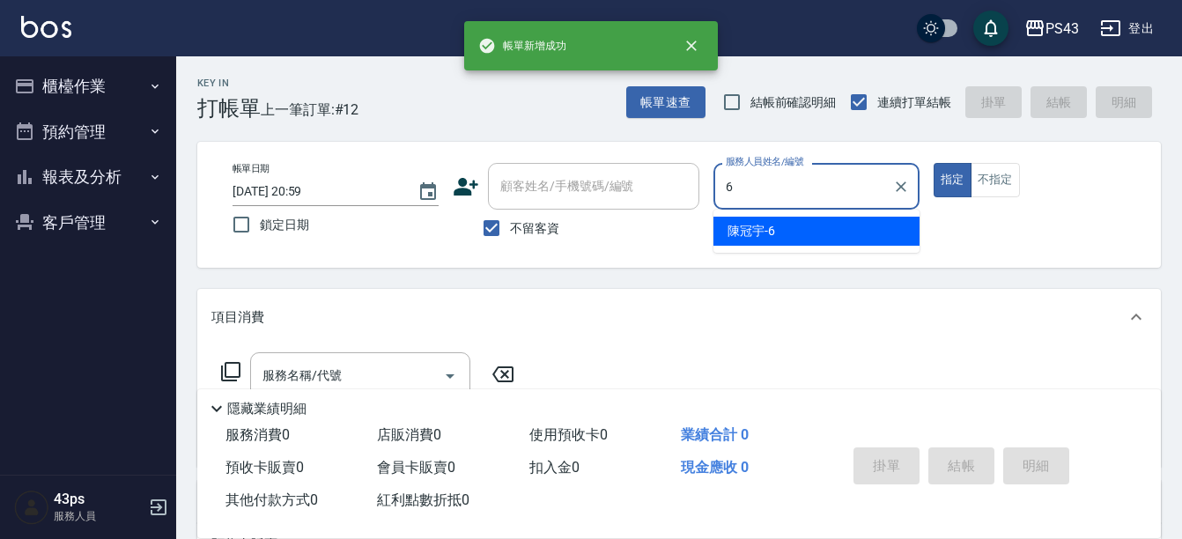
type input "陳冠宇-6"
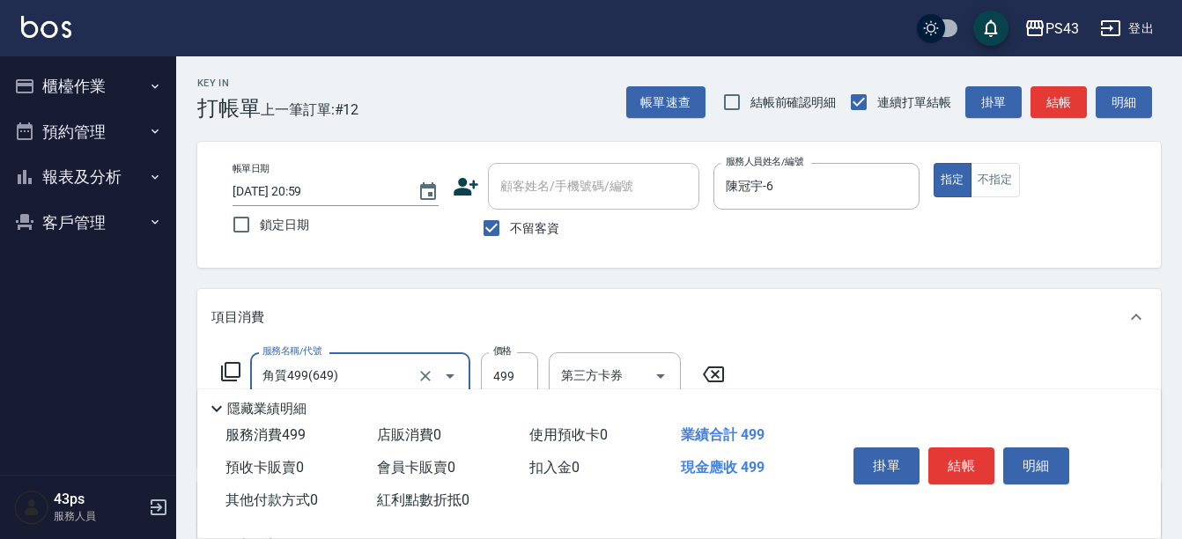
type input "角質499(649)"
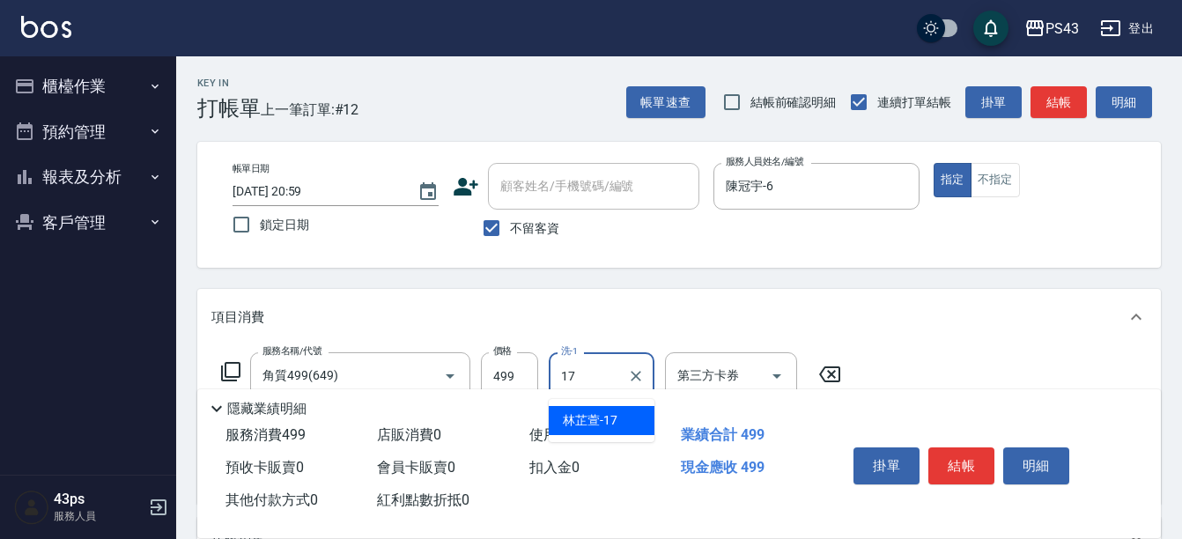
type input "林芷萱-17"
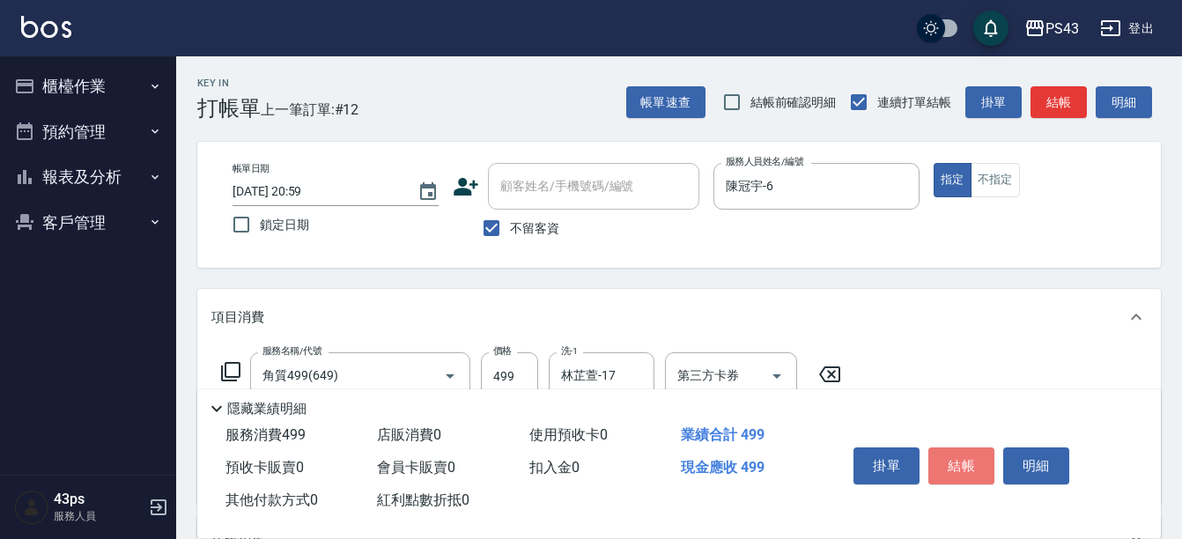
click at [953, 450] on button "結帳" at bounding box center [961, 465] width 66 height 37
type input "[DATE] 21:00"
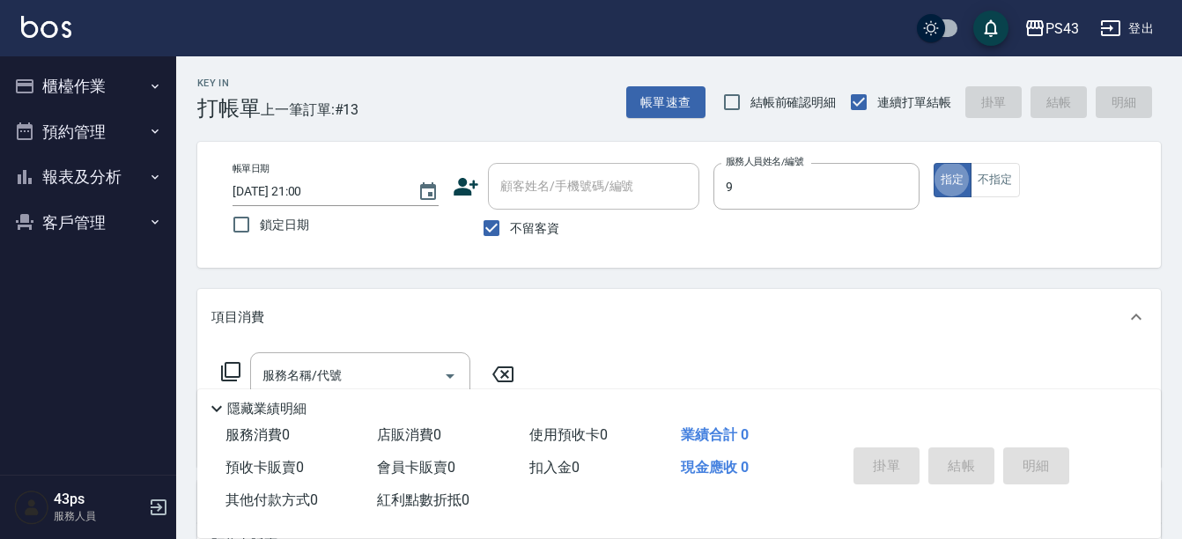
type input "[PERSON_NAME]-9"
click at [234, 369] on icon at bounding box center [230, 371] width 21 height 21
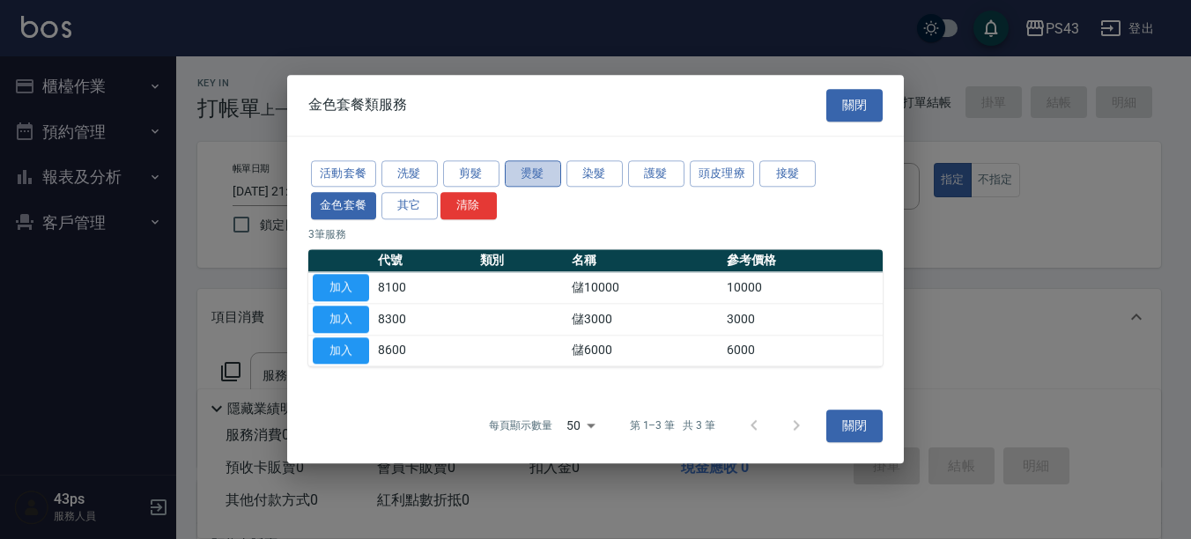
click at [543, 174] on button "燙髮" at bounding box center [533, 173] width 56 height 27
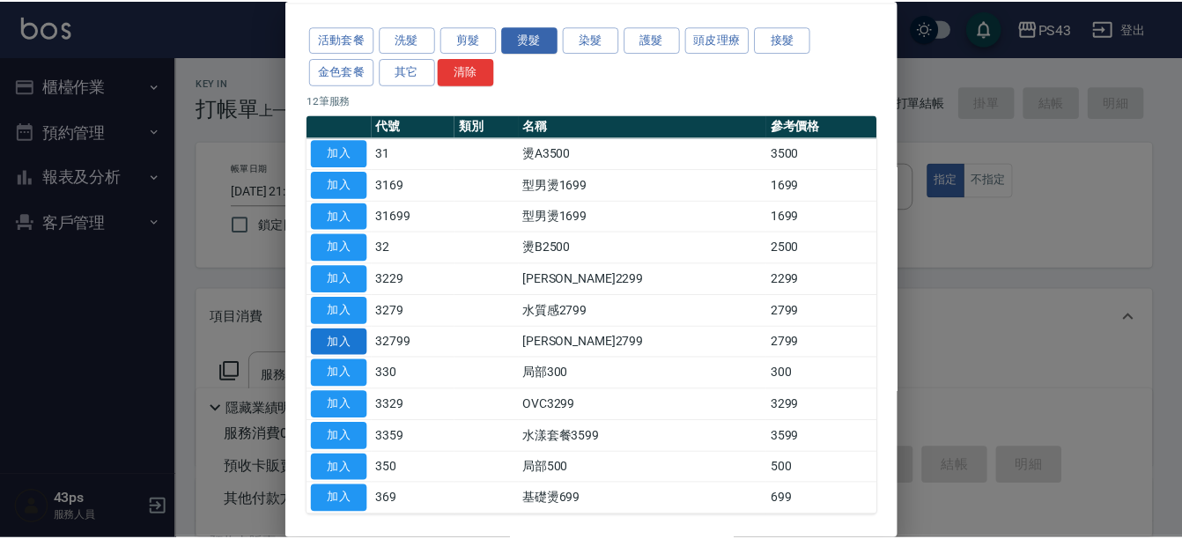
scroll to position [133, 0]
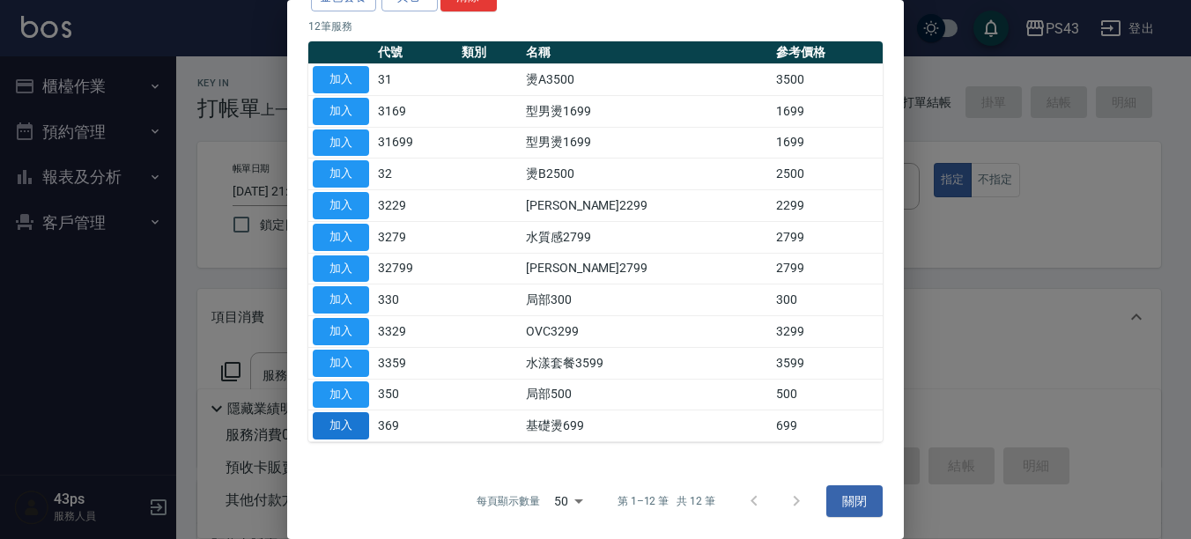
click at [341, 431] on button "加入" at bounding box center [341, 425] width 56 height 27
type input "基礎燙699(369)"
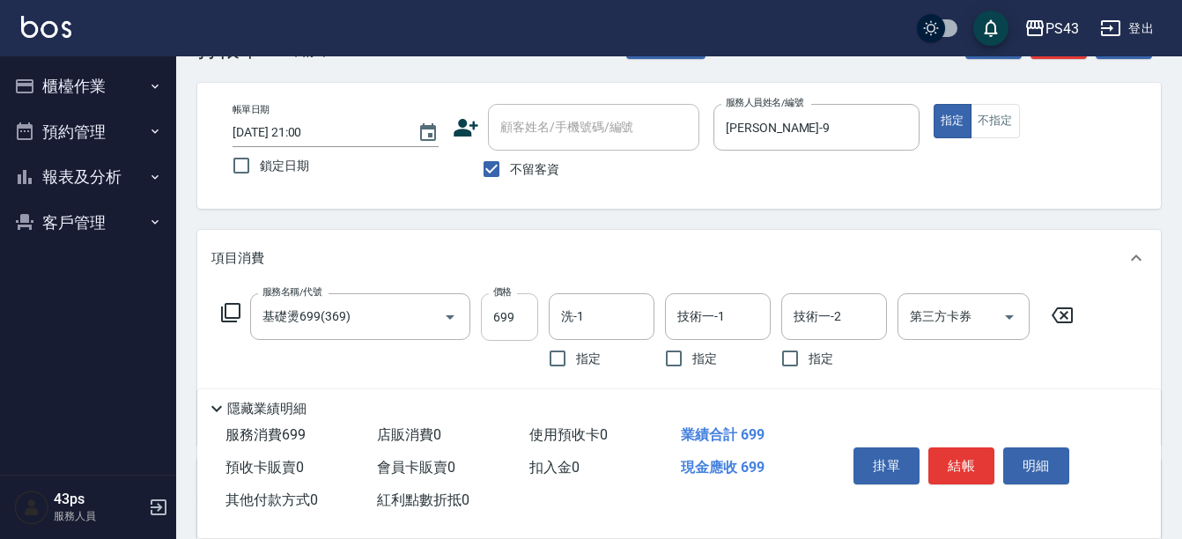
scroll to position [88, 0]
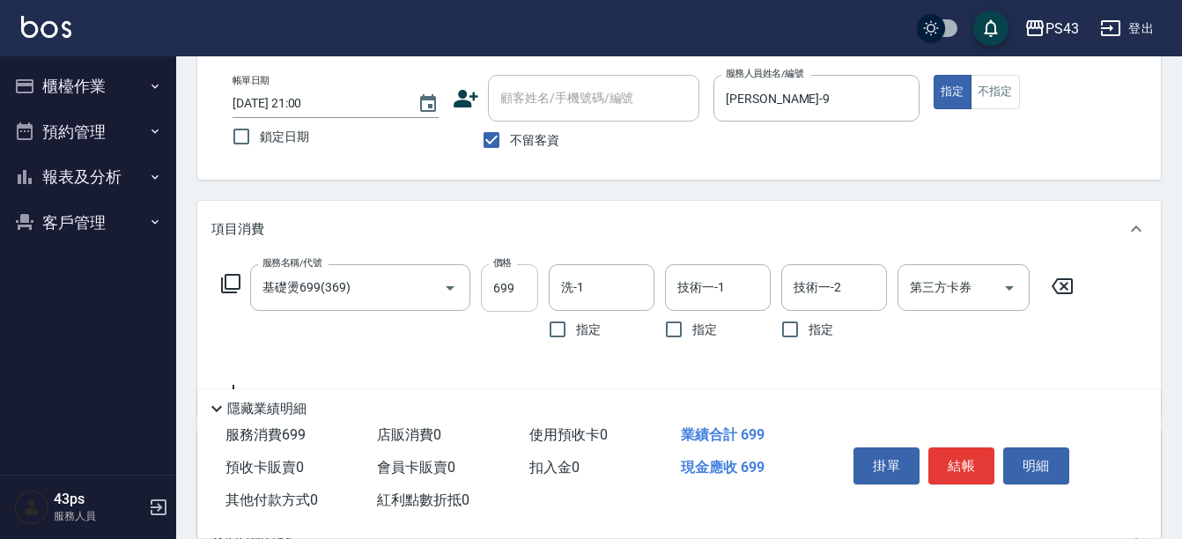
click at [514, 295] on input "699" at bounding box center [509, 288] width 57 height 48
type input "999"
type input "林芷萱-17"
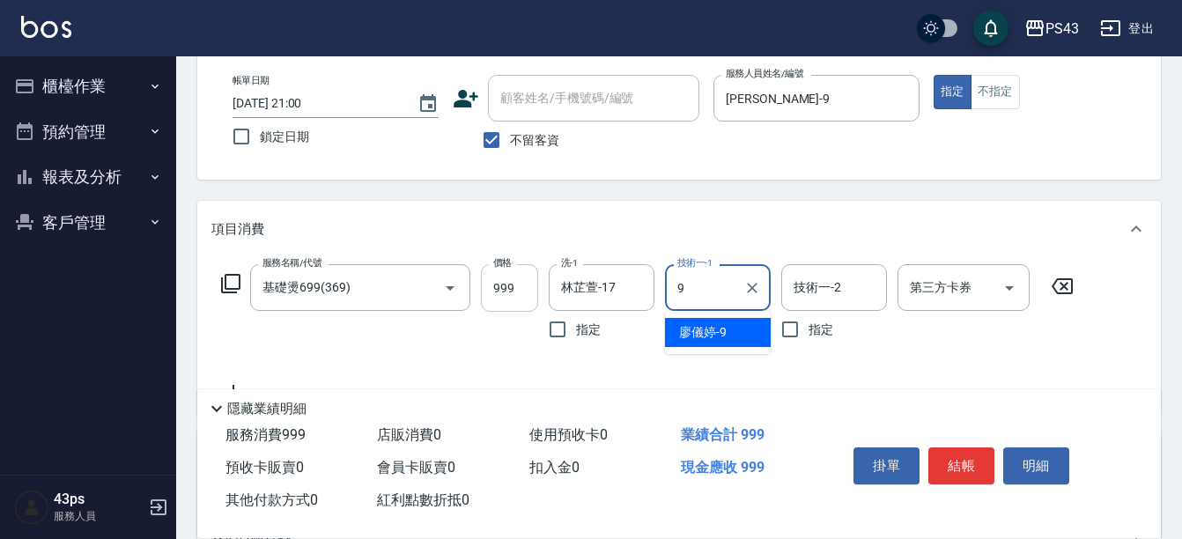
type input "[PERSON_NAME]-9"
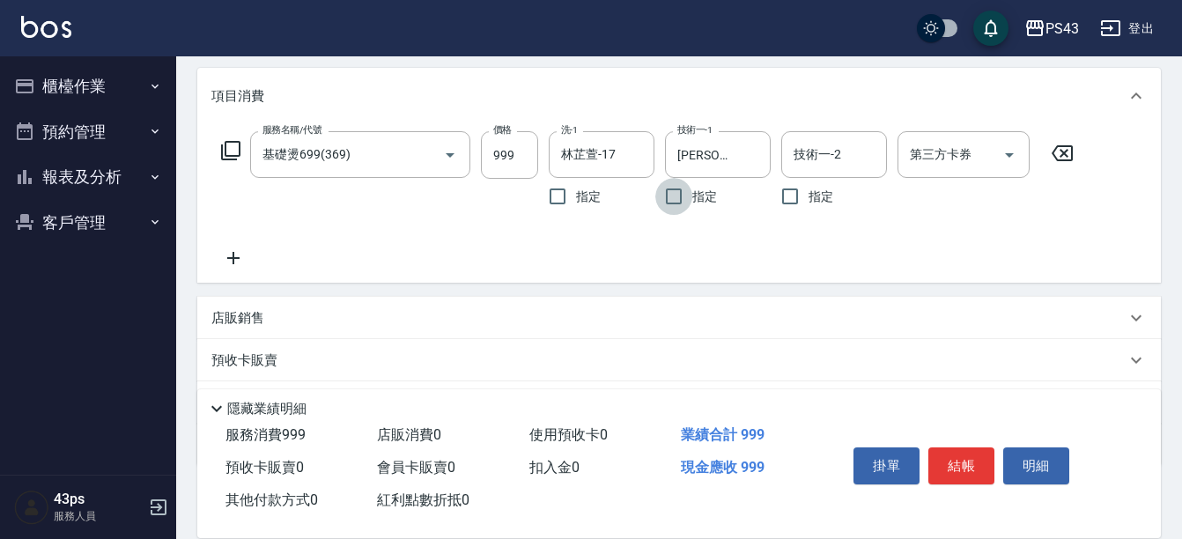
scroll to position [141, 0]
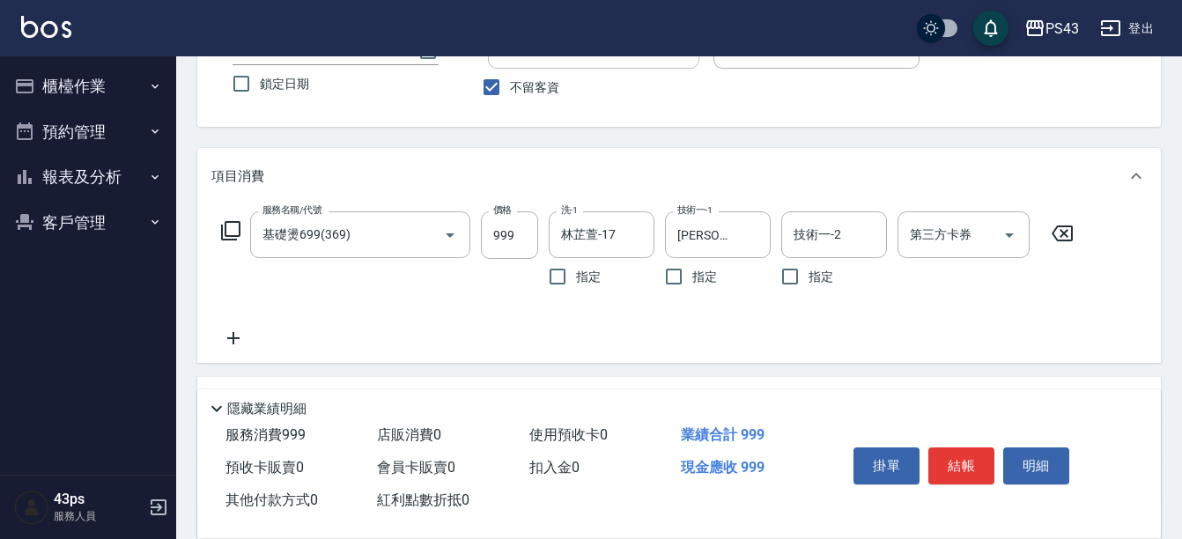
click at [230, 228] on icon at bounding box center [230, 230] width 21 height 21
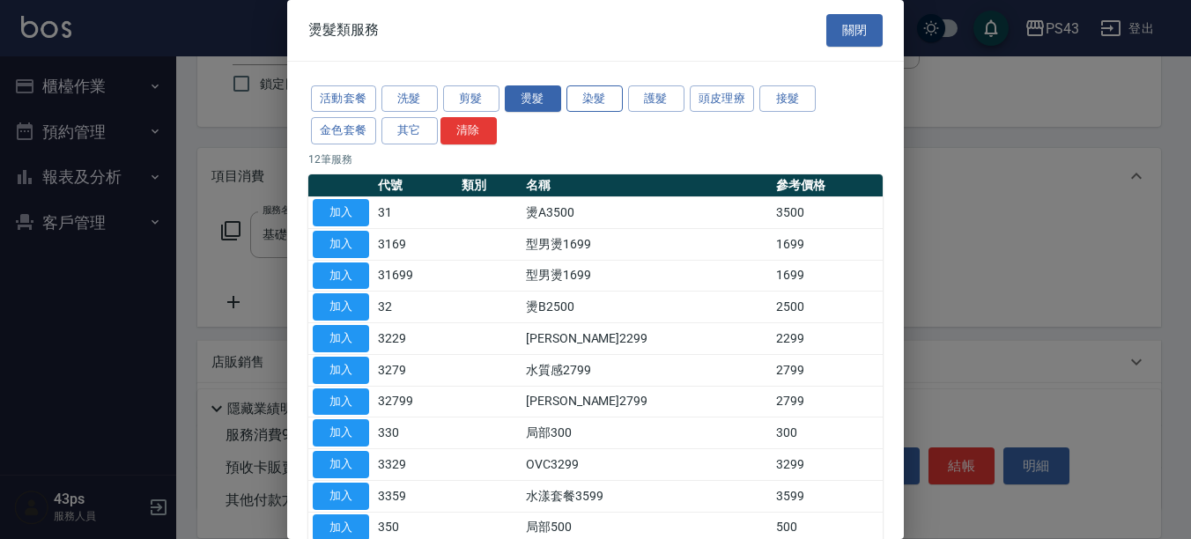
click at [588, 112] on button "染髮" at bounding box center [594, 98] width 56 height 27
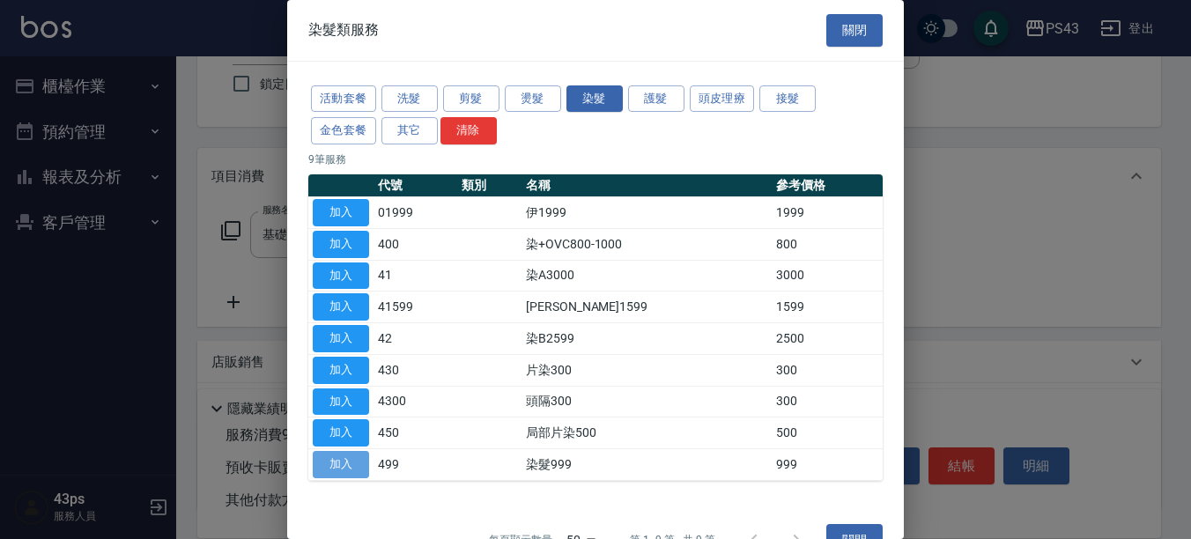
click at [359, 477] on button "加入" at bounding box center [341, 464] width 56 height 27
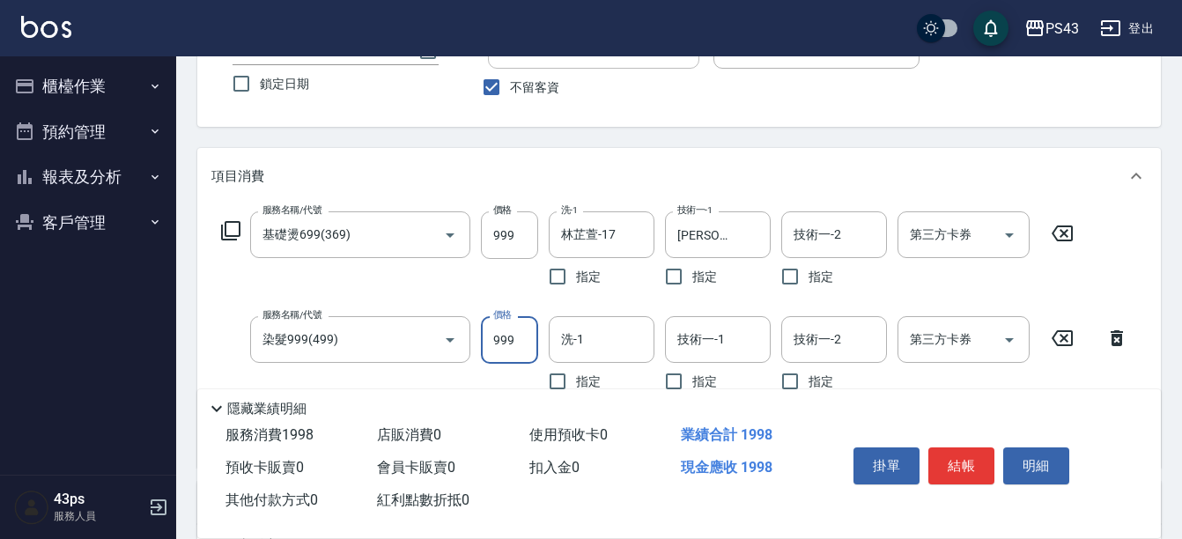
click at [500, 342] on input "999" at bounding box center [509, 340] width 57 height 48
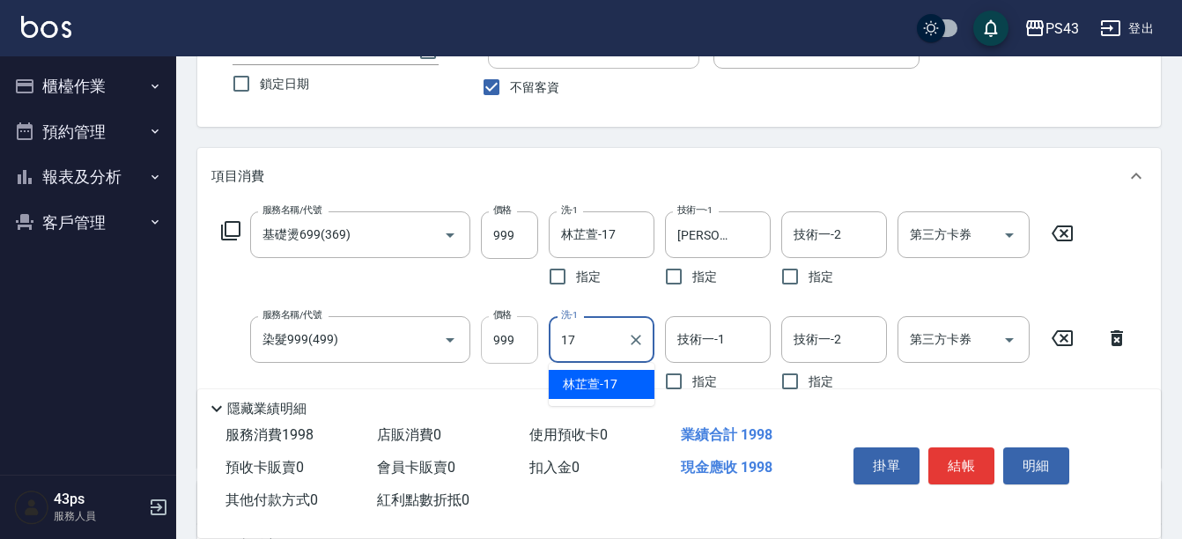
type input "林芷萱-17"
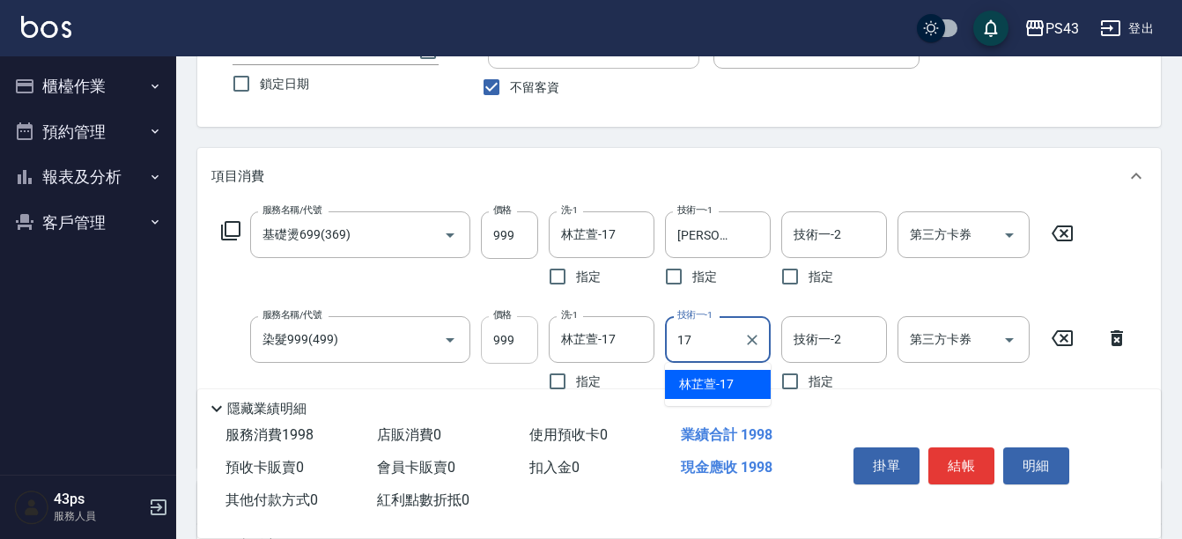
type input "林芷萱-17"
click at [231, 231] on icon at bounding box center [230, 230] width 21 height 21
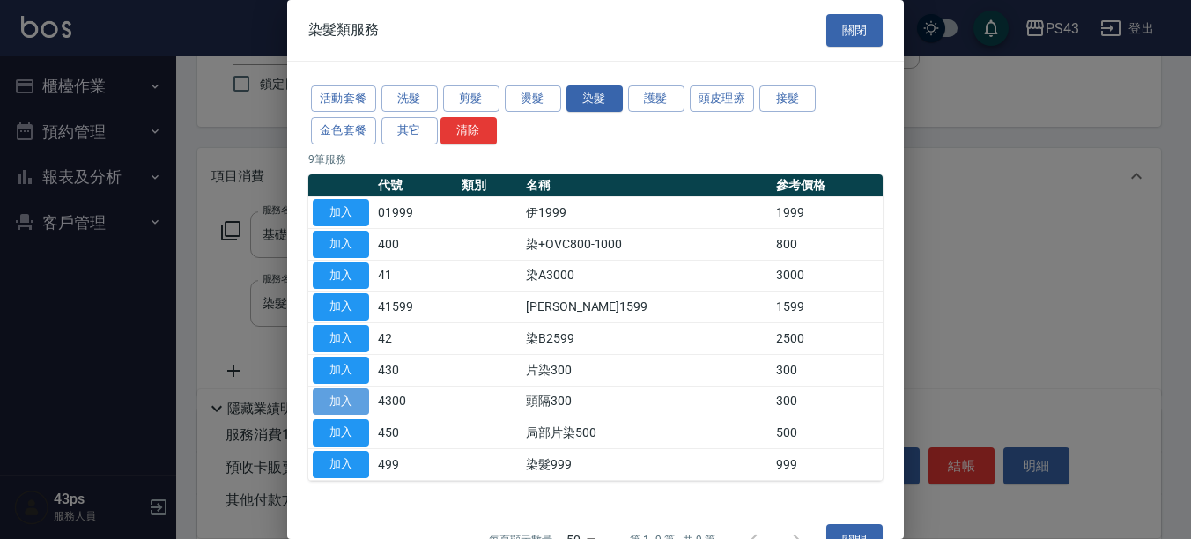
click at [357, 403] on button "加入" at bounding box center [341, 401] width 56 height 27
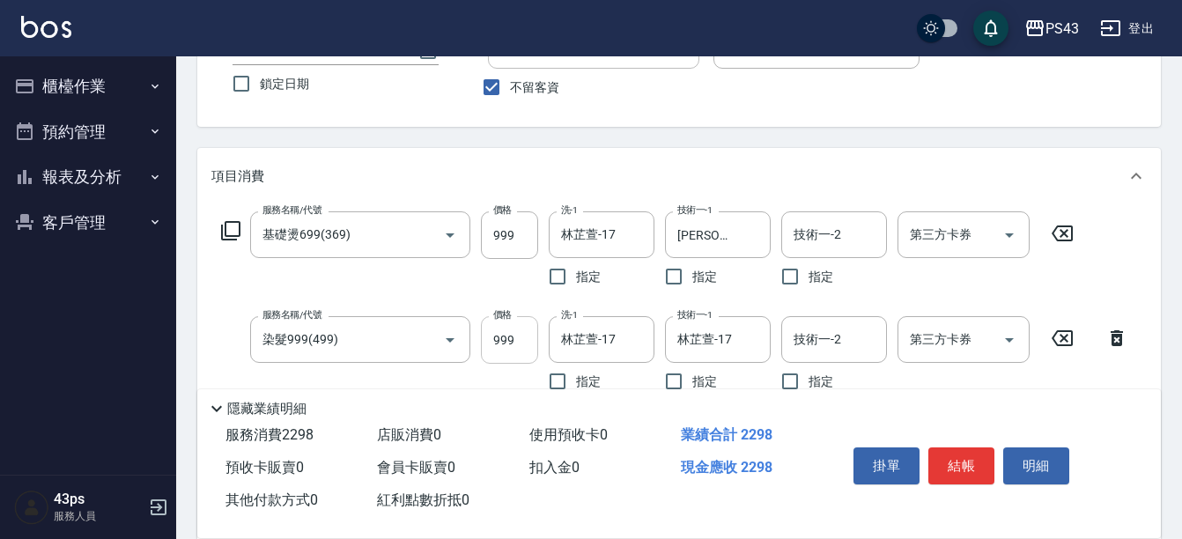
scroll to position [229, 0]
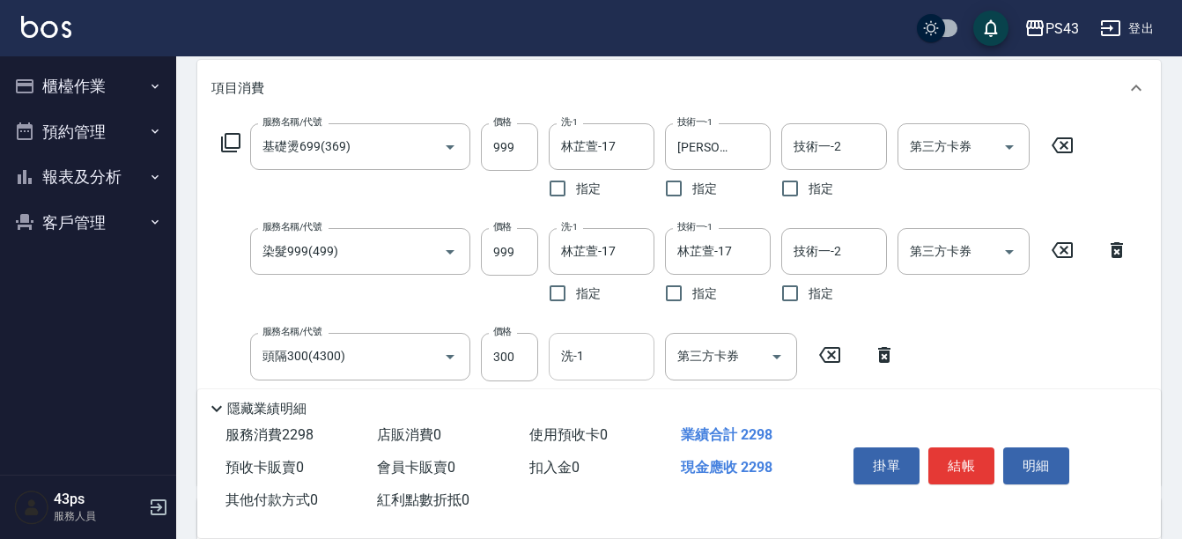
click at [625, 358] on input "洗-1" at bounding box center [602, 356] width 90 height 31
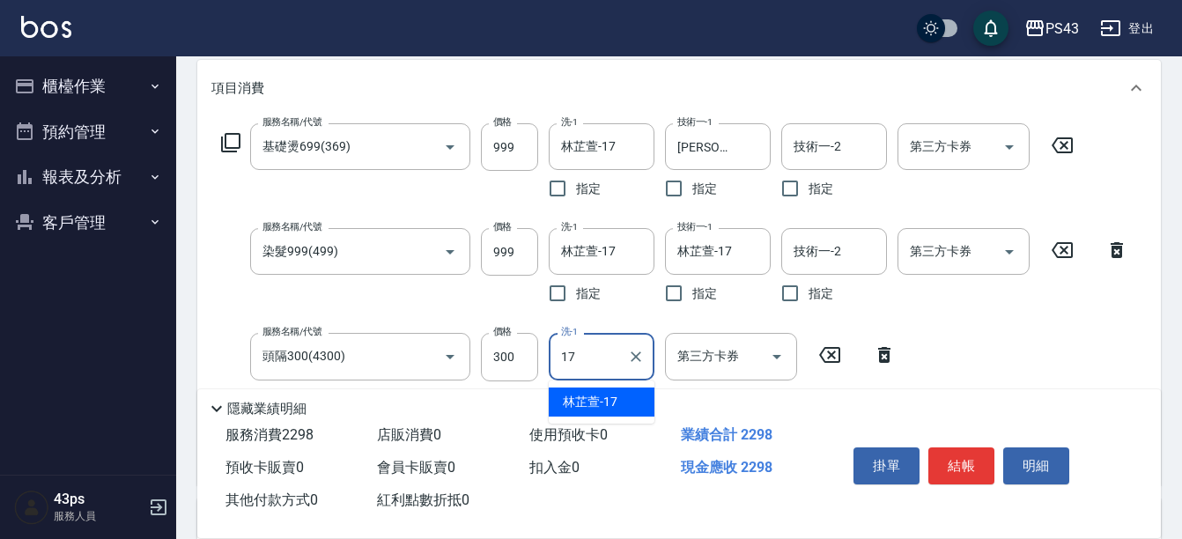
type input "林芷萱-17"
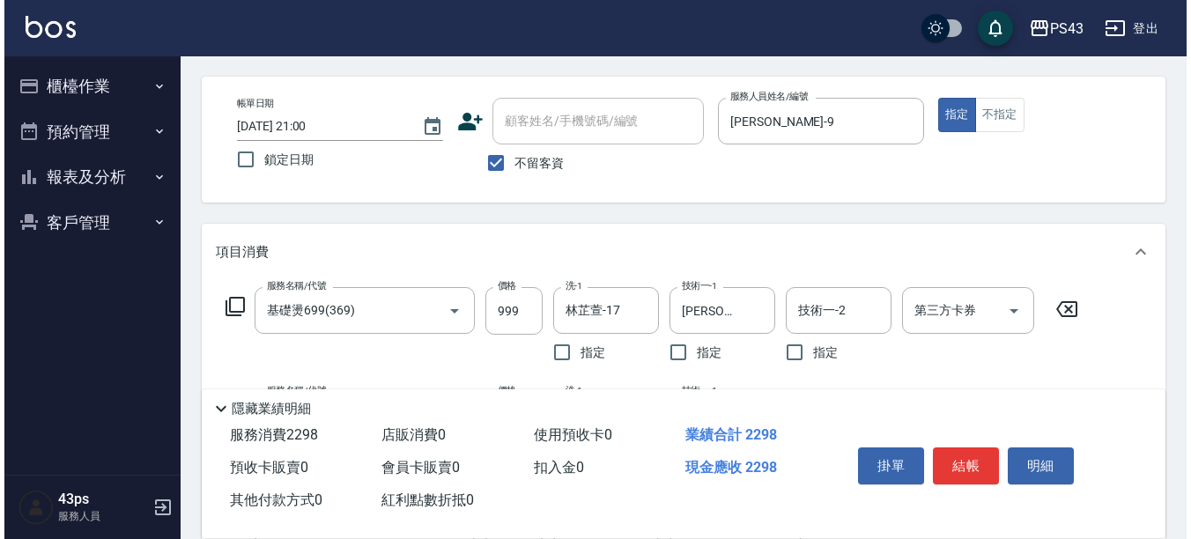
scroll to position [53, 0]
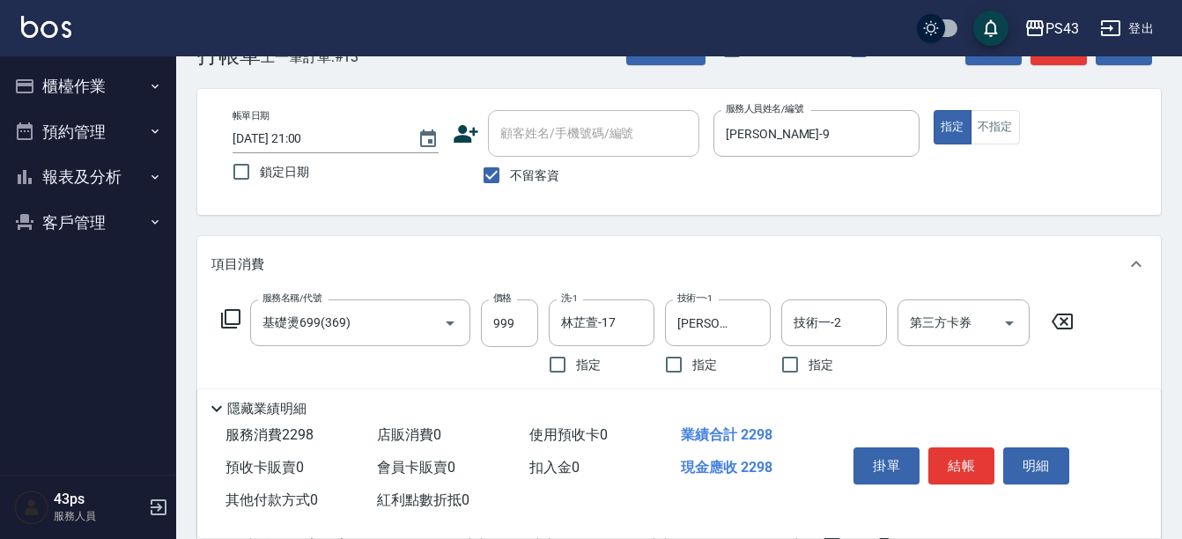
click at [230, 311] on icon at bounding box center [230, 318] width 19 height 19
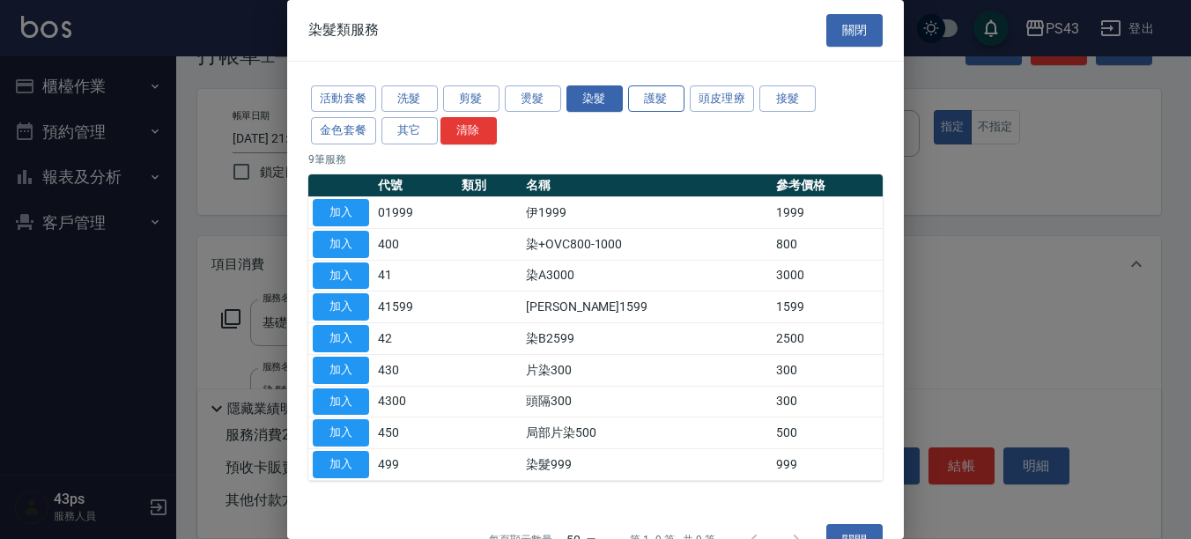
click at [657, 87] on button "護髮" at bounding box center [656, 98] width 56 height 27
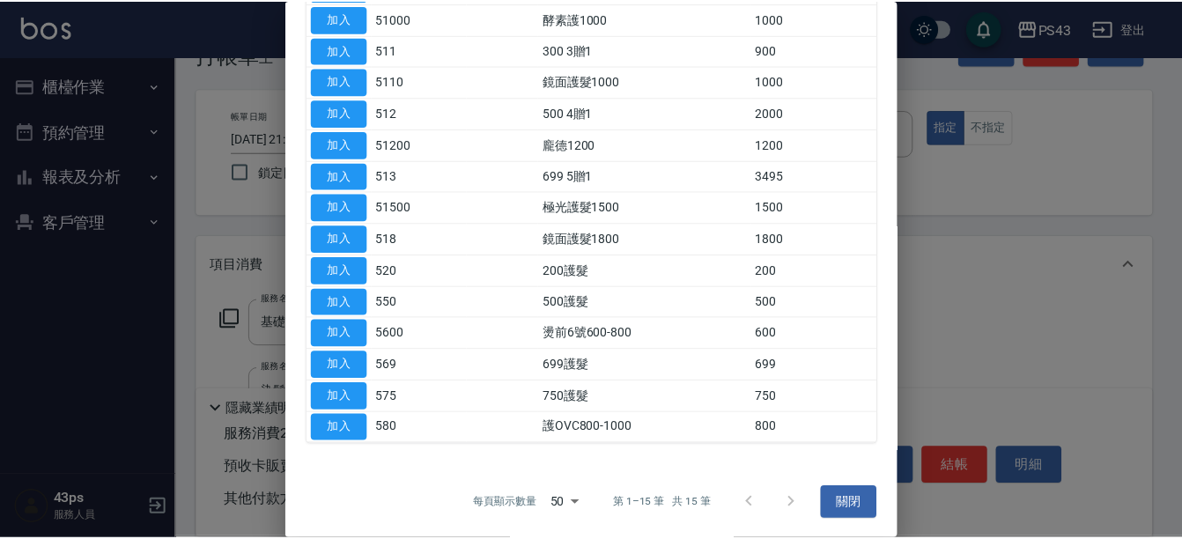
scroll to position [227, 0]
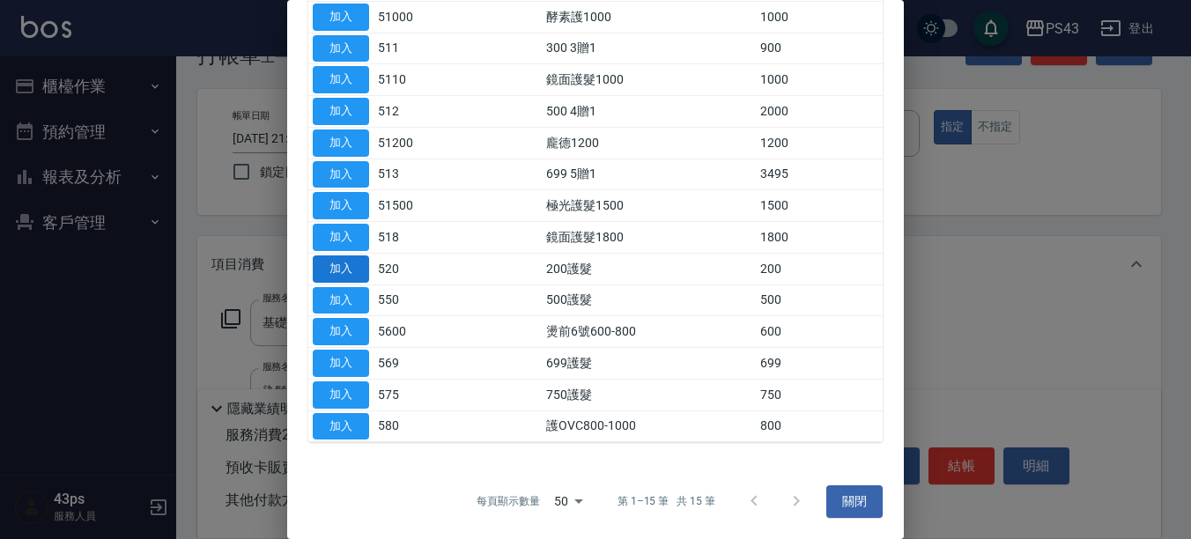
click at [353, 268] on button "加入" at bounding box center [341, 268] width 56 height 27
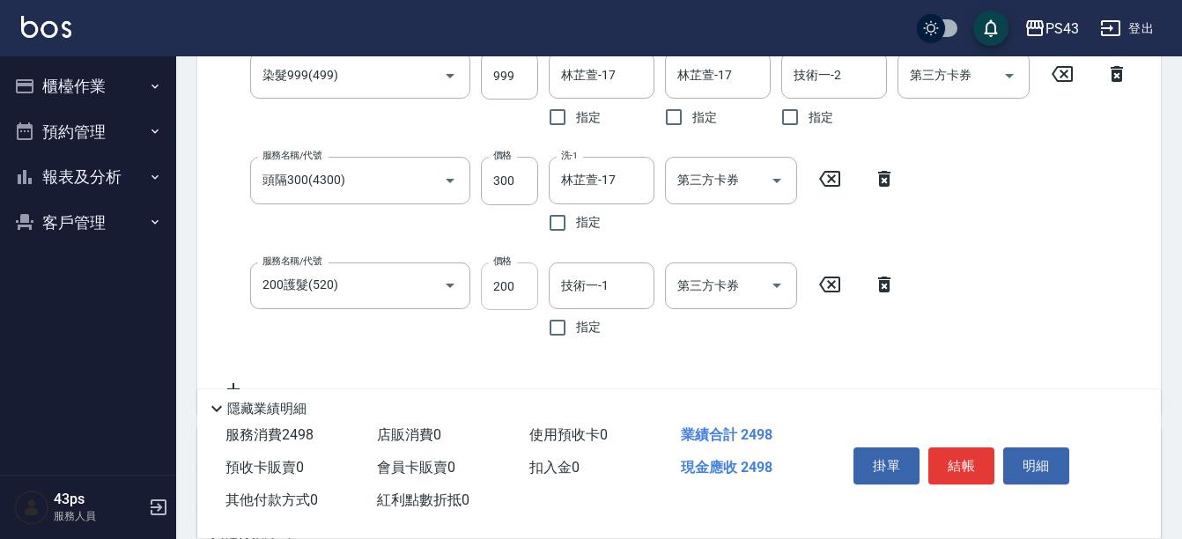
click at [495, 289] on input "200" at bounding box center [509, 286] width 57 height 48
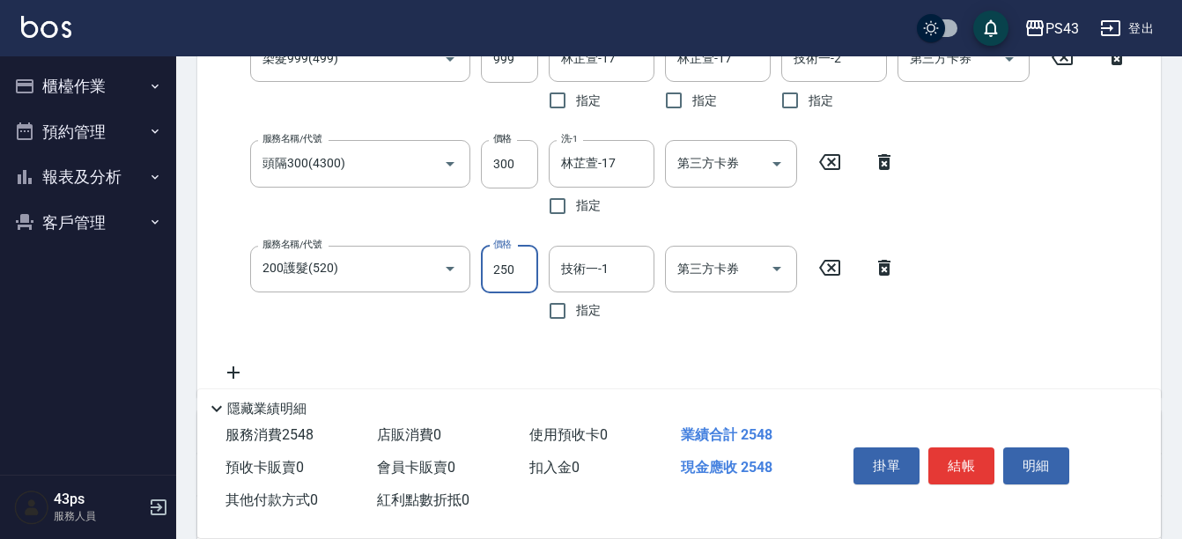
type input "250"
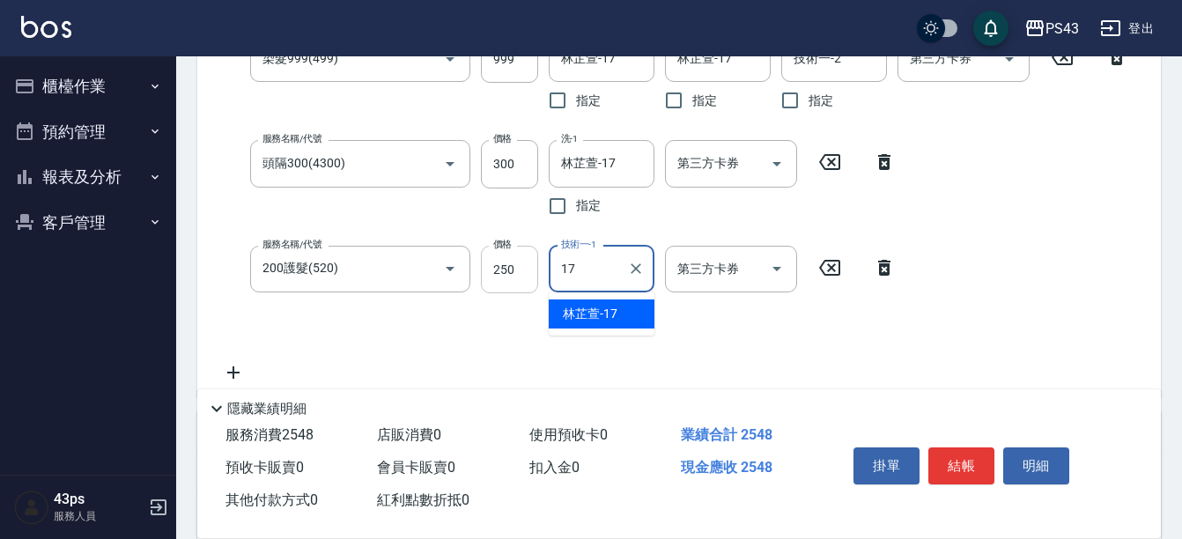
type input "林芷萱-17"
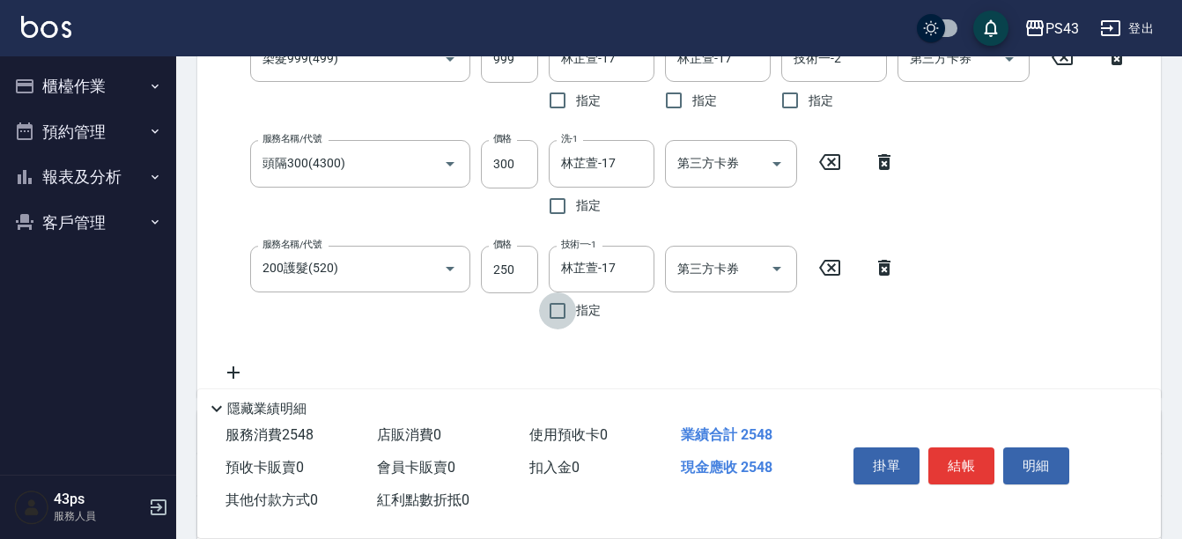
scroll to position [70, 0]
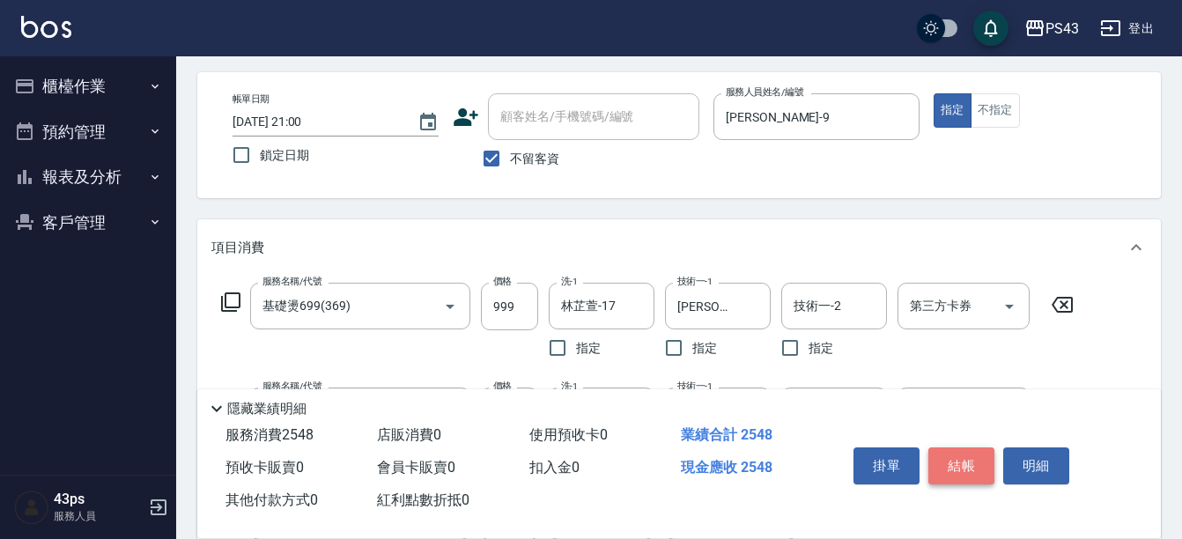
click at [965, 454] on button "結帳" at bounding box center [961, 465] width 66 height 37
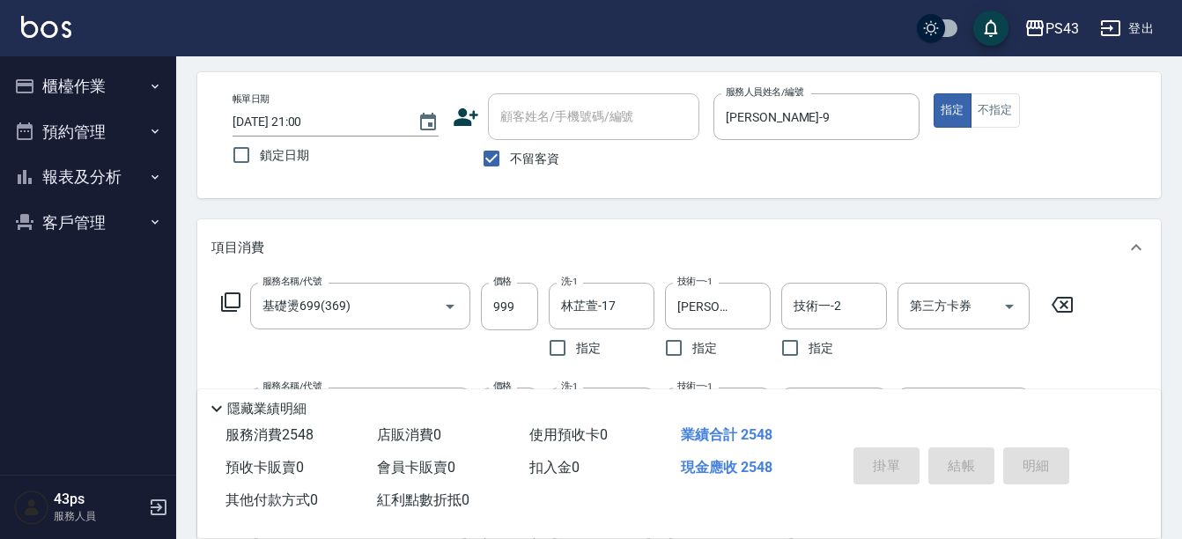
type input "[DATE] 21:01"
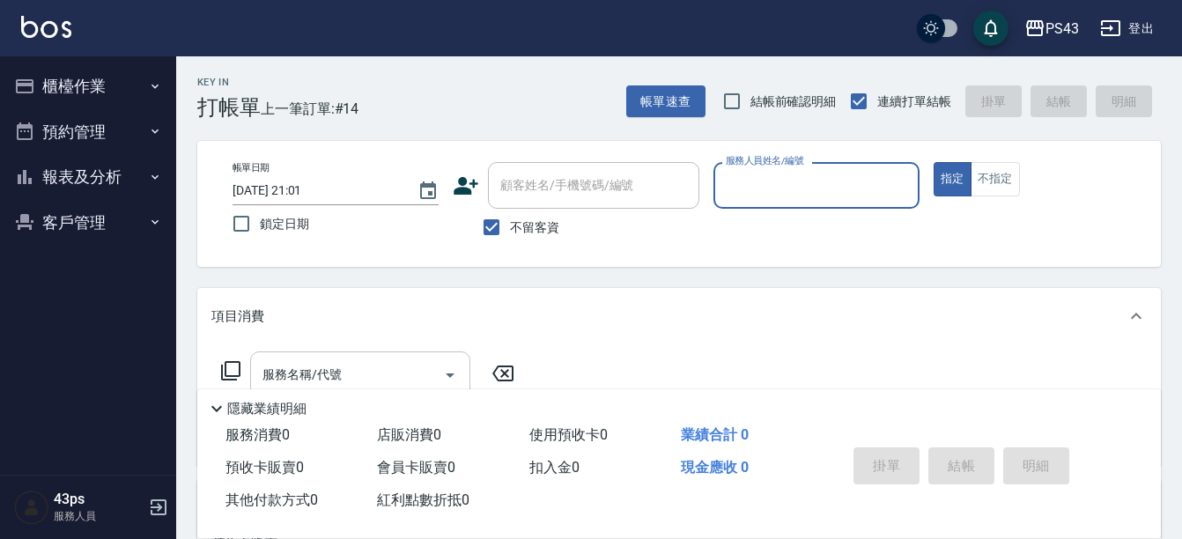
scroll to position [0, 0]
